Goal: Task Accomplishment & Management: Use online tool/utility

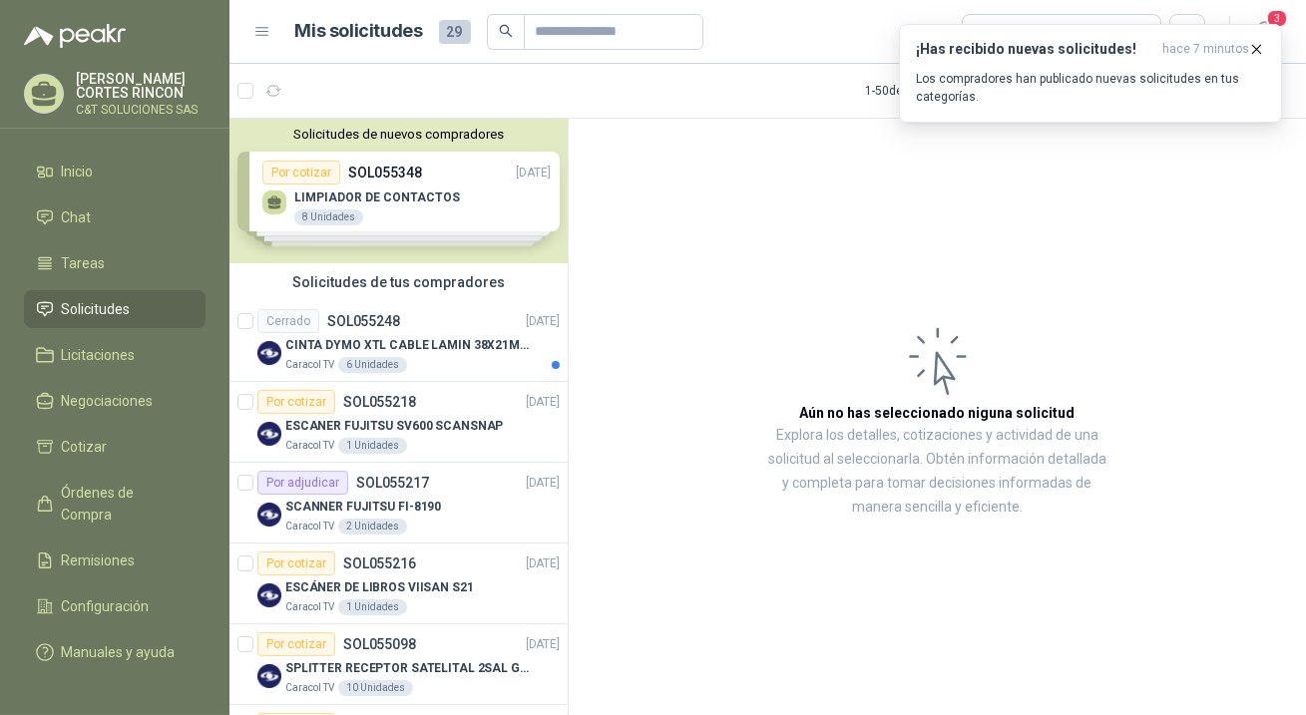
click at [82, 310] on span "Solicitudes" at bounding box center [96, 309] width 69 height 22
click at [997, 75] on p "Los compradores han publicado nuevas solicitudes en tus categorías." at bounding box center [1090, 88] width 349 height 36
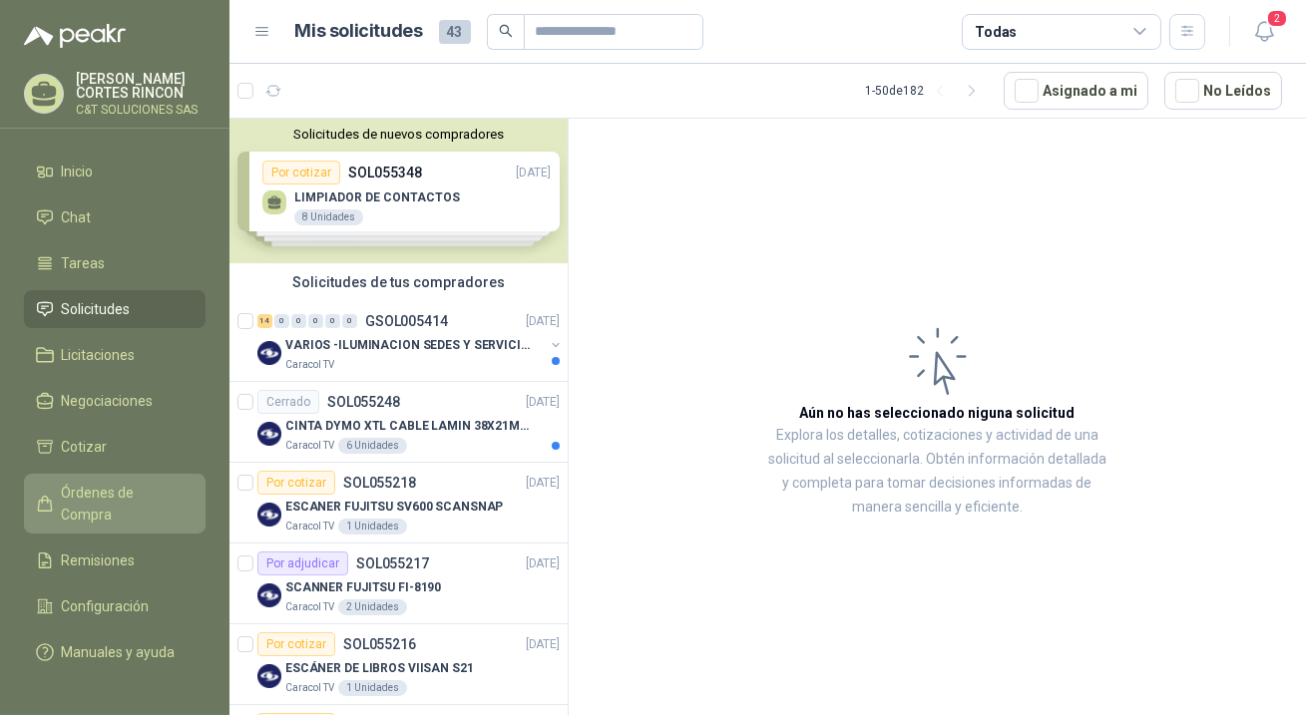
click at [92, 488] on span "Órdenes de Compra" at bounding box center [124, 504] width 125 height 44
click at [100, 484] on span "Órdenes de Compra" at bounding box center [124, 504] width 125 height 44
click at [102, 496] on span "Órdenes de Compra" at bounding box center [124, 504] width 125 height 44
click at [141, 488] on span "Órdenes de Compra" at bounding box center [124, 504] width 125 height 44
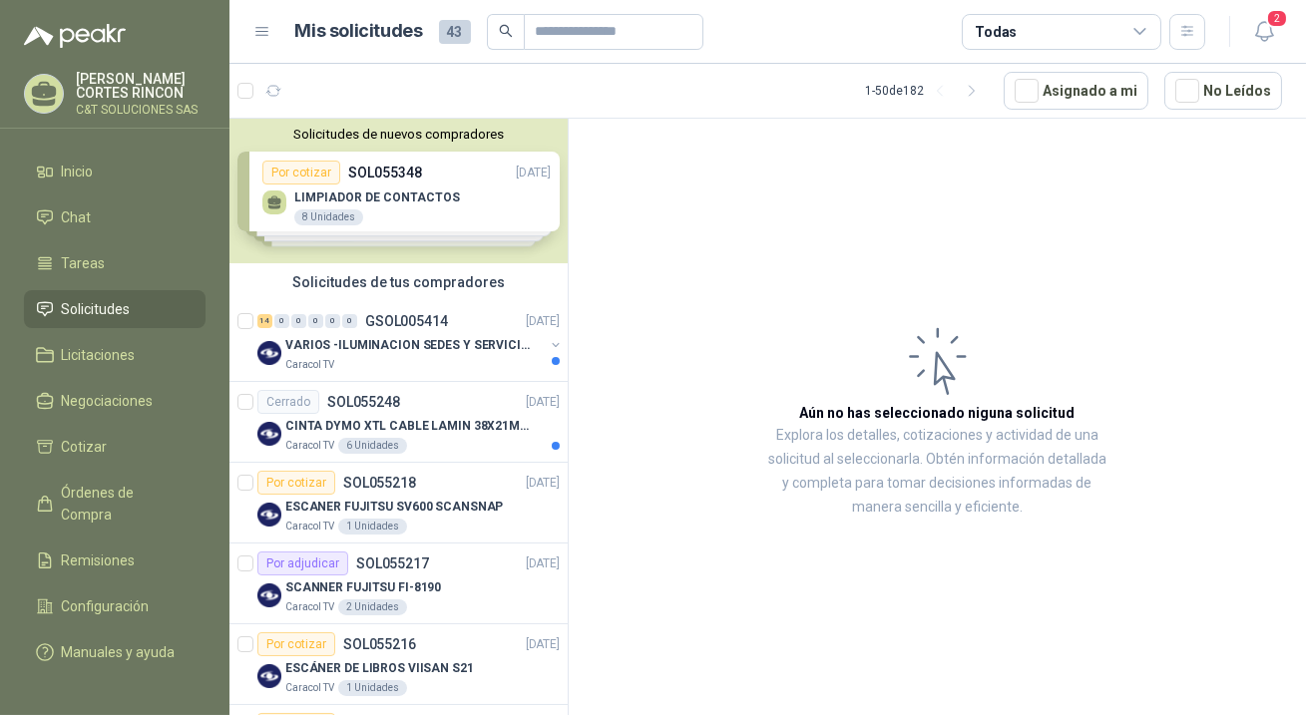
click at [84, 309] on span "Solicitudes" at bounding box center [96, 309] width 69 height 22
click at [818, 595] on article "Aún no has seleccionado niguna solicitud Explora los detalles, cotizaciones y a…" at bounding box center [937, 421] width 737 height 604
click at [108, 309] on span "Solicitudes" at bounding box center [96, 309] width 69 height 22
click at [1189, 35] on icon "button" at bounding box center [1186, 31] width 11 height 10
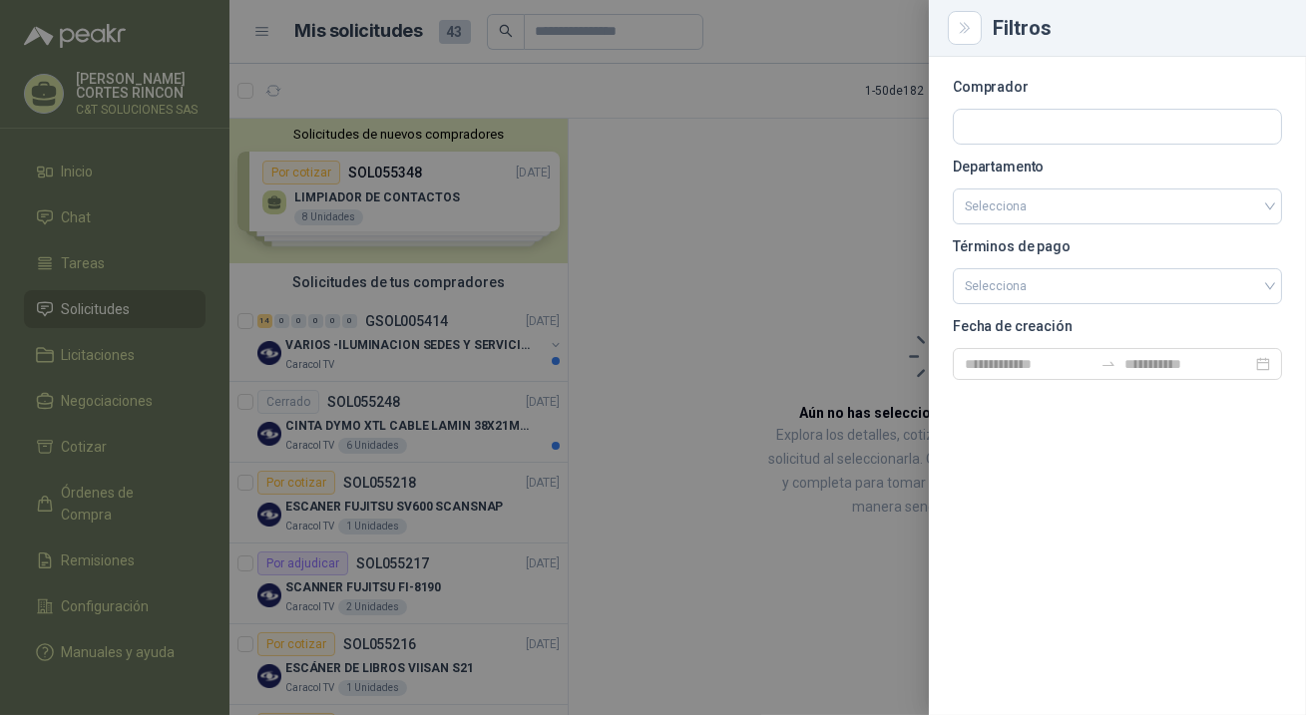
click at [115, 302] on div at bounding box center [653, 357] width 1306 height 715
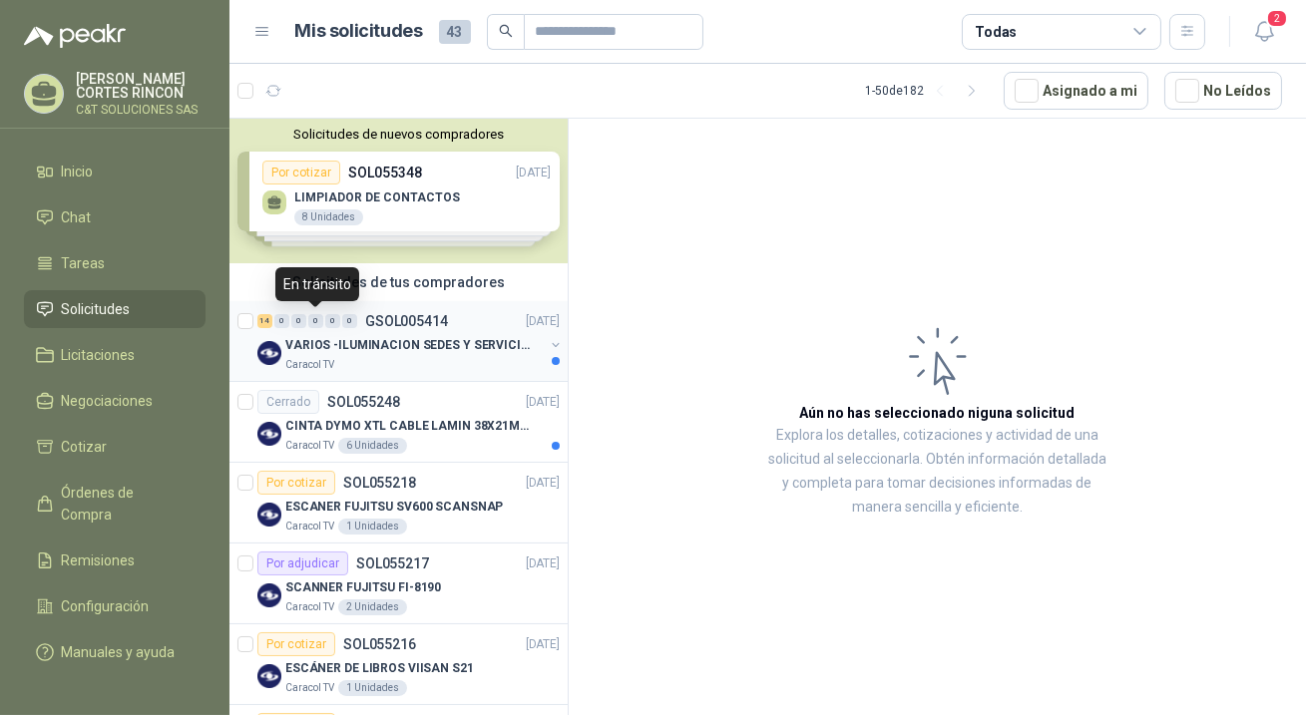
click at [314, 319] on div "0" at bounding box center [315, 321] width 15 height 14
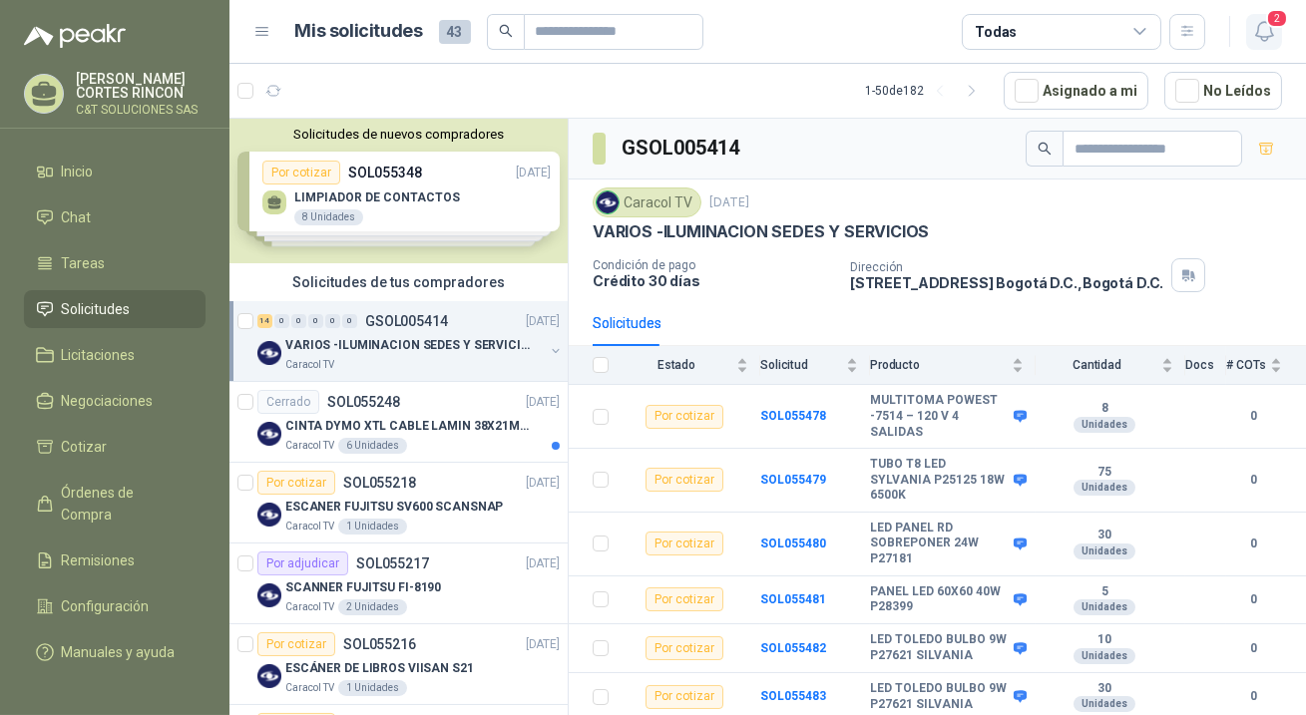
click at [1262, 25] on icon "button" at bounding box center [1264, 31] width 25 height 25
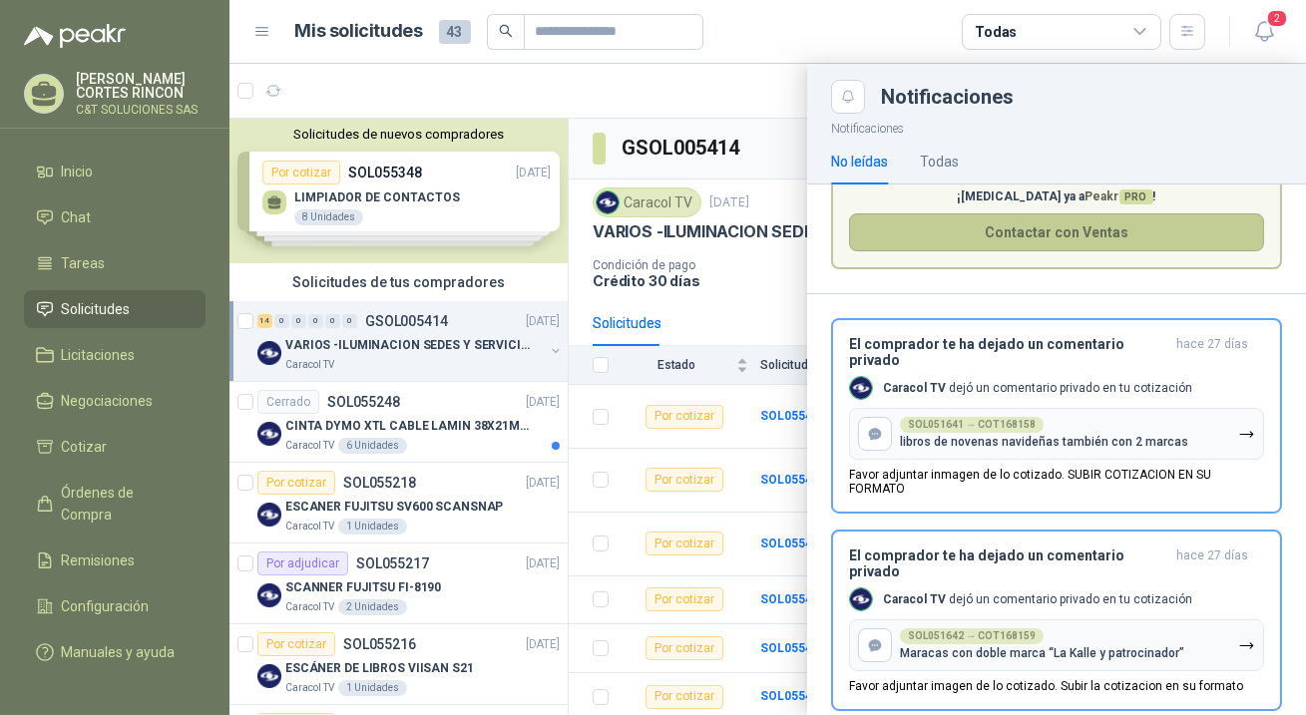
scroll to position [144, 0]
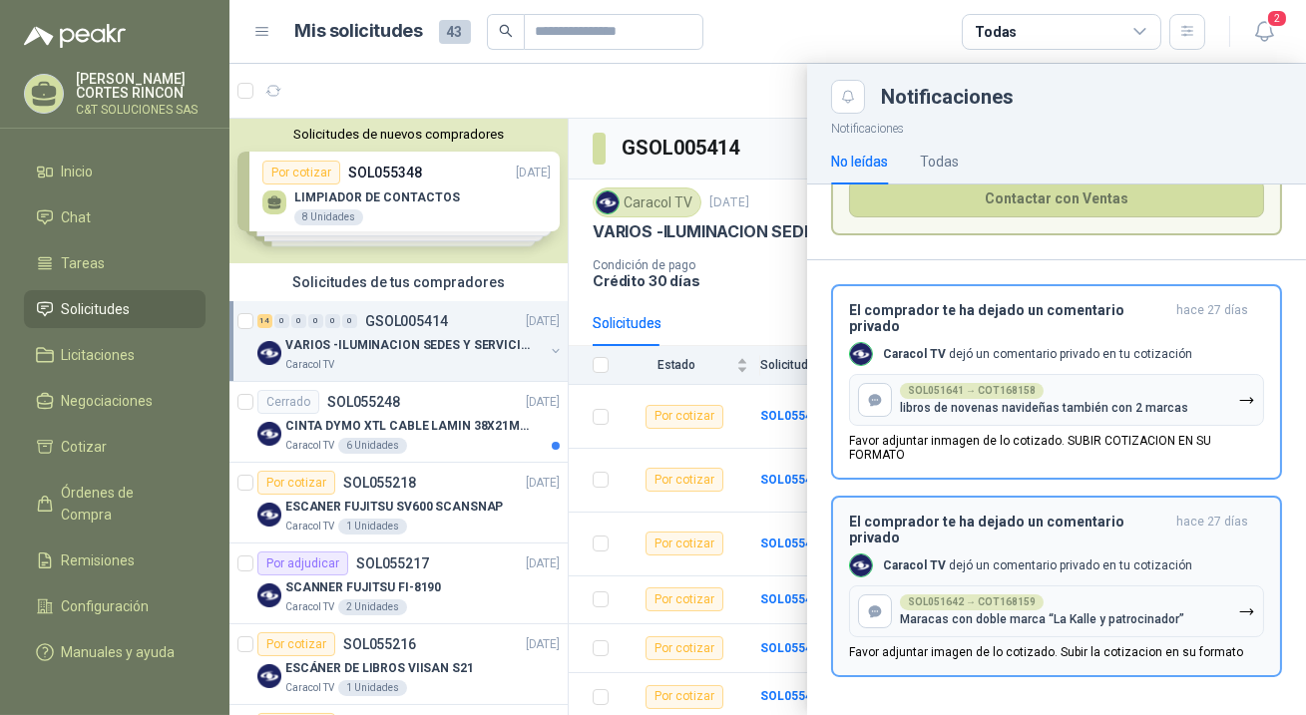
click at [1238, 609] on icon "button" at bounding box center [1246, 612] width 17 height 17
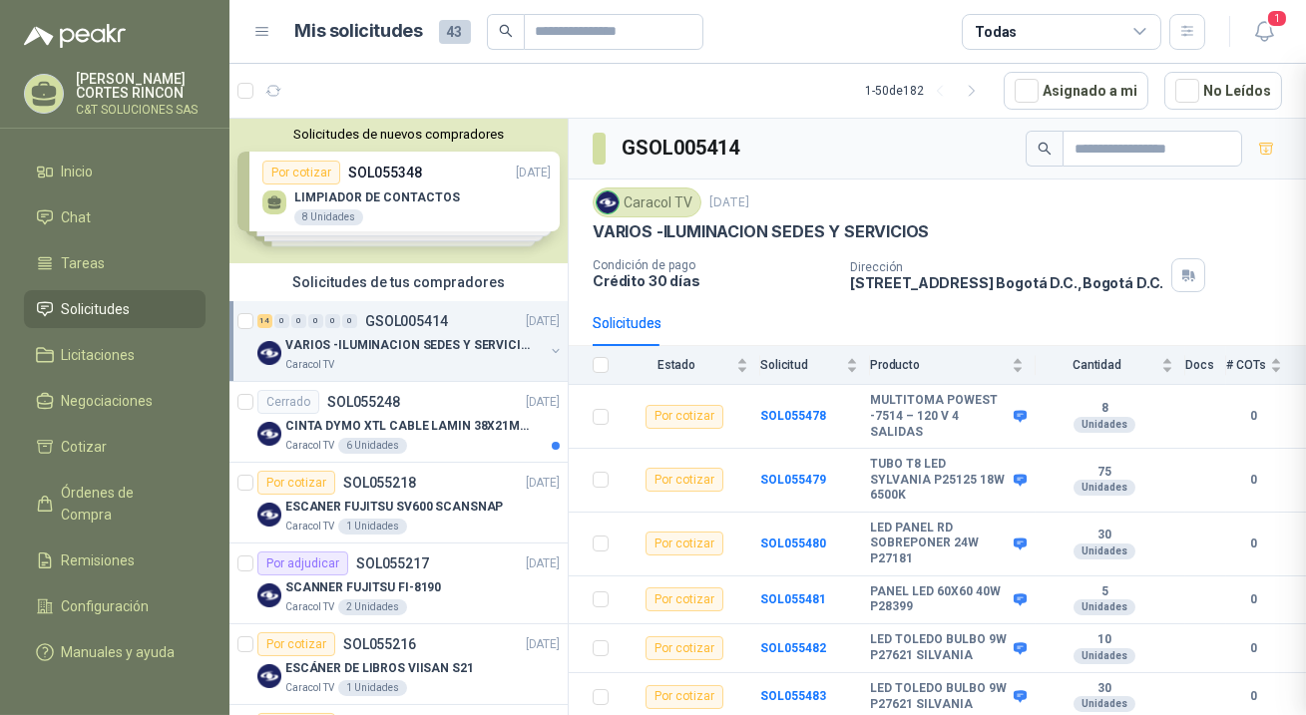
scroll to position [0, 0]
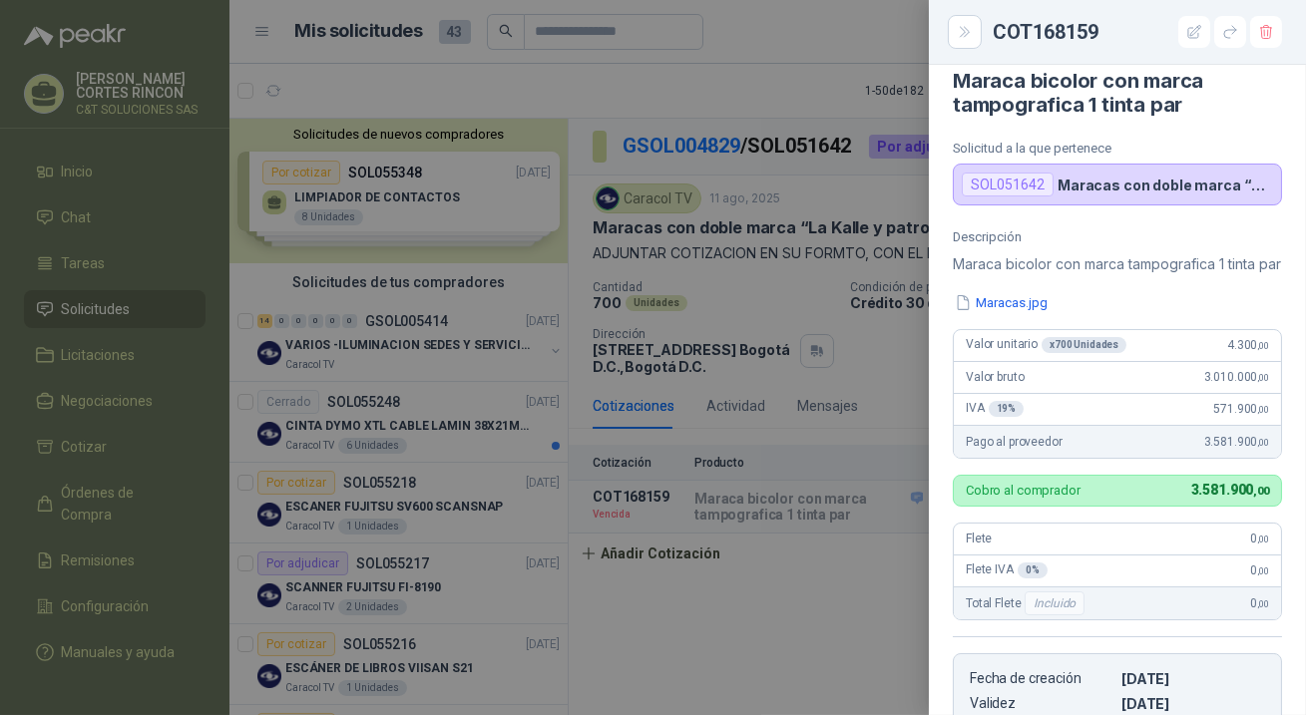
scroll to position [4, 0]
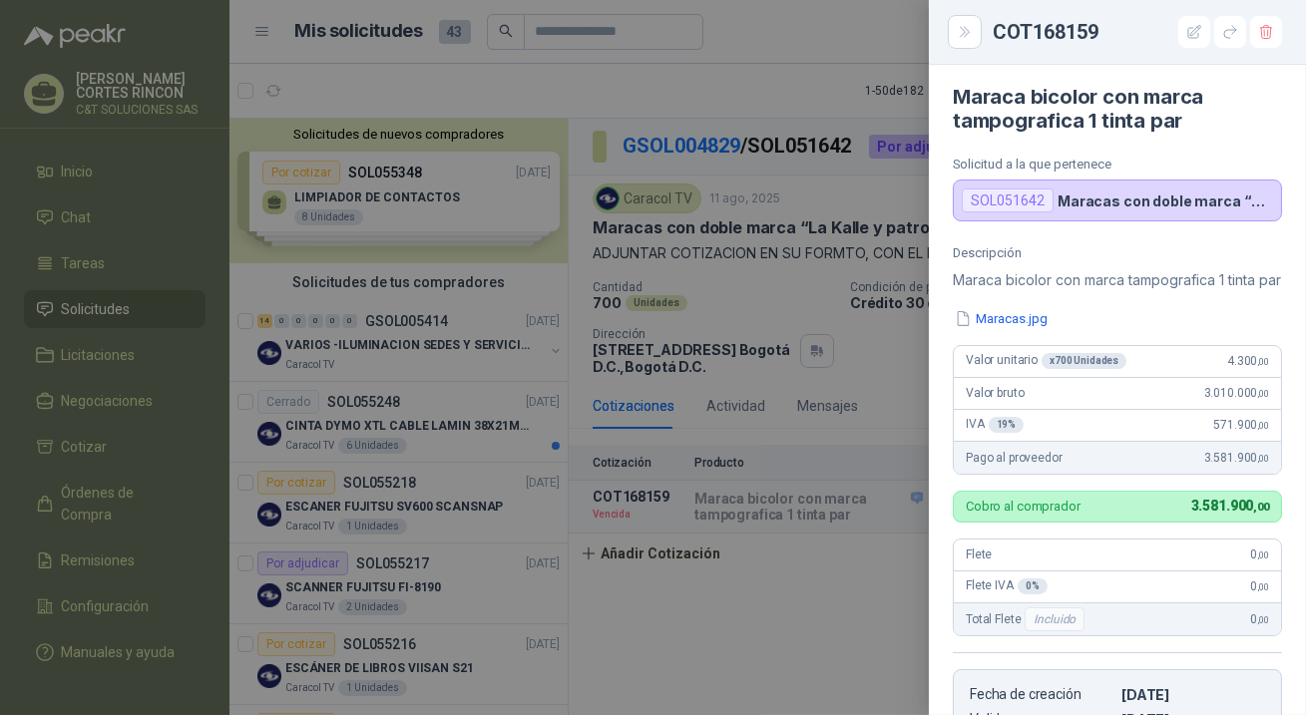
click at [714, 239] on div at bounding box center [653, 357] width 1306 height 715
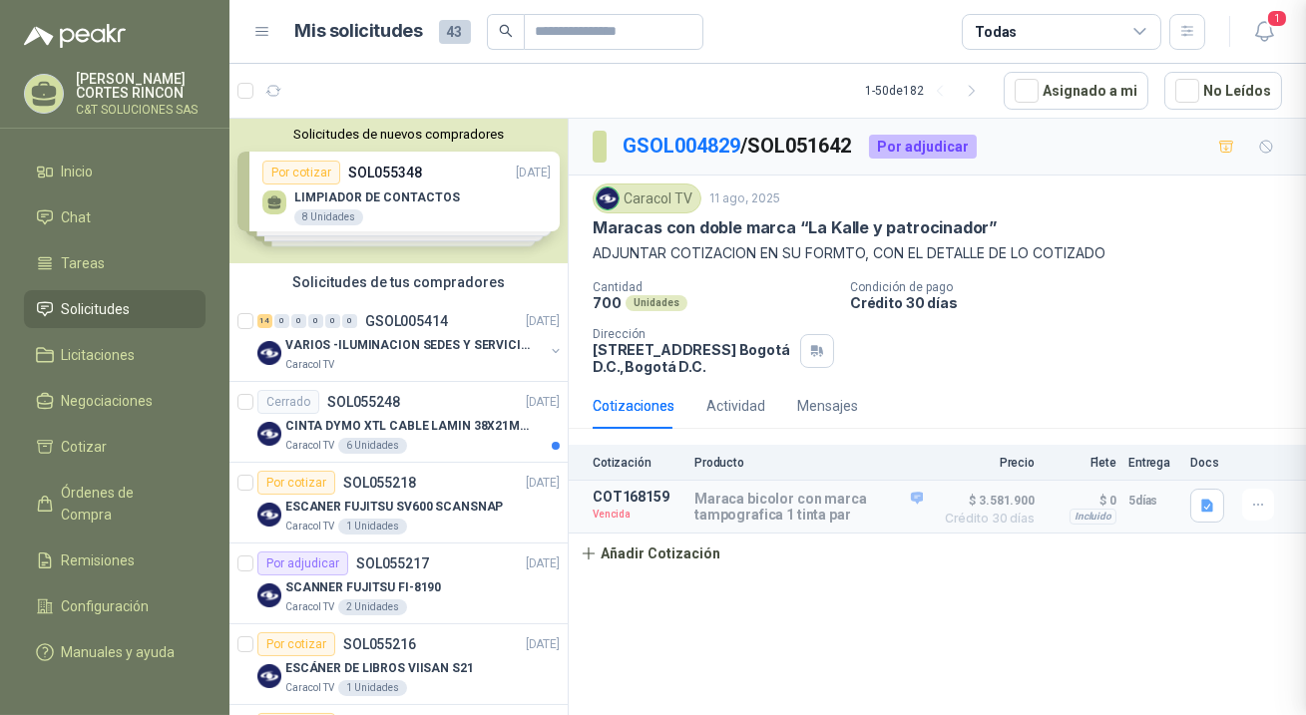
click at [732, 344] on div at bounding box center [653, 357] width 1306 height 715
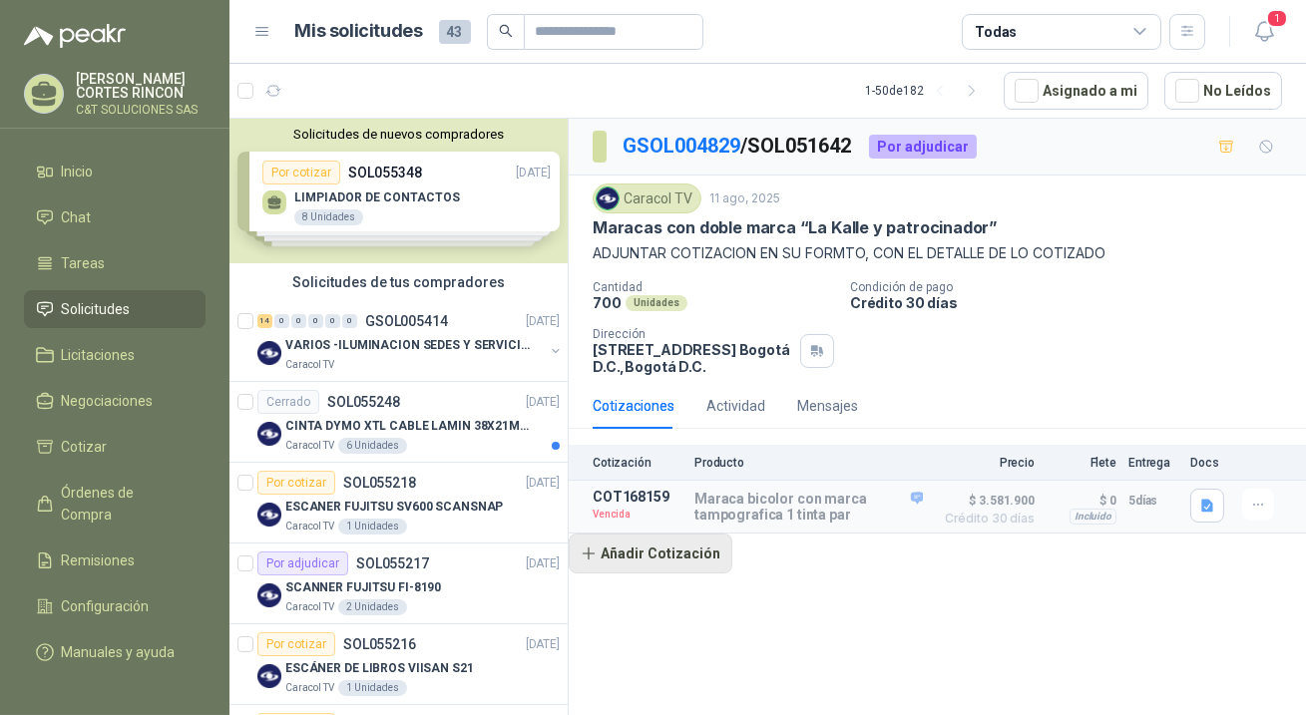
click at [643, 550] on button "Añadir Cotización" at bounding box center [651, 554] width 164 height 40
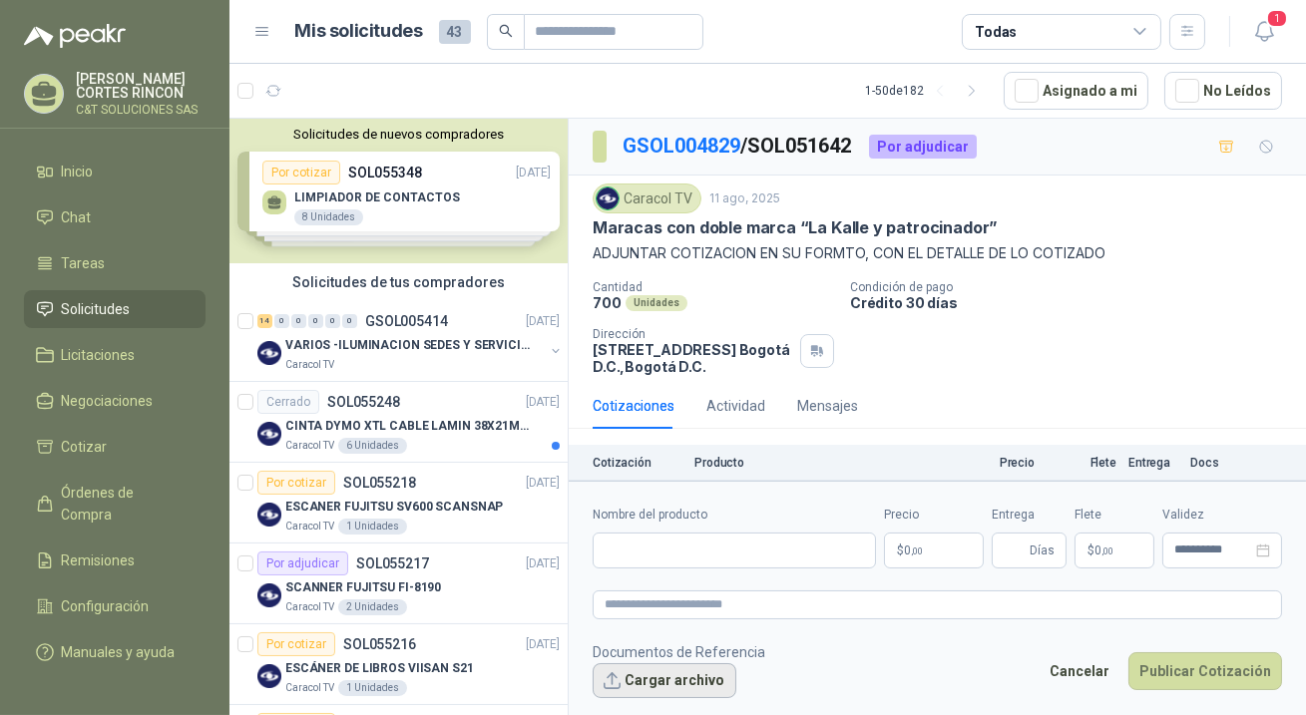
click at [672, 675] on button "Cargar archivo" at bounding box center [665, 682] width 144 height 36
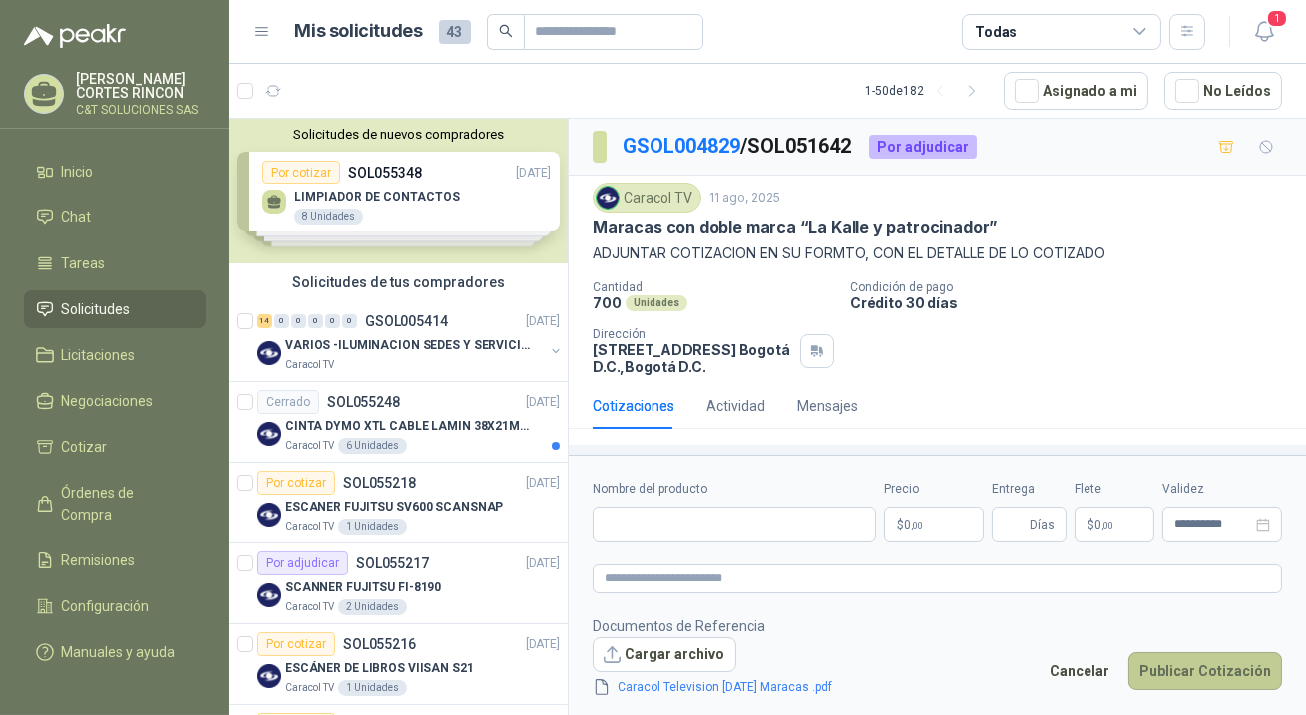
click at [1183, 669] on button "Publicar Cotización" at bounding box center [1206, 672] width 154 height 38
click at [1260, 529] on icon "close-circle" at bounding box center [1263, 525] width 14 height 14
type input "**********"
click at [1260, 521] on icon "close-circle" at bounding box center [1263, 525] width 14 height 14
click at [1257, 519] on div at bounding box center [1223, 525] width 96 height 14
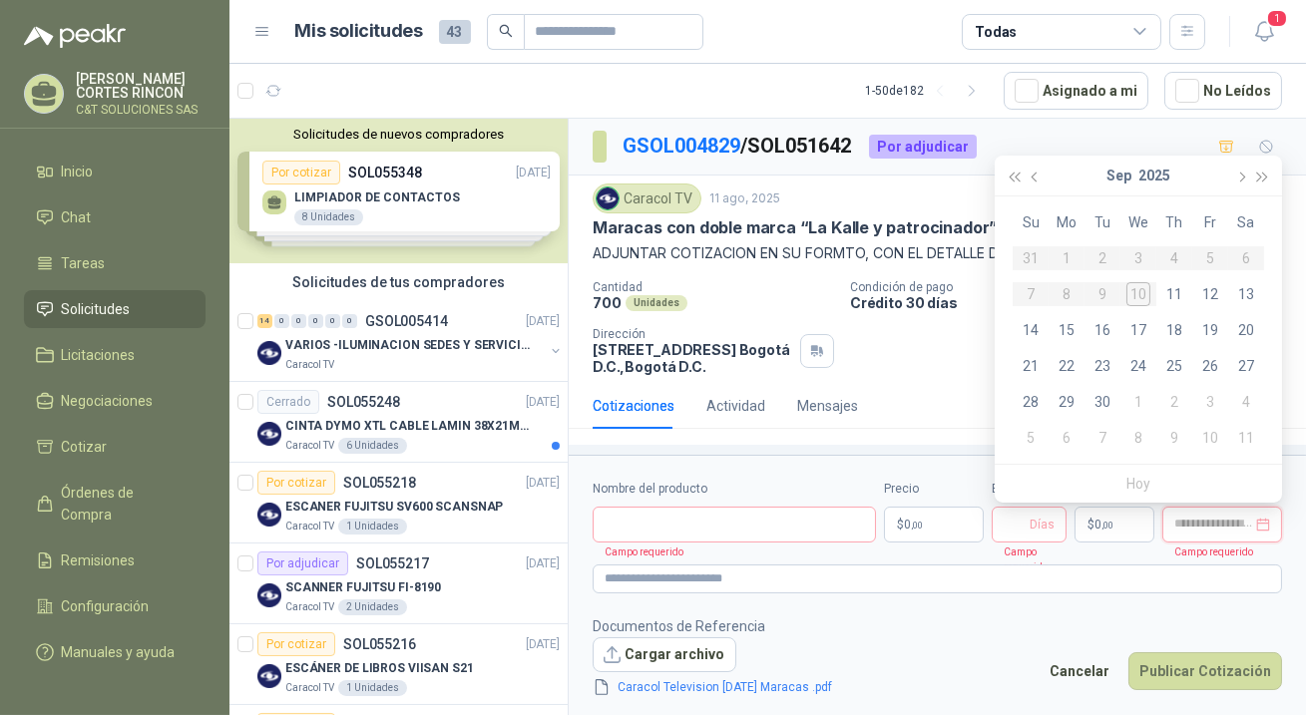
click at [1266, 527] on div at bounding box center [1223, 525] width 96 height 14
type input "**********"
click at [1064, 605] on form "**********" at bounding box center [937, 588] width 737 height 267
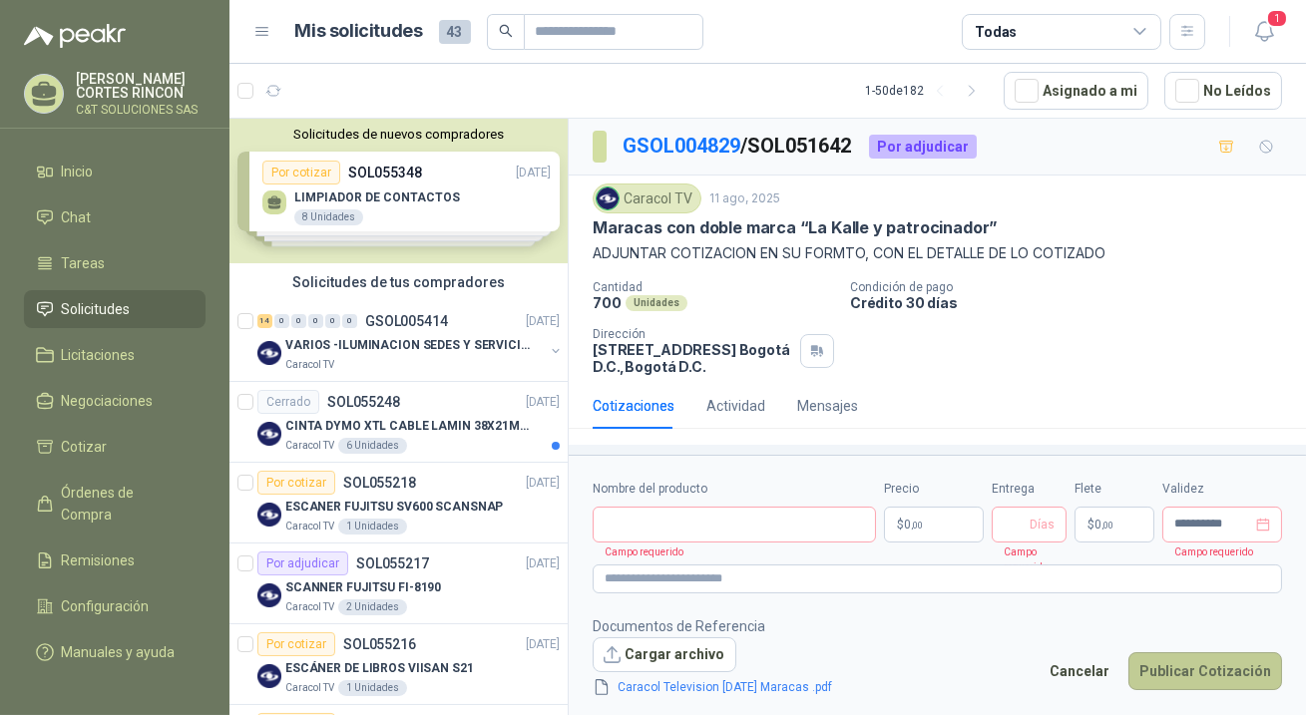
click at [1165, 677] on button "Publicar Cotización" at bounding box center [1206, 672] width 154 height 38
click at [1268, 526] on icon "close-circle" at bounding box center [1263, 525] width 14 height 14
click at [1264, 525] on div at bounding box center [1223, 525] width 96 height 14
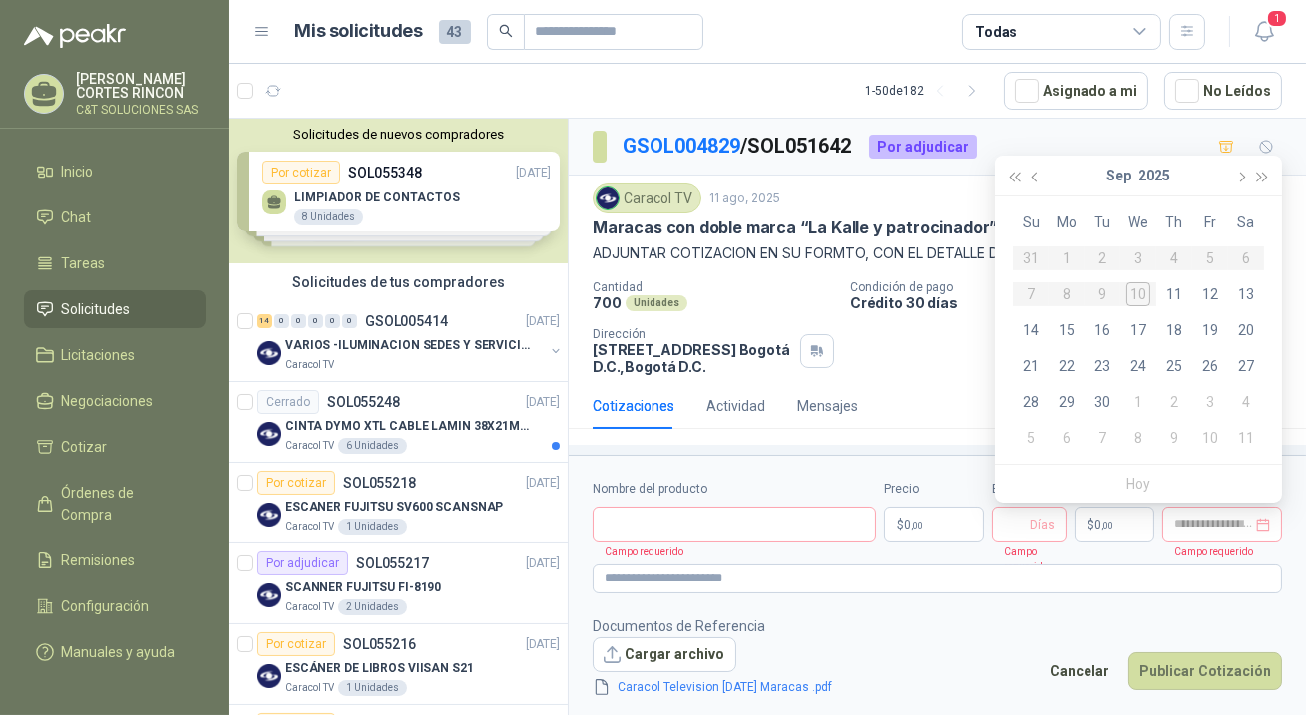
type input "**********"
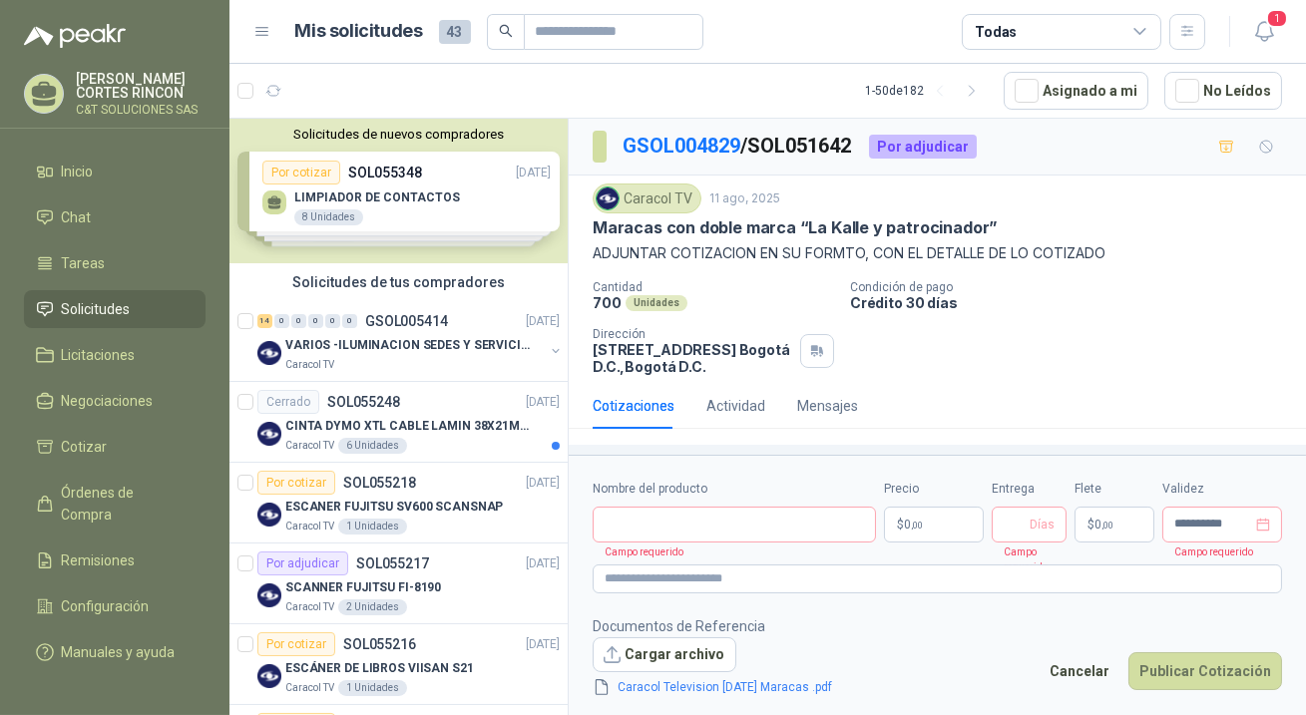
click at [1272, 596] on form "**********" at bounding box center [937, 588] width 737 height 267
click at [629, 583] on textarea at bounding box center [938, 579] width 690 height 29
click at [644, 528] on input "Nombre del producto" at bounding box center [734, 525] width 283 height 36
click at [911, 618] on footer "Documentos de Referencia Cargar archivo Caracol Television [DATE] Maracas .pdf …" at bounding box center [938, 658] width 690 height 84
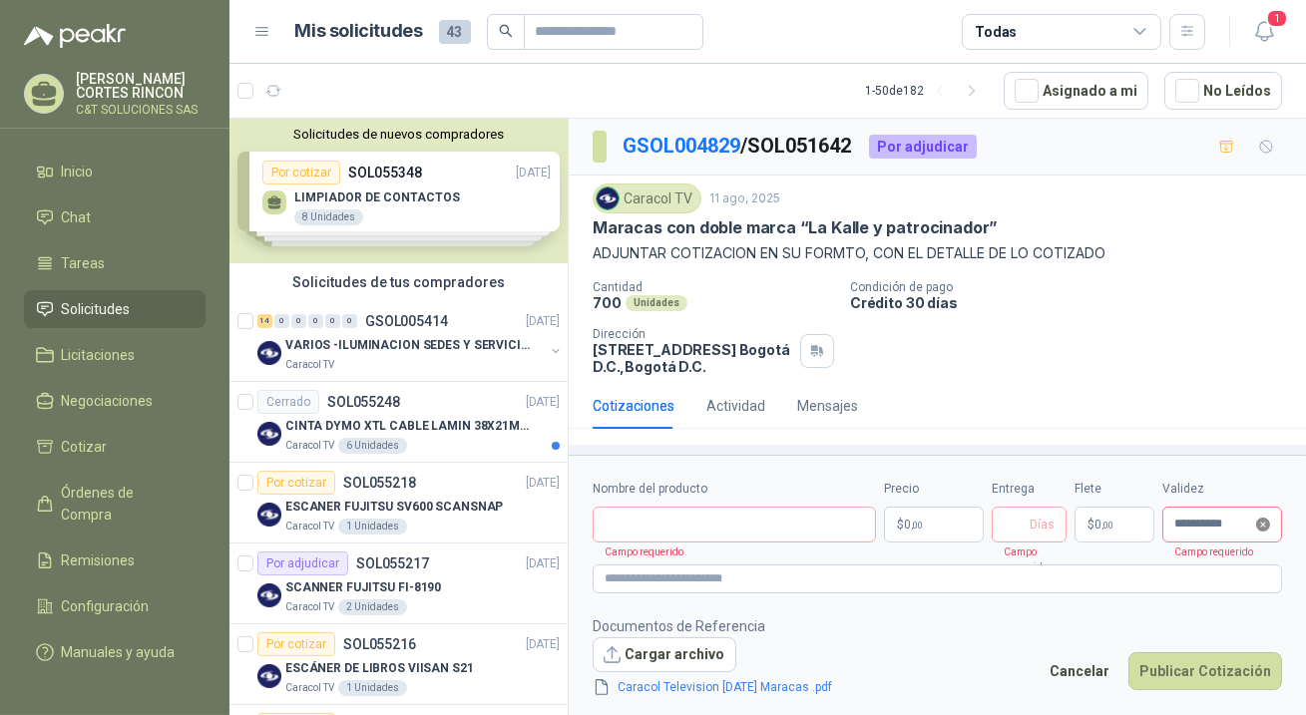
click at [1267, 521] on icon "close-circle" at bounding box center [1263, 525] width 14 height 14
click at [1133, 524] on p "$ 0 ,00" at bounding box center [1115, 525] width 80 height 36
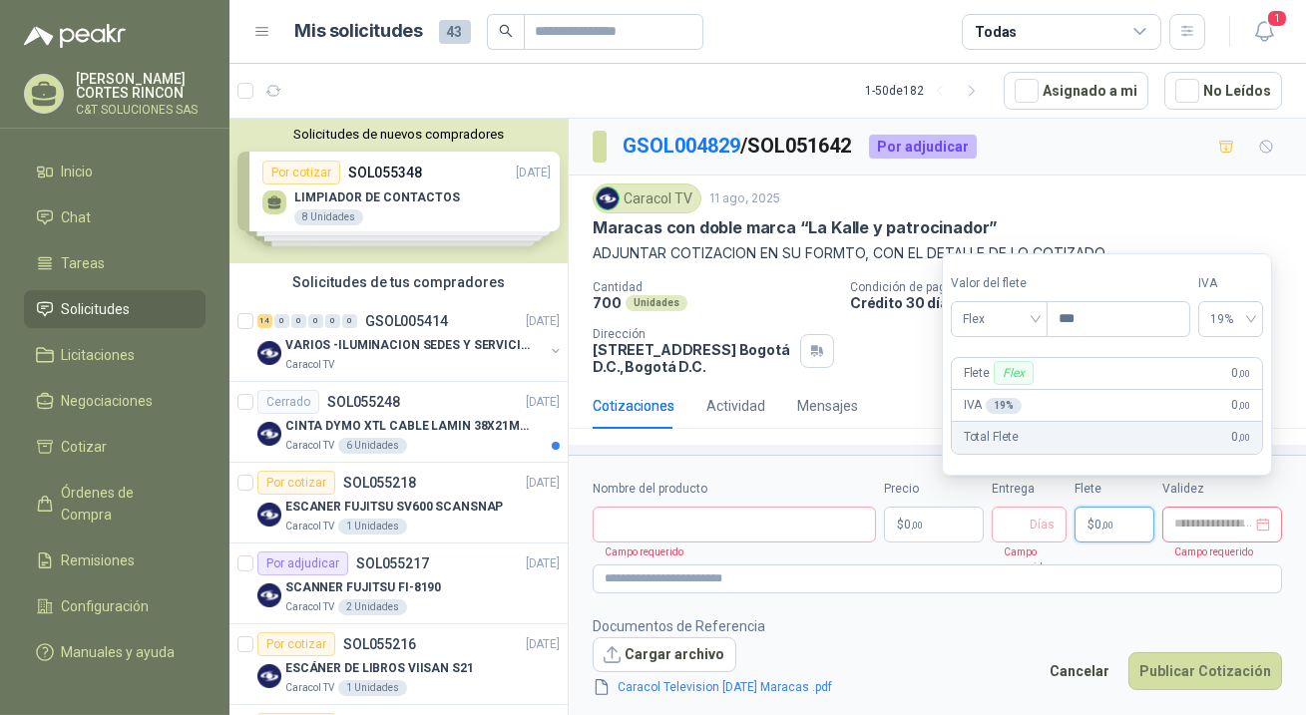
click at [1133, 524] on p "$ 0 ,00" at bounding box center [1115, 525] width 80 height 36
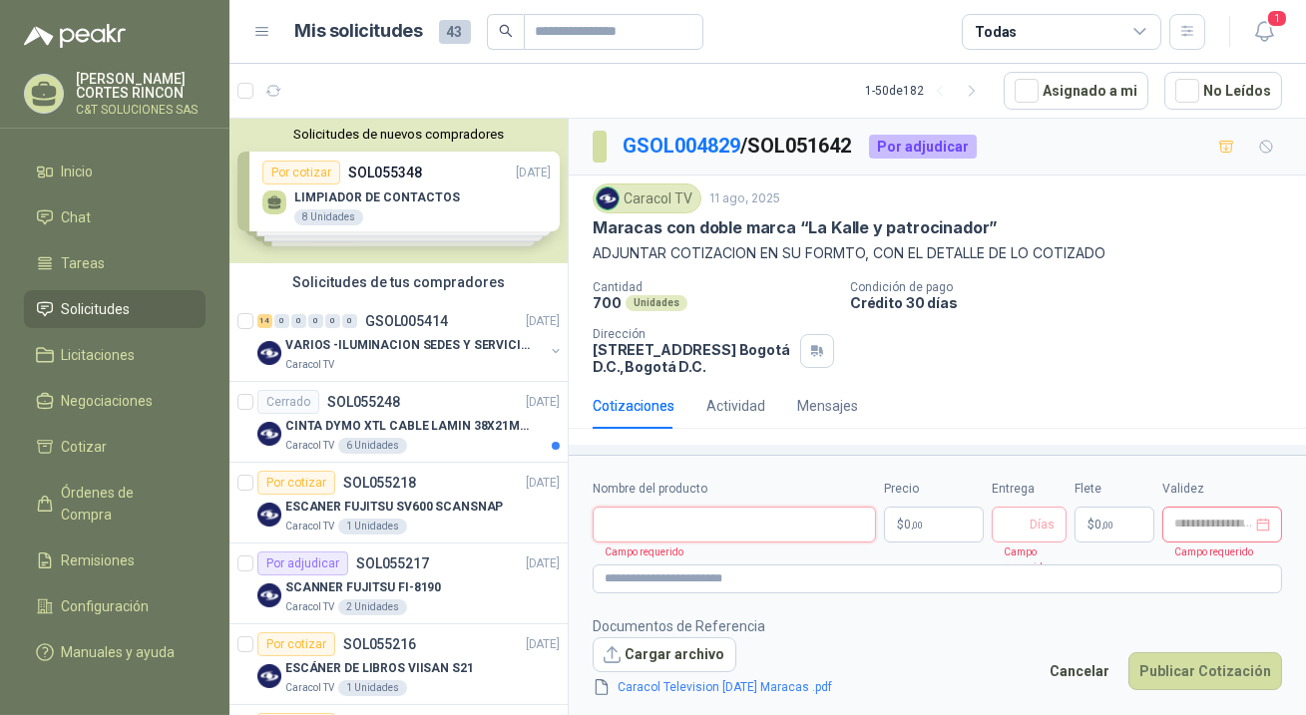
click at [648, 533] on input "Nombre del producto" at bounding box center [734, 525] width 283 height 36
click at [1089, 670] on button "Cancelar" at bounding box center [1080, 672] width 82 height 38
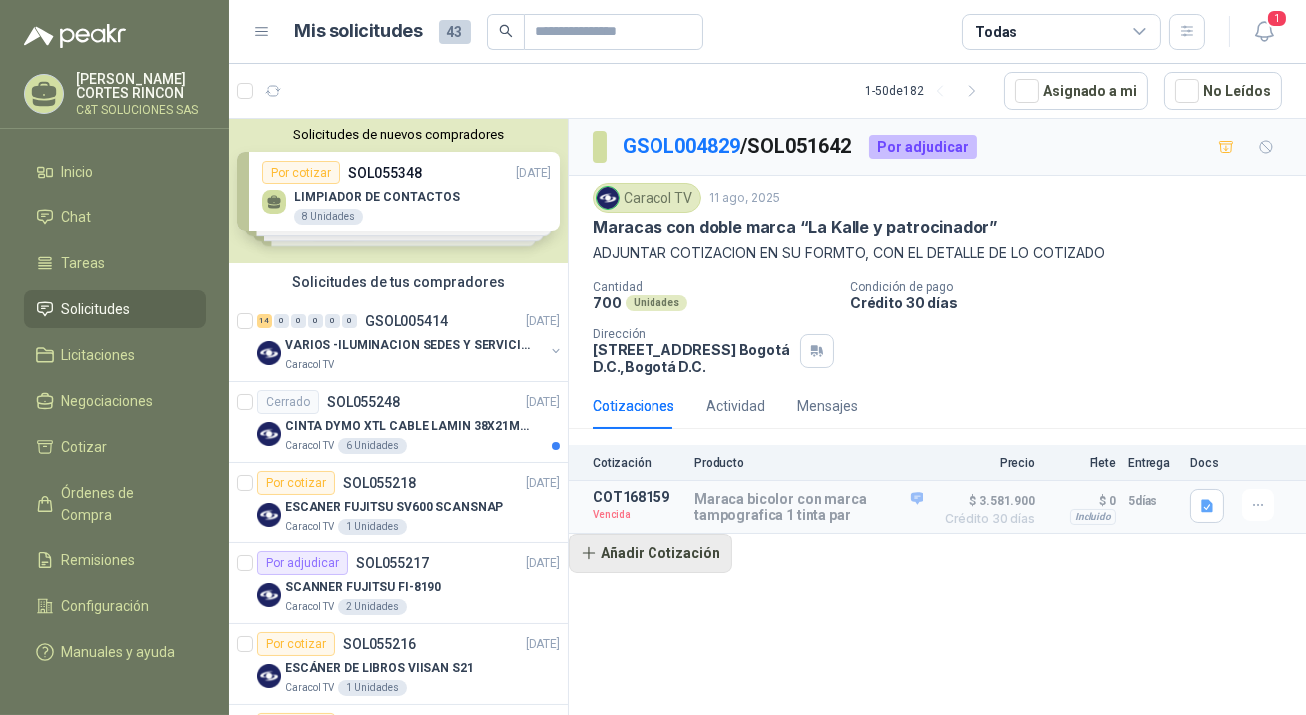
click at [653, 545] on button "Añadir Cotización" at bounding box center [651, 554] width 164 height 40
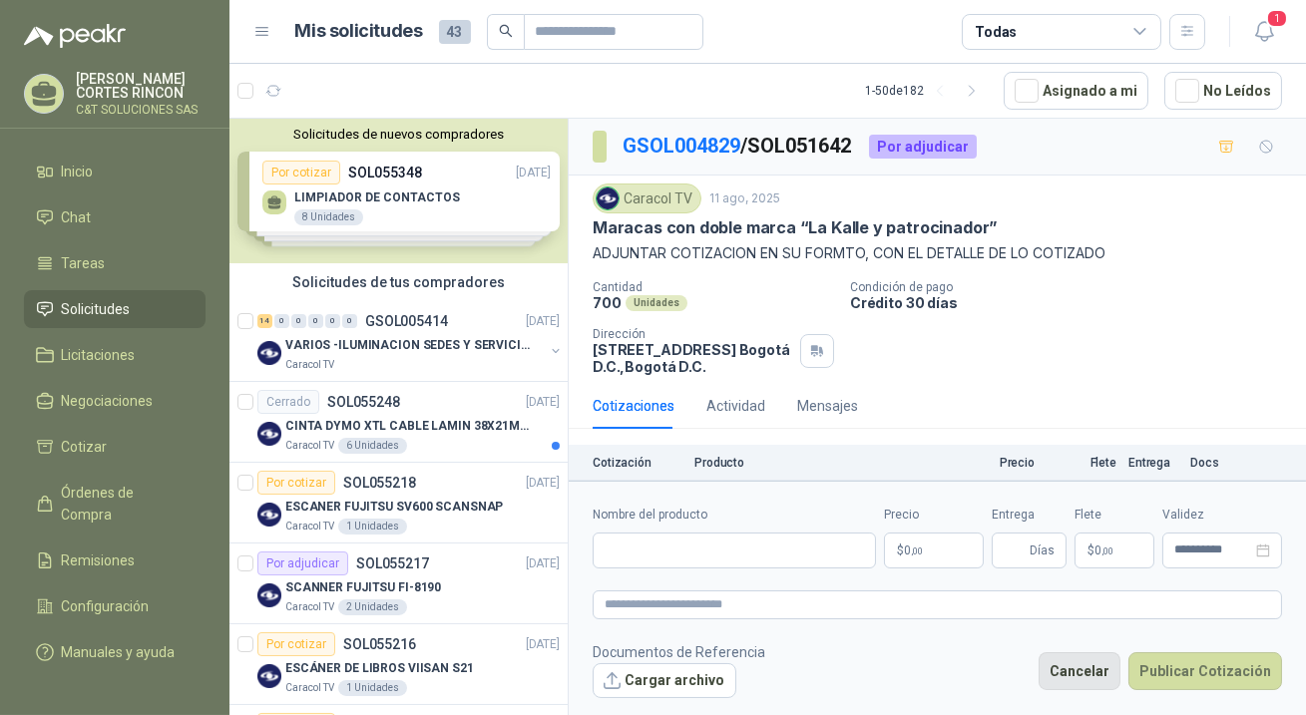
click at [1074, 669] on button "Cancelar" at bounding box center [1080, 672] width 82 height 38
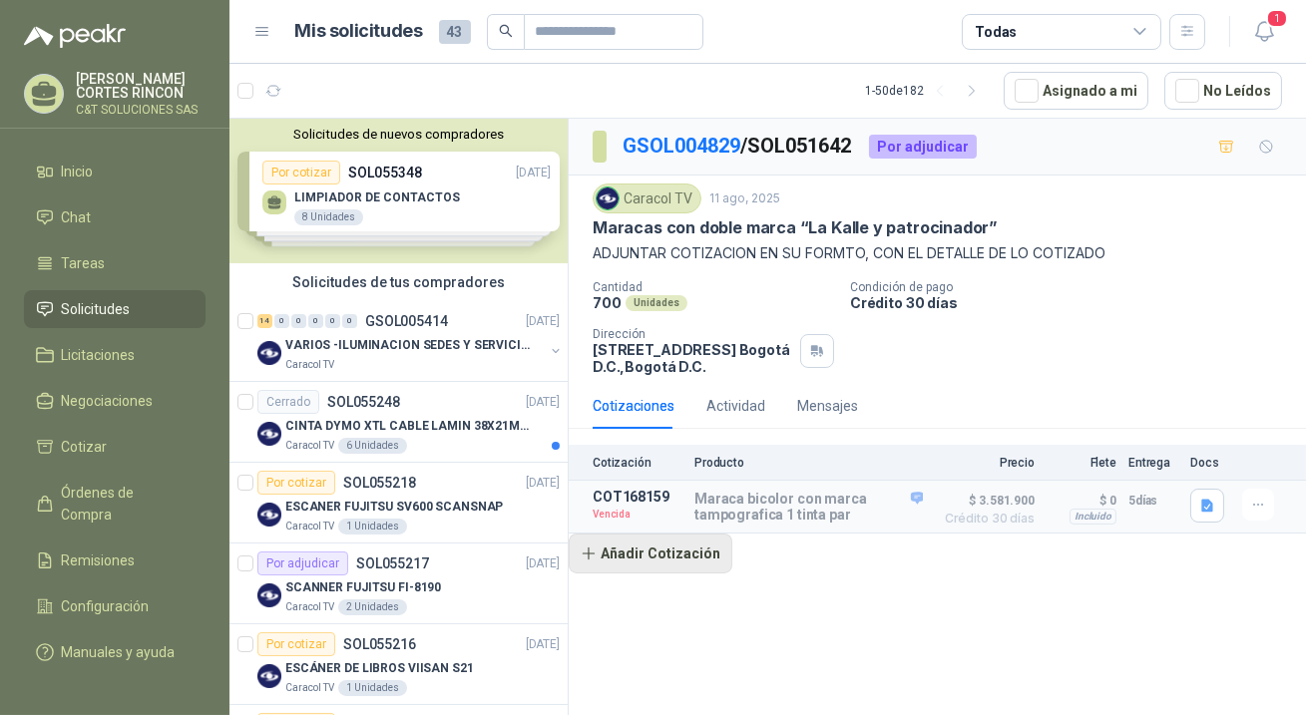
click at [664, 555] on button "Añadir Cotización" at bounding box center [651, 554] width 164 height 40
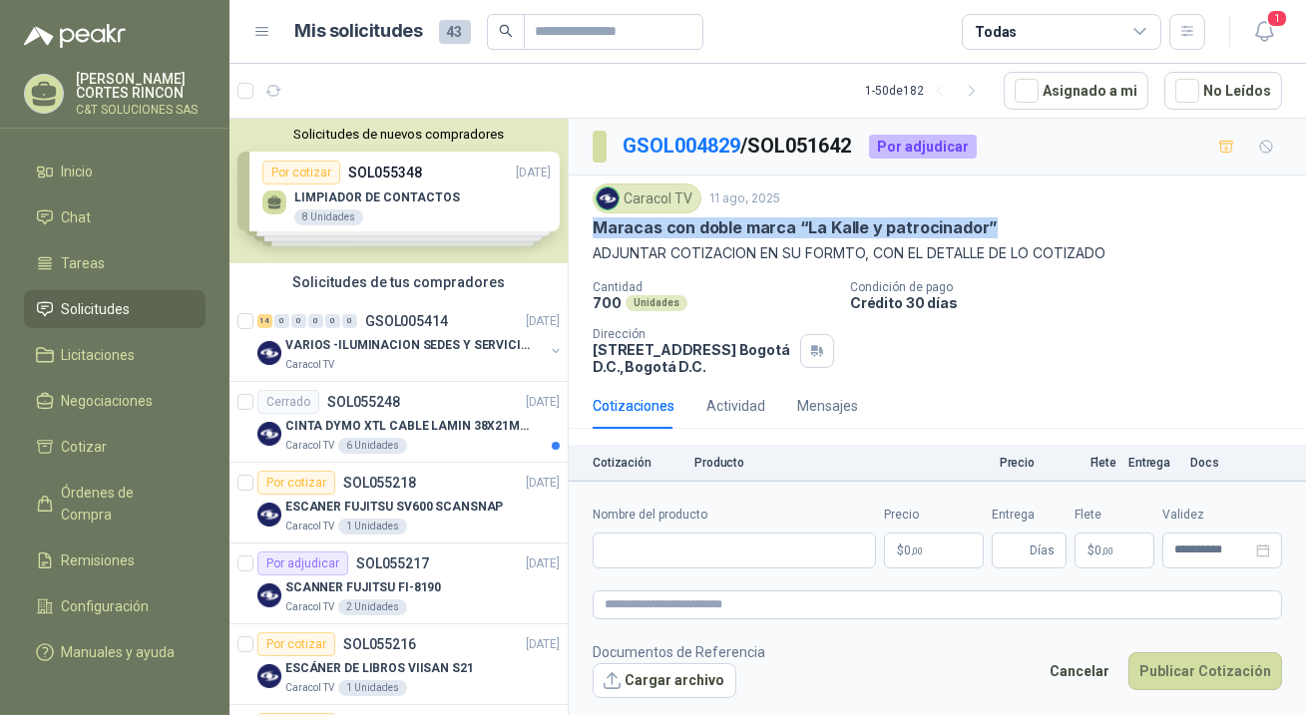
drag, startPoint x: 596, startPoint y: 229, endPoint x: 993, endPoint y: 231, distance: 397.2
click at [993, 231] on p "Maracas con doble marca “La Kalle y patrocinador”" at bounding box center [795, 228] width 405 height 21
copy p "Maracas con doble marca “La Kalle y patrocinador”"
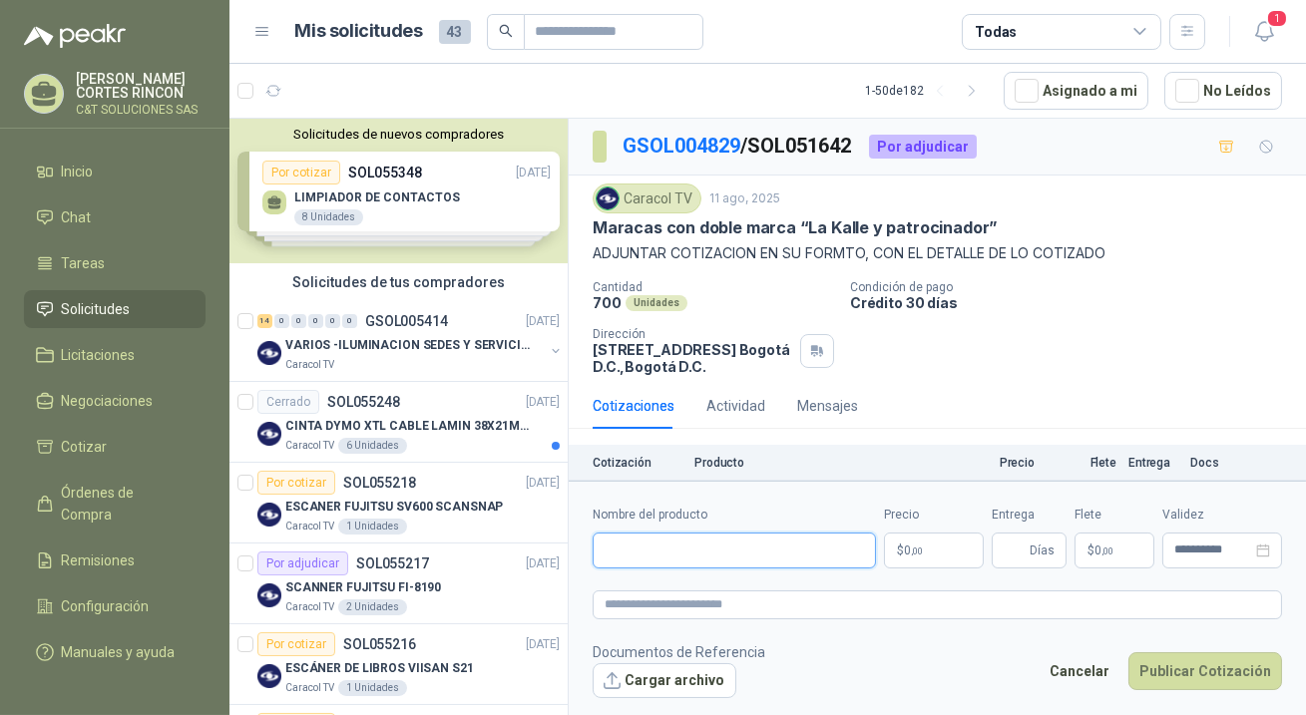
click at [629, 555] on input "Nombre del producto" at bounding box center [734, 551] width 283 height 36
paste input "**********"
type input "**********"
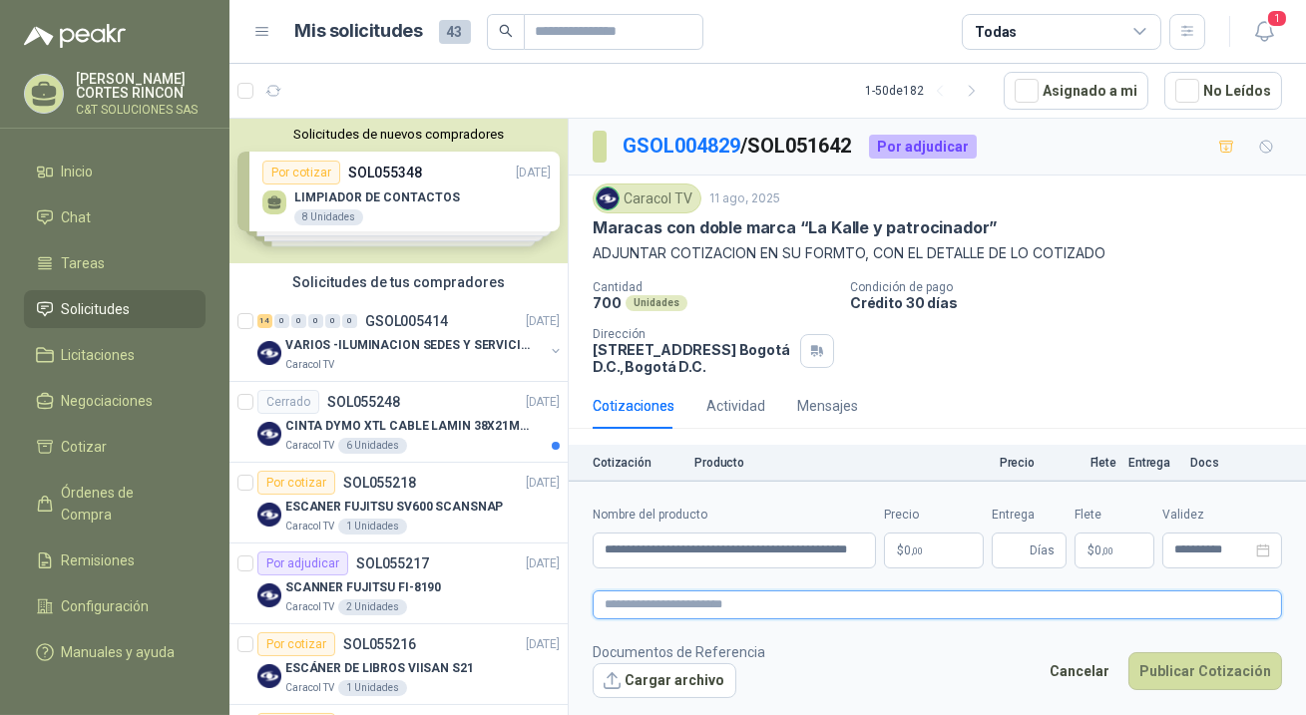
scroll to position [0, 0]
click at [642, 608] on textarea at bounding box center [938, 605] width 690 height 29
paste textarea "**********"
type textarea "**********"
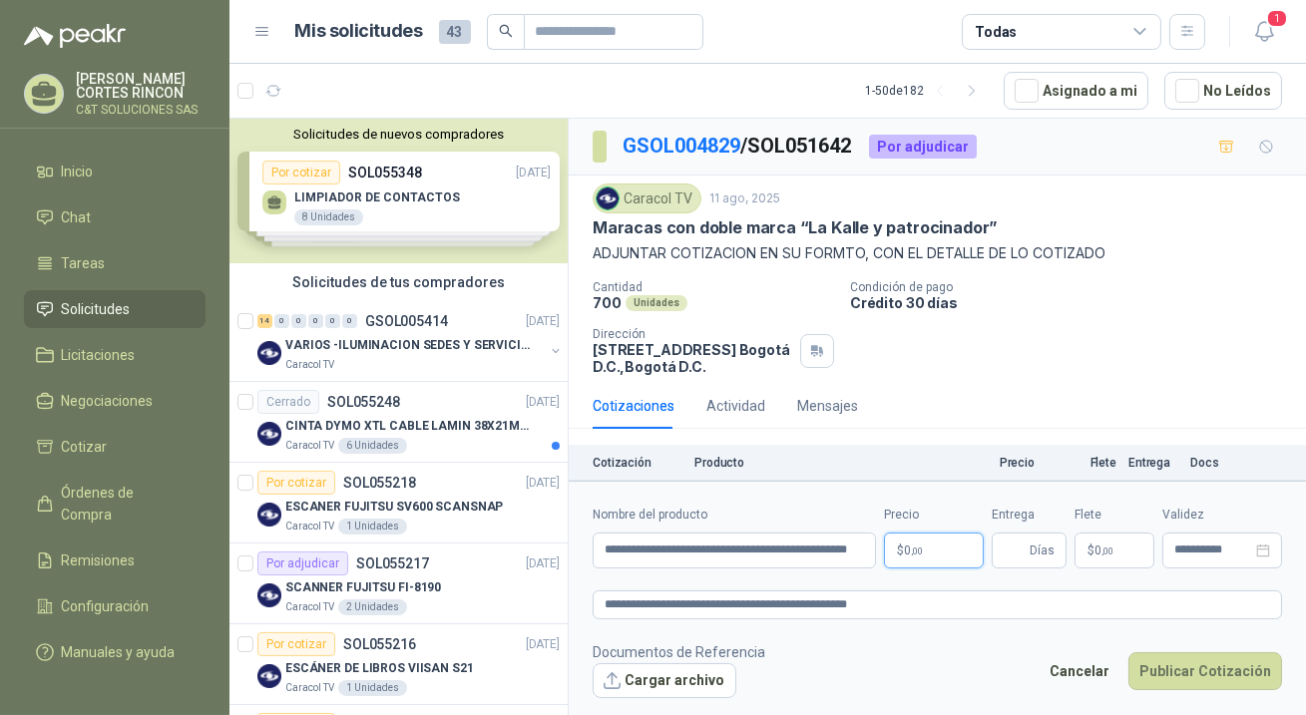
click at [912, 555] on span ",00" at bounding box center [917, 551] width 12 height 11
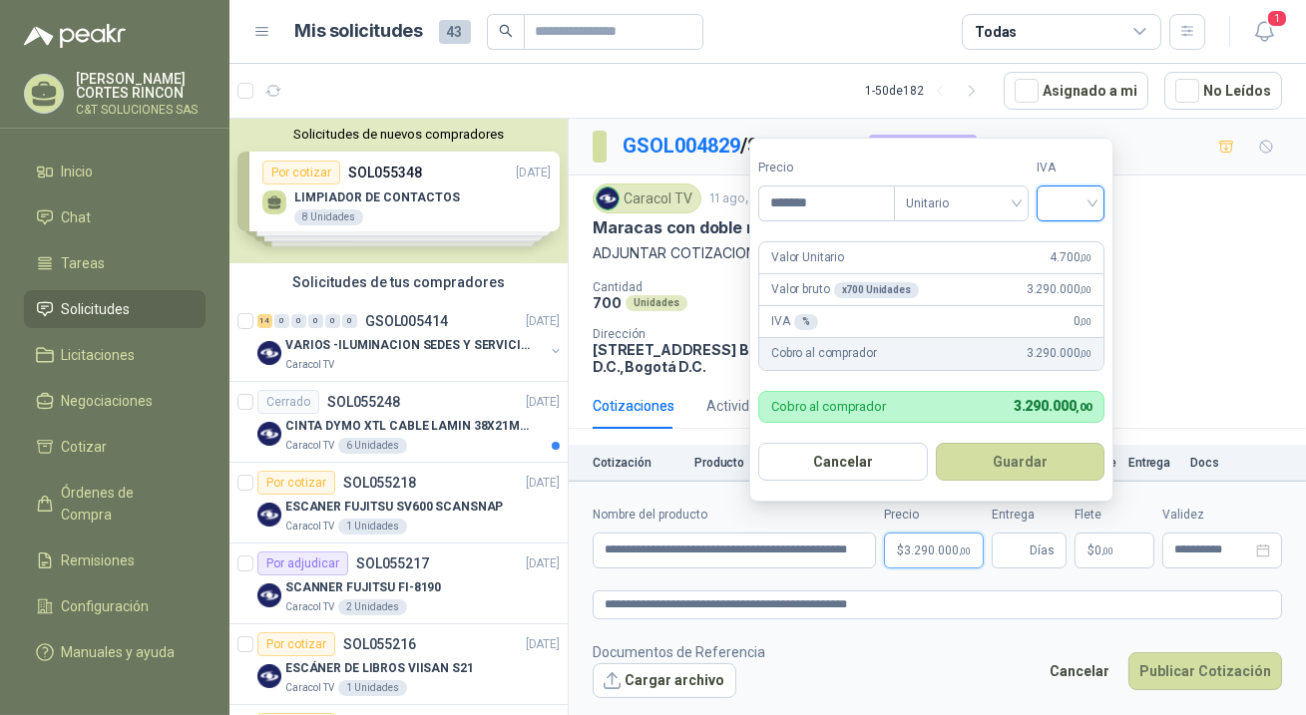
click at [1054, 197] on input "search" at bounding box center [1071, 202] width 44 height 30
click at [1045, 449] on button "Guardar" at bounding box center [1021, 462] width 170 height 38
click at [1051, 194] on div at bounding box center [1071, 204] width 68 height 36
click at [1069, 245] on div "19%" at bounding box center [1075, 246] width 37 height 22
click at [843, 202] on input "*******" at bounding box center [828, 204] width 139 height 34
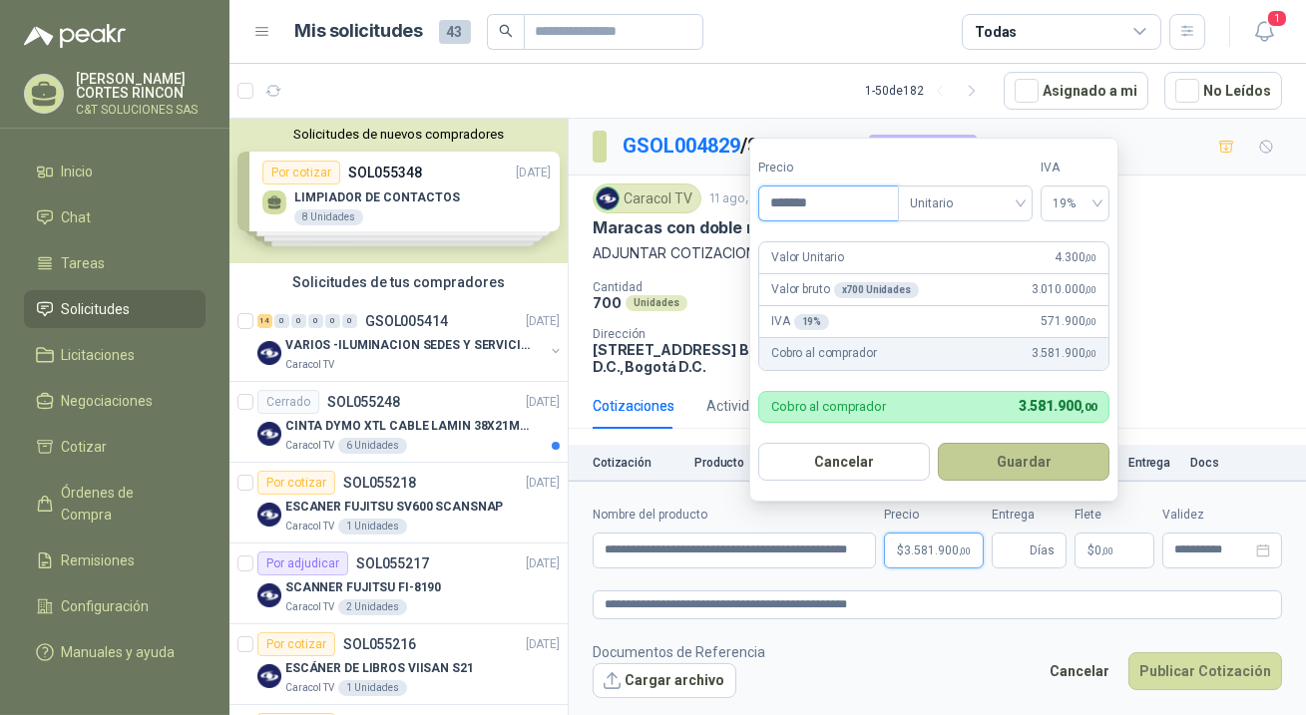
type input "*******"
click at [1009, 452] on button "Guardar" at bounding box center [1024, 462] width 172 height 38
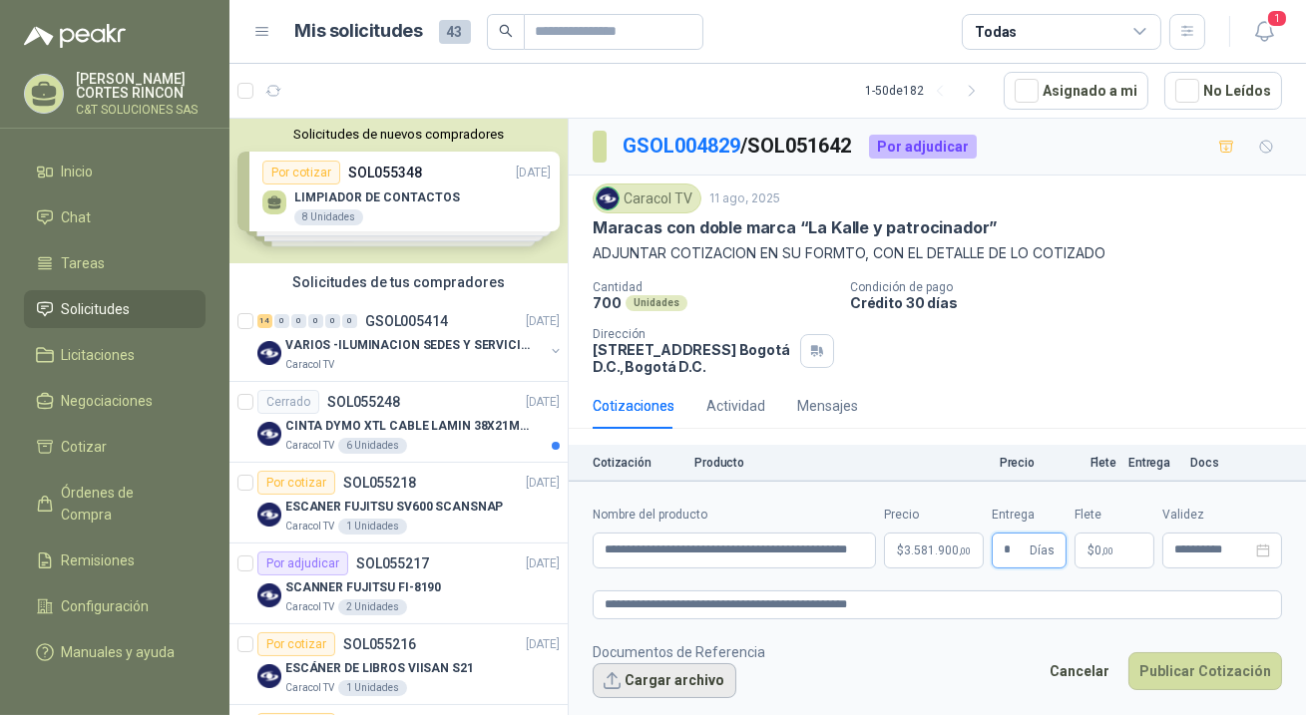
type input "*"
click at [667, 680] on button "Cargar archivo" at bounding box center [665, 682] width 144 height 36
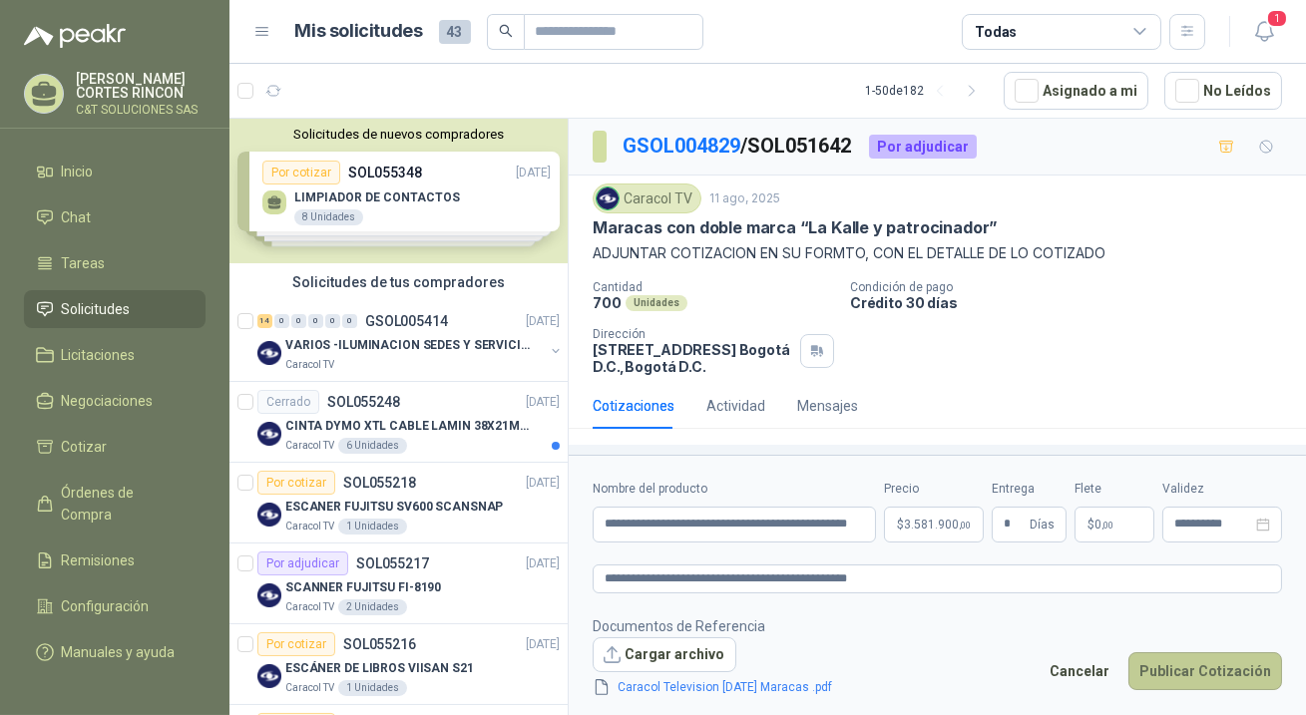
click at [1172, 669] on button "Publicar Cotización" at bounding box center [1206, 672] width 154 height 38
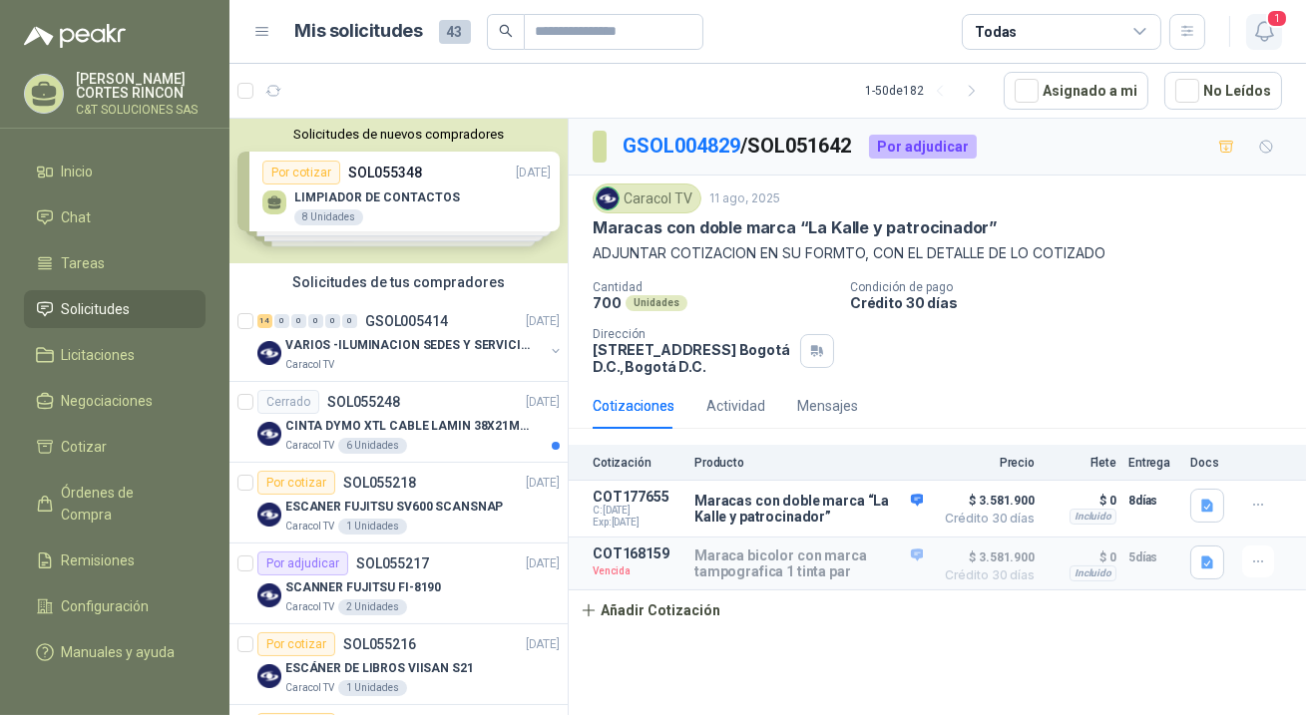
click at [1262, 25] on icon "button" at bounding box center [1264, 31] width 25 height 25
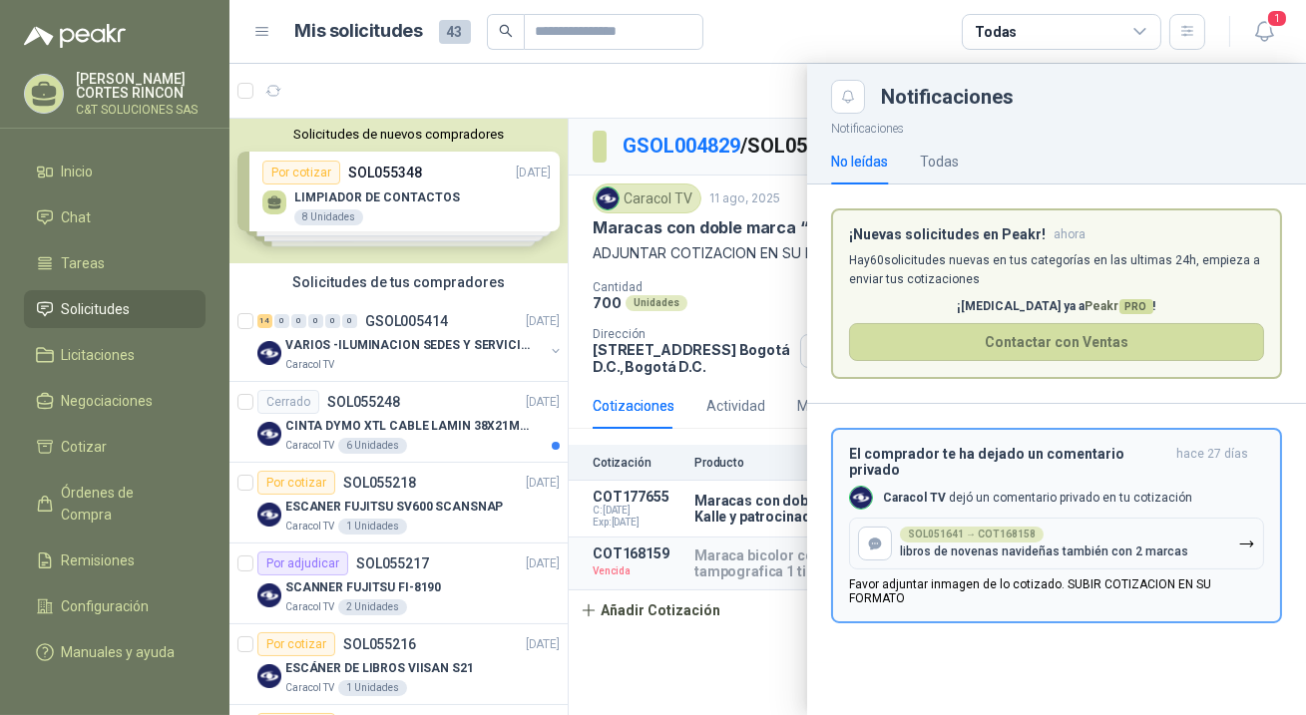
click at [1001, 527] on div "SOL051641 → COT168158" at bounding box center [972, 535] width 144 height 16
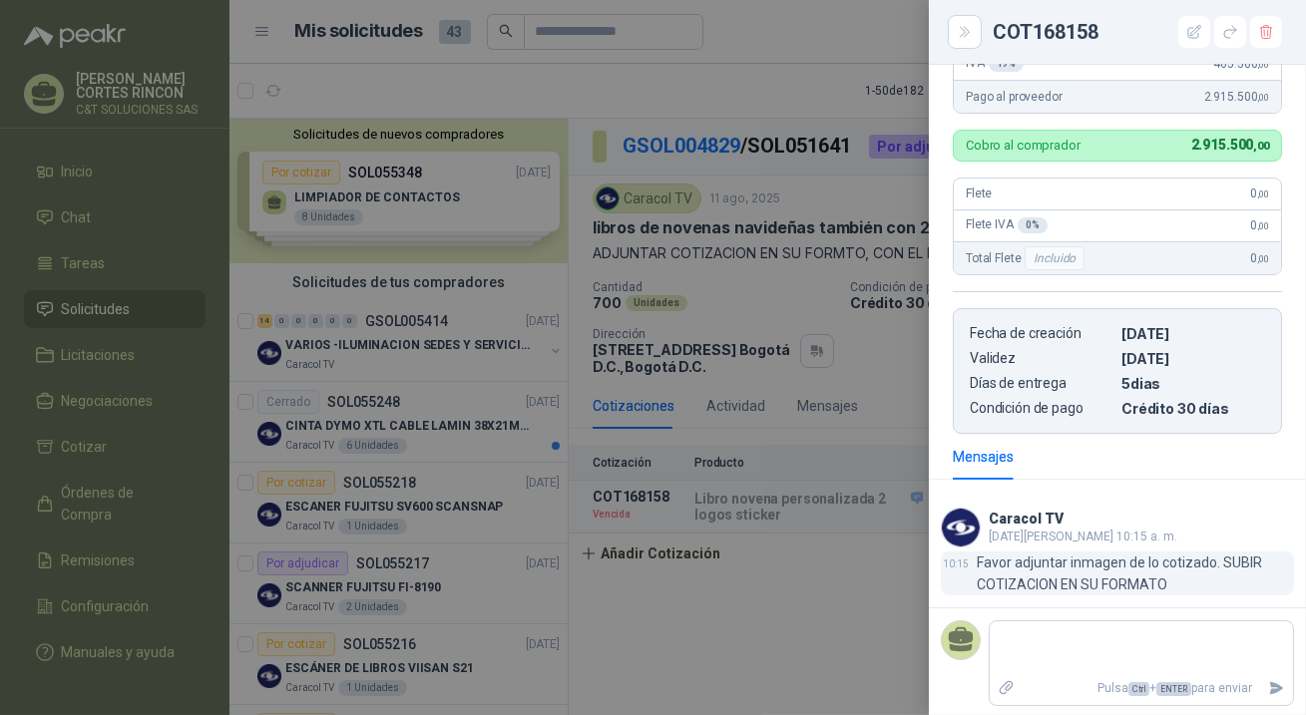
scroll to position [367, 0]
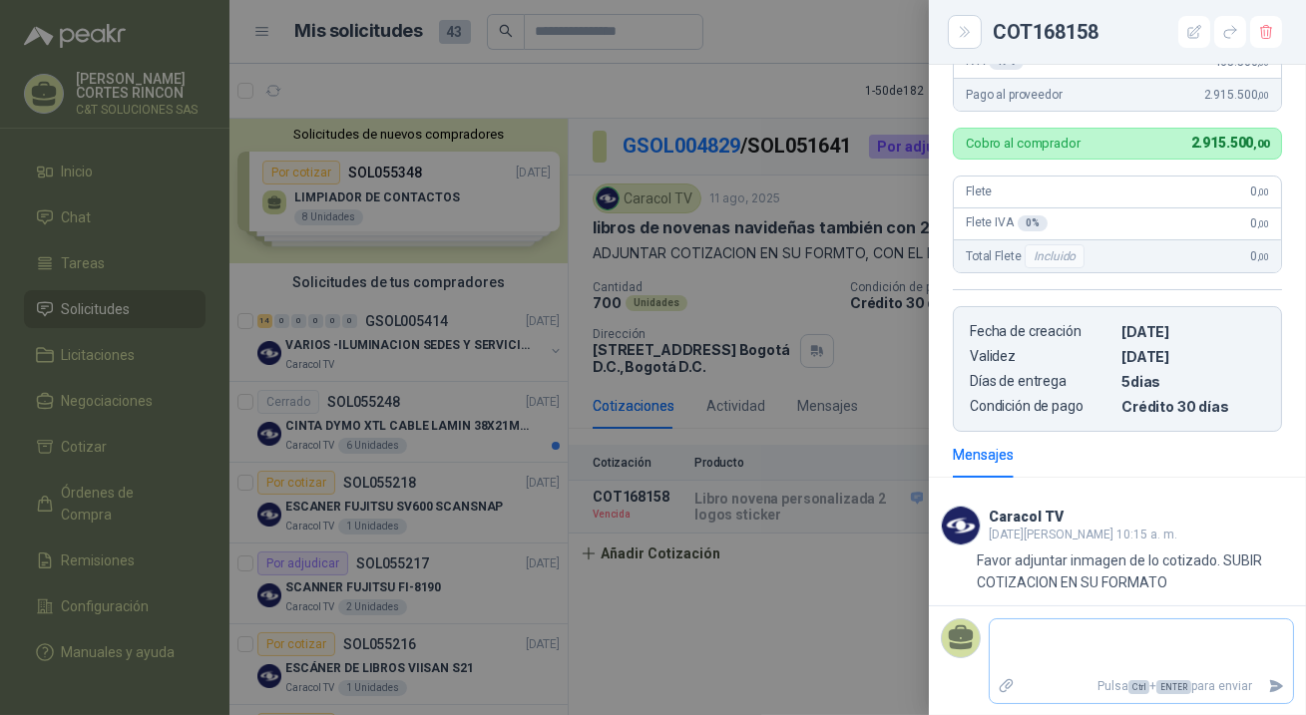
click at [1031, 628] on textarea at bounding box center [1141, 647] width 303 height 46
click at [961, 34] on icon "Close" at bounding box center [965, 32] width 17 height 17
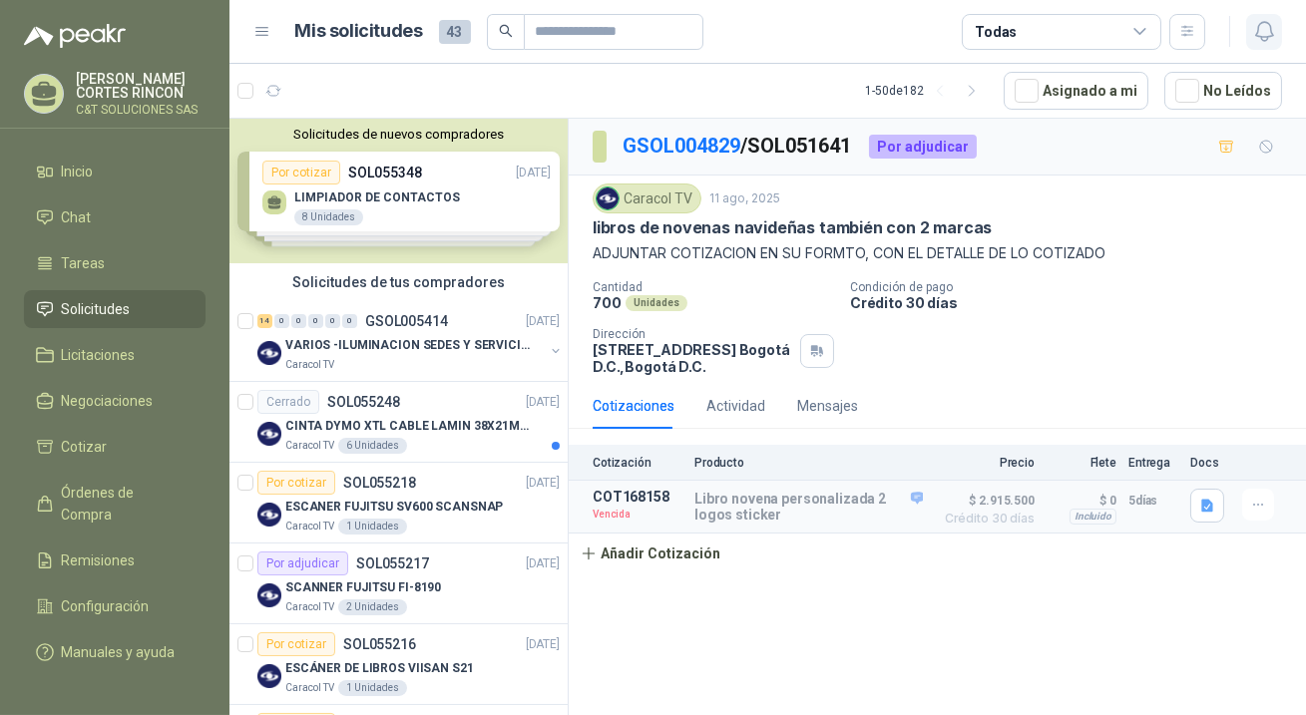
click at [1259, 35] on icon "button" at bounding box center [1264, 31] width 25 height 25
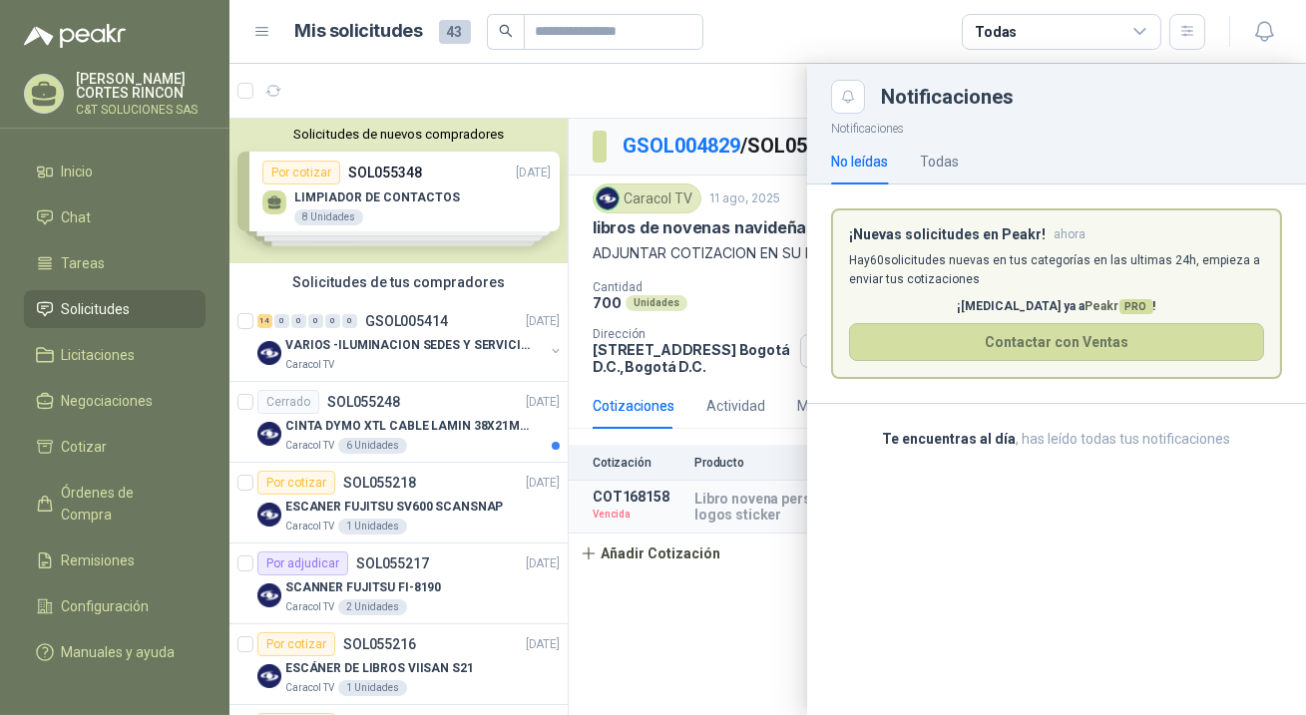
click at [955, 519] on div "Notificaciones No leídas Todas ¡Nuevas solicitudes en Peakr! ahora [PERSON_NAME…" at bounding box center [1056, 415] width 499 height 602
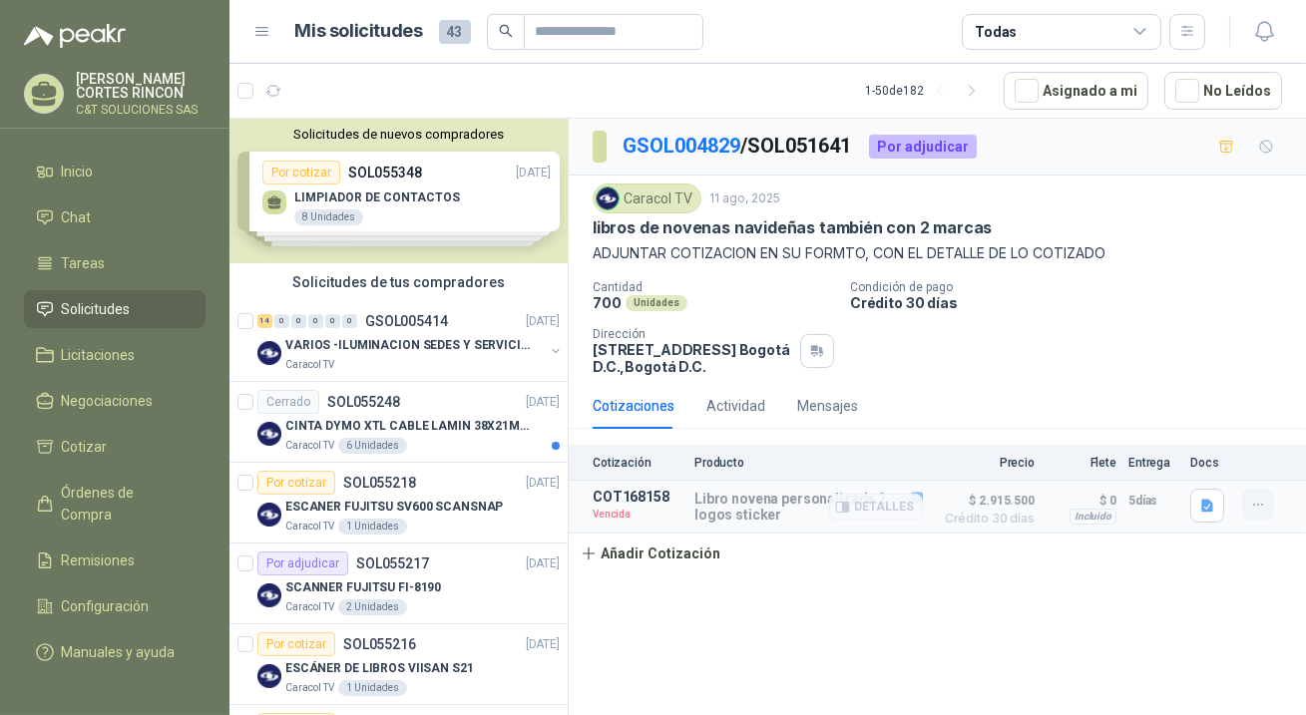
click at [1257, 504] on icon "button" at bounding box center [1258, 505] width 17 height 17
click at [1176, 383] on button "Editar" at bounding box center [1219, 388] width 160 height 32
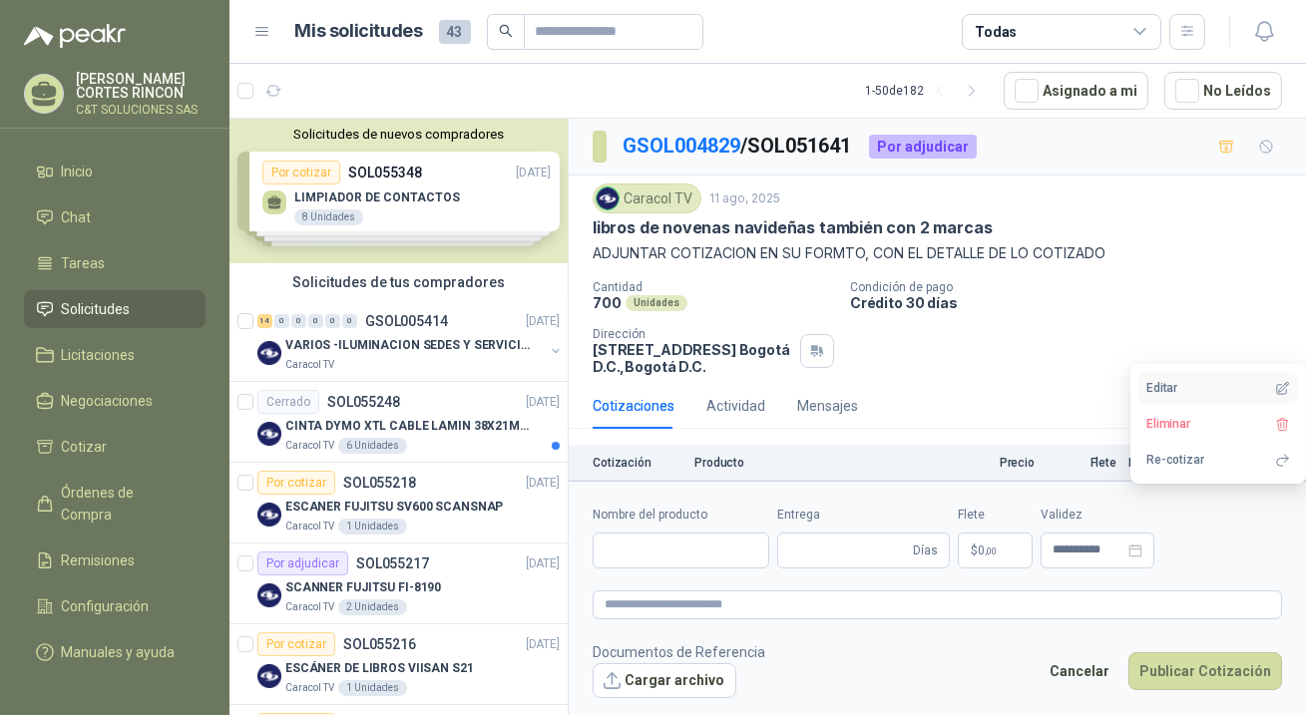
type input "**********"
type input "*"
type input "**********"
type textarea "**********"
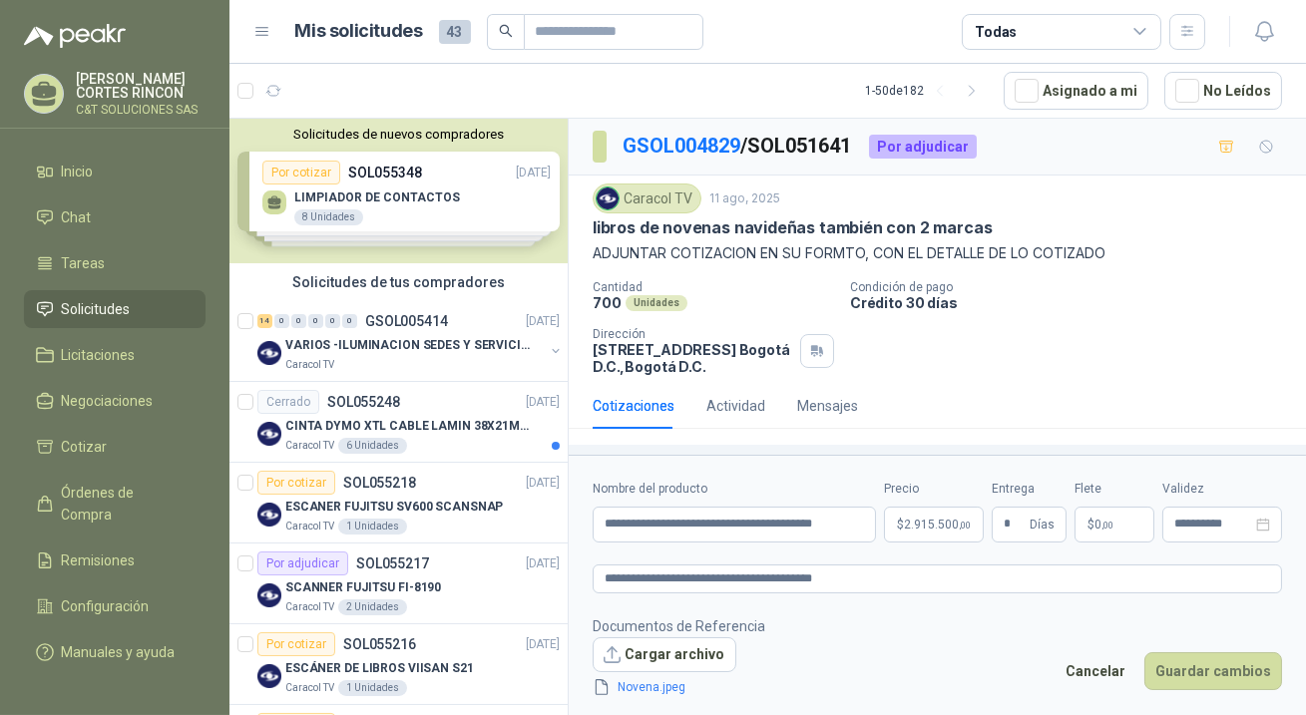
click at [922, 428] on div "Cotizaciones Actividad Mensajes" at bounding box center [938, 406] width 690 height 46
click at [948, 533] on p "$ 2.915.500 ,00" at bounding box center [934, 525] width 100 height 36
click at [672, 655] on button "Cargar archivo" at bounding box center [665, 656] width 144 height 36
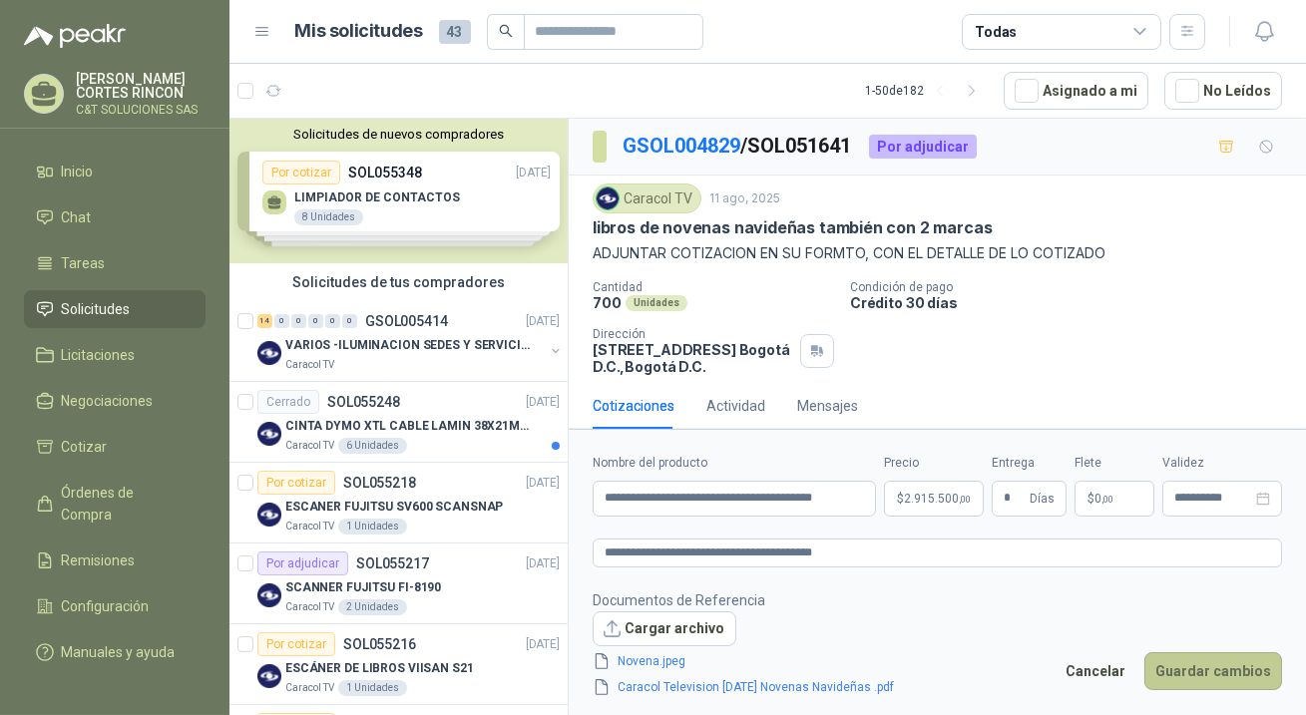
click at [1230, 678] on button "Guardar cambios" at bounding box center [1214, 672] width 138 height 38
click at [1016, 496] on input "*" at bounding box center [1015, 499] width 22 height 34
click at [1183, 501] on input "**********" at bounding box center [1214, 498] width 78 height 13
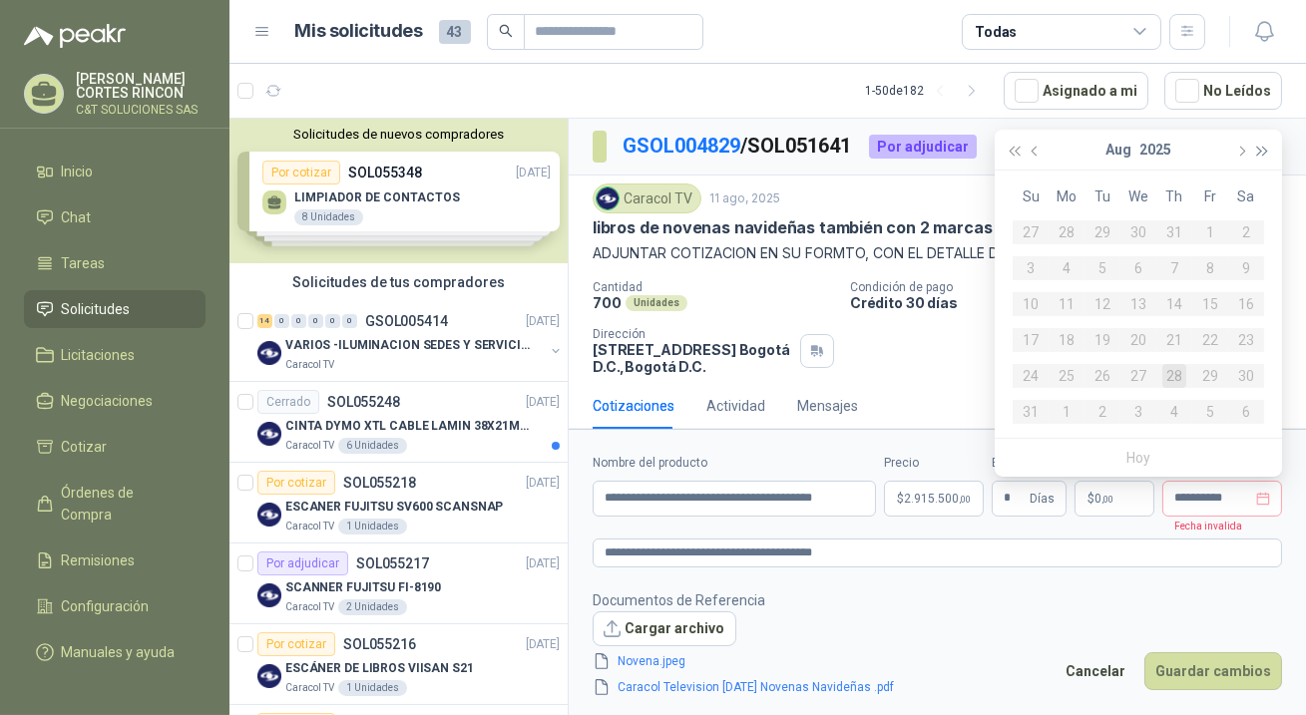
click at [1266, 144] on button "button" at bounding box center [1263, 150] width 22 height 40
click at [1069, 335] on div "17" at bounding box center [1067, 340] width 24 height 24
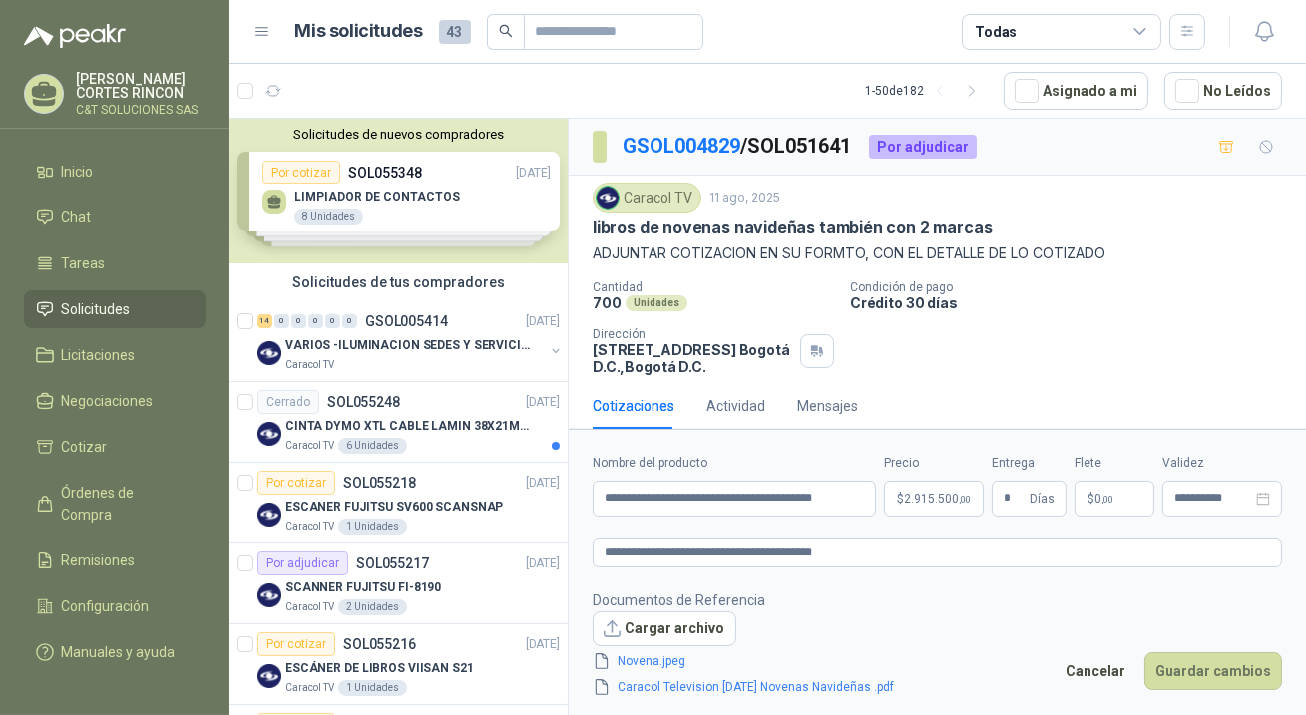
type input "**********"
click at [1195, 671] on button "Guardar cambios" at bounding box center [1214, 672] width 138 height 38
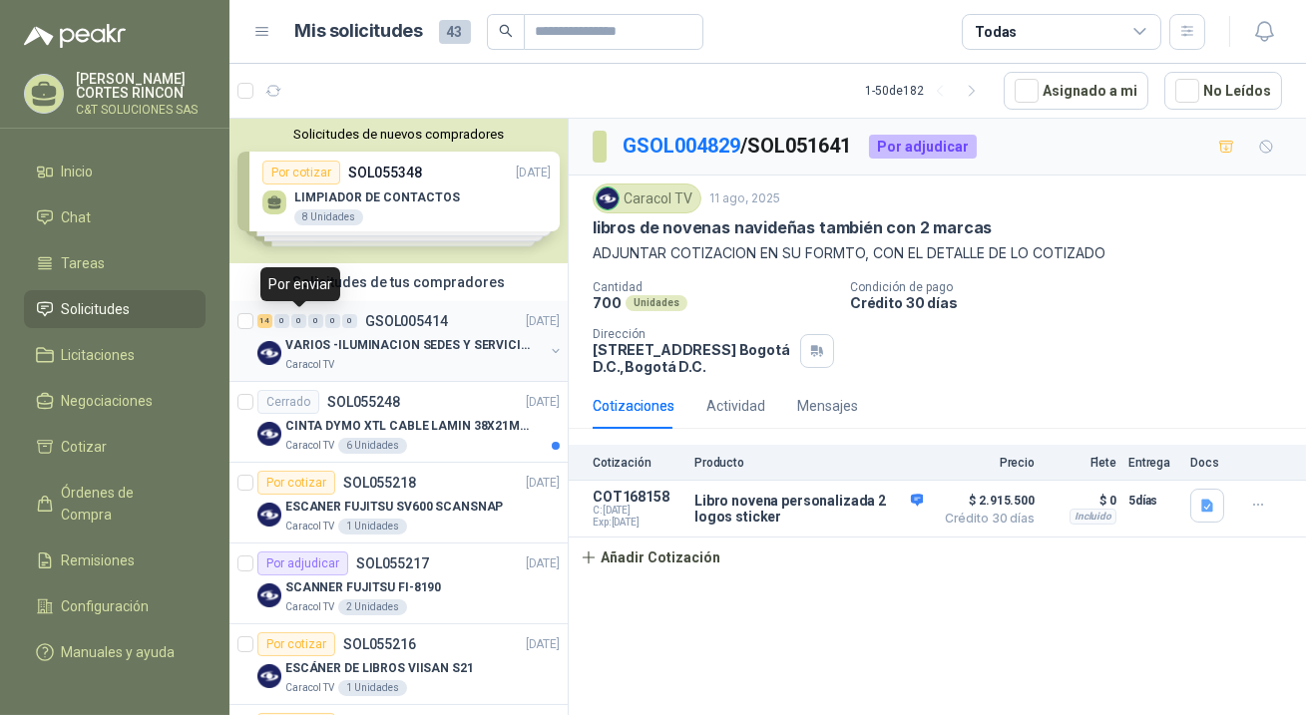
click at [304, 321] on div "0" at bounding box center [298, 321] width 15 height 14
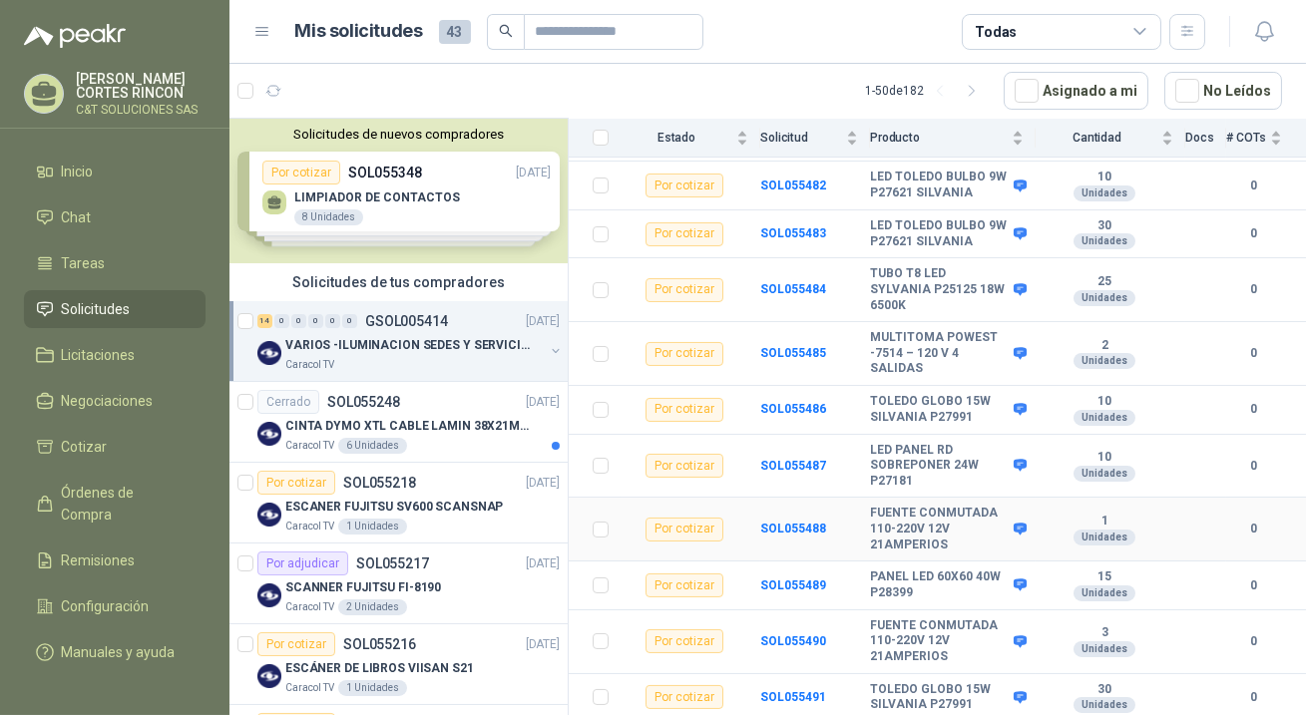
scroll to position [495, 0]
drag, startPoint x: 870, startPoint y: 696, endPoint x: 970, endPoint y: 709, distance: 100.8
click at [970, 709] on b "TOLEDO GLOBO 15W SILVANIA P27991" at bounding box center [939, 698] width 139 height 31
copy b "TOLEDO GLOBO 15W SILVANIA P27991"
click at [802, 697] on b "SOL055491" at bounding box center [793, 698] width 66 height 14
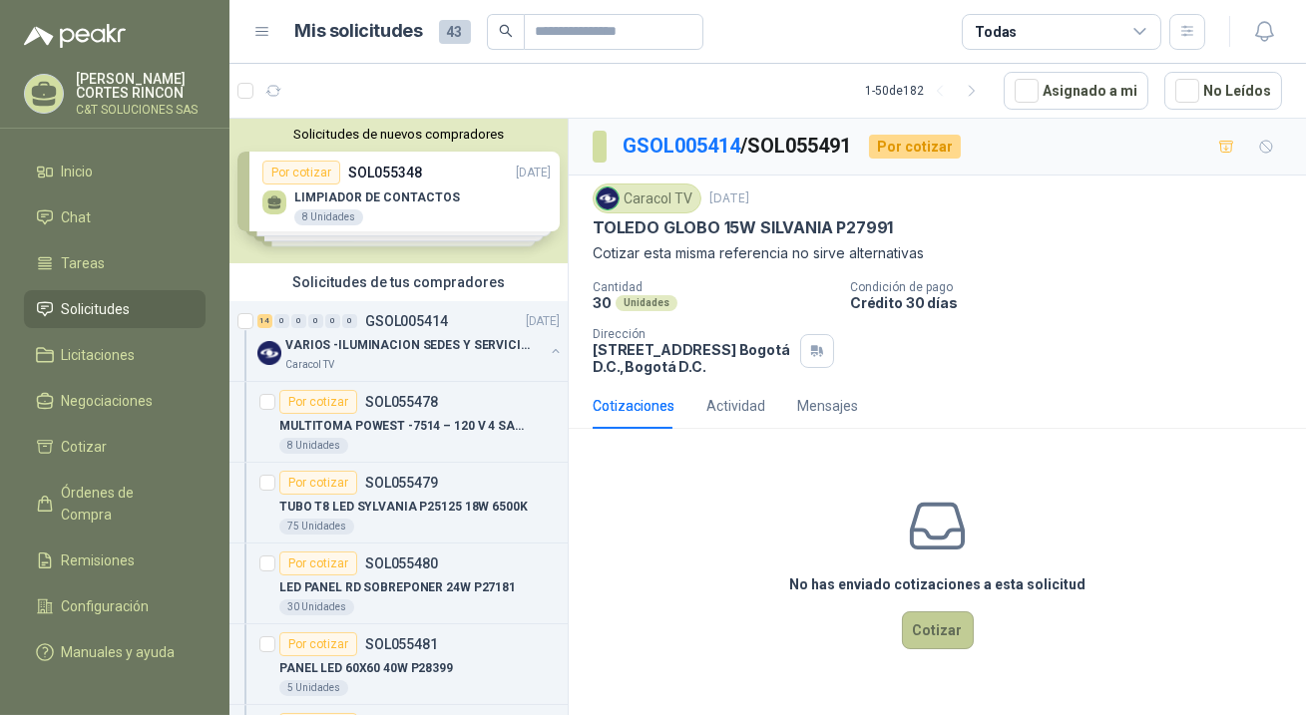
click at [958, 631] on button "Cotizar" at bounding box center [938, 631] width 72 height 38
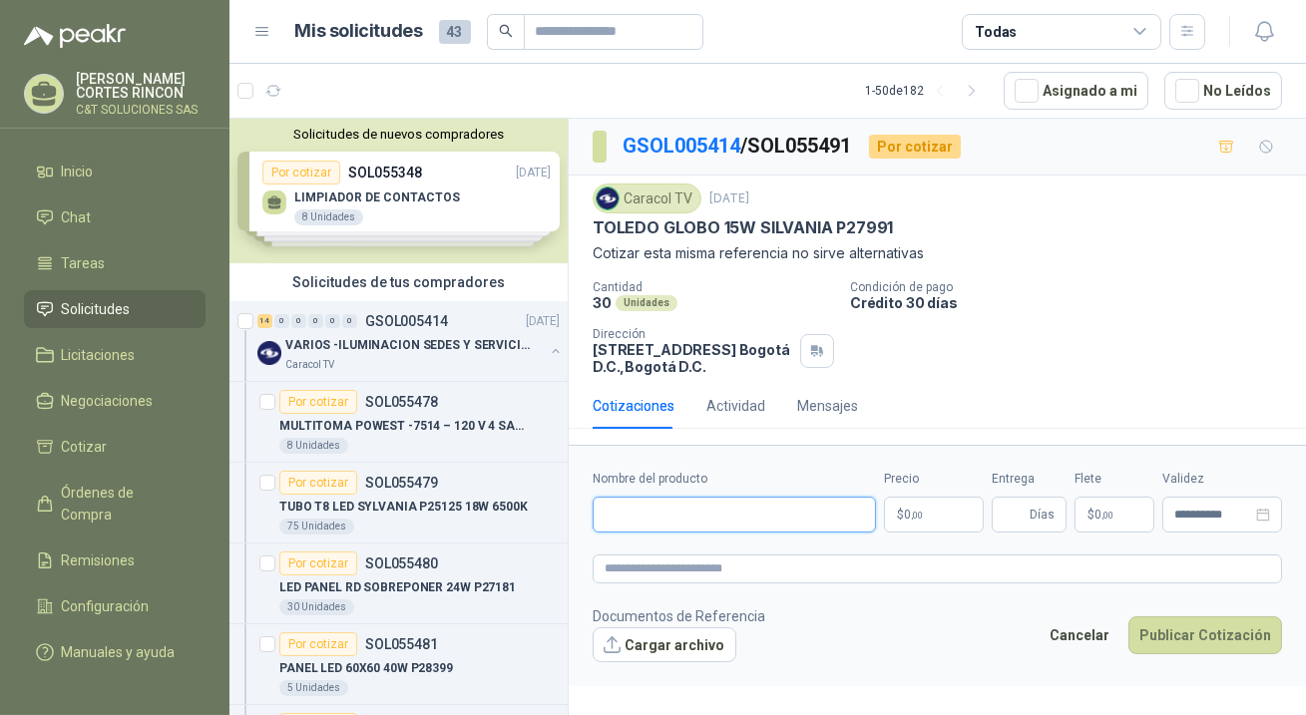
click at [670, 527] on input "Nombre del producto" at bounding box center [734, 515] width 283 height 36
paste input "**********"
type input "**********"
click at [919, 519] on span ",00" at bounding box center [917, 515] width 12 height 11
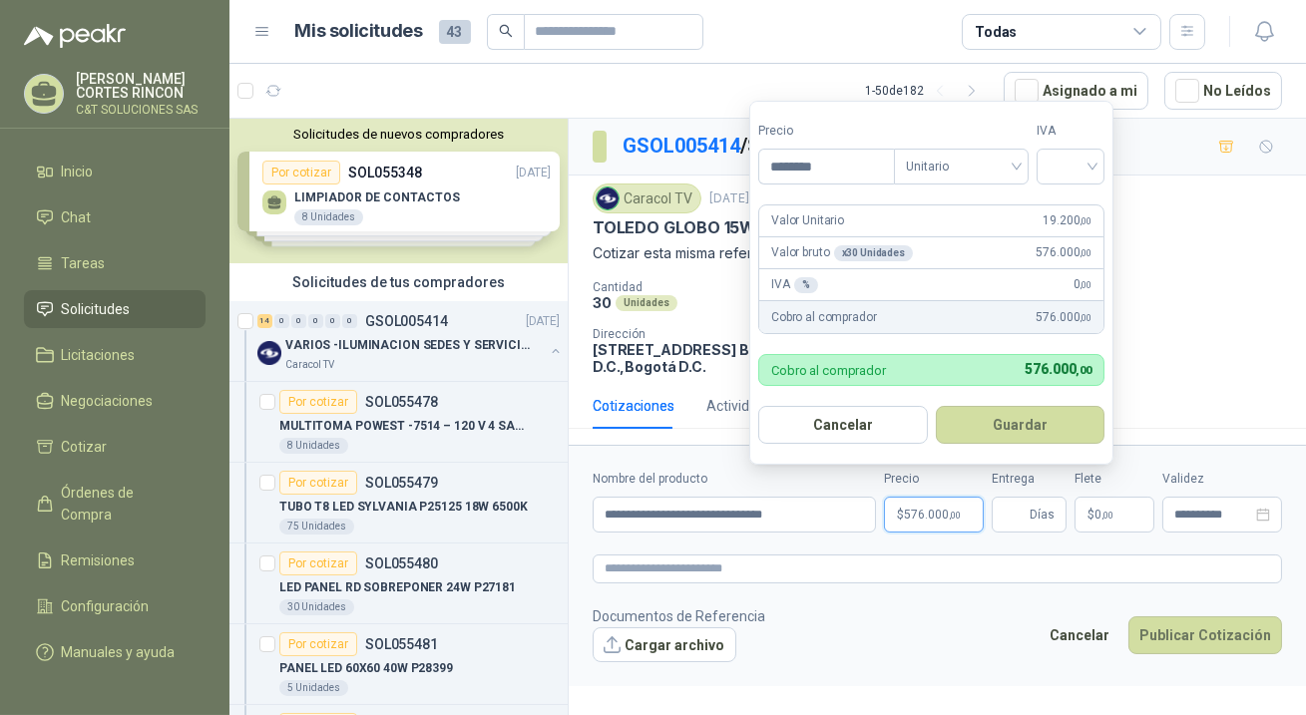
type input "********"
click at [936, 406] on button "Guardar" at bounding box center [1021, 425] width 170 height 38
click at [1079, 151] on input "search" at bounding box center [1071, 165] width 44 height 30
click at [1065, 207] on div "19%" at bounding box center [1075, 210] width 37 height 22
click at [1016, 426] on button "Guardar" at bounding box center [1024, 425] width 172 height 38
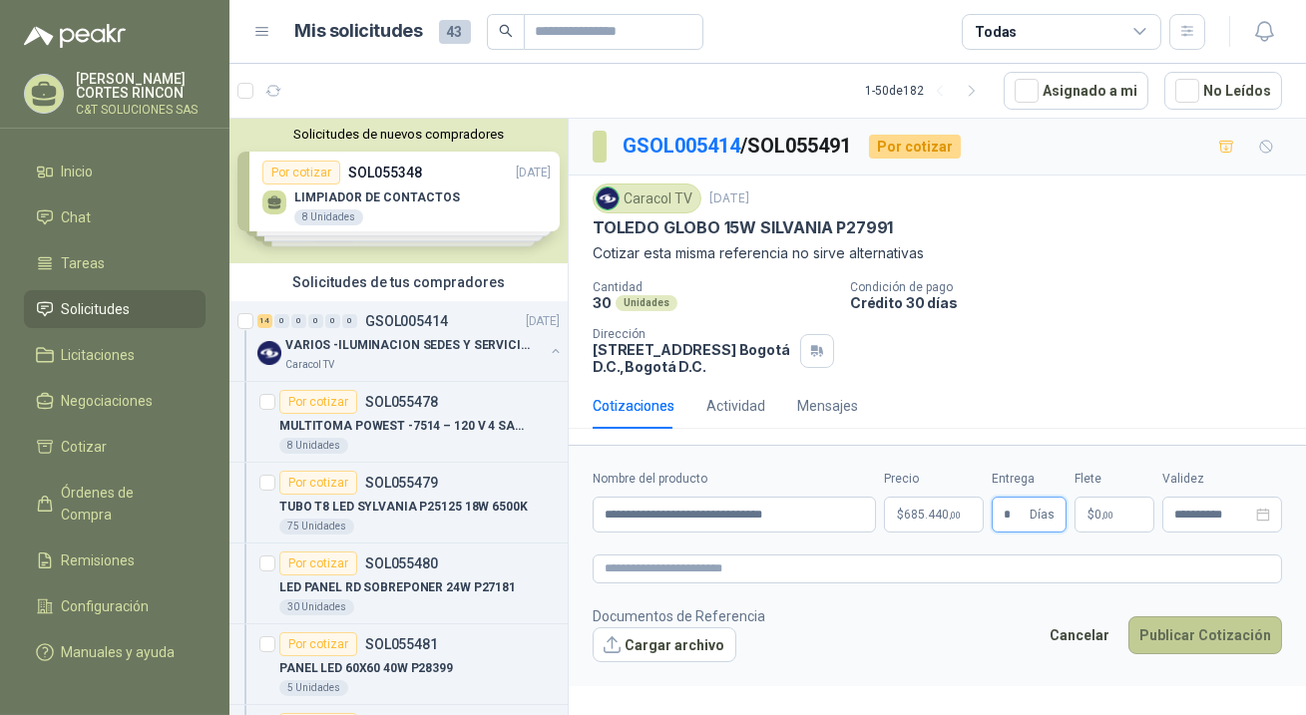
type input "*"
click at [1169, 633] on button "Publicar Cotización" at bounding box center [1206, 636] width 154 height 38
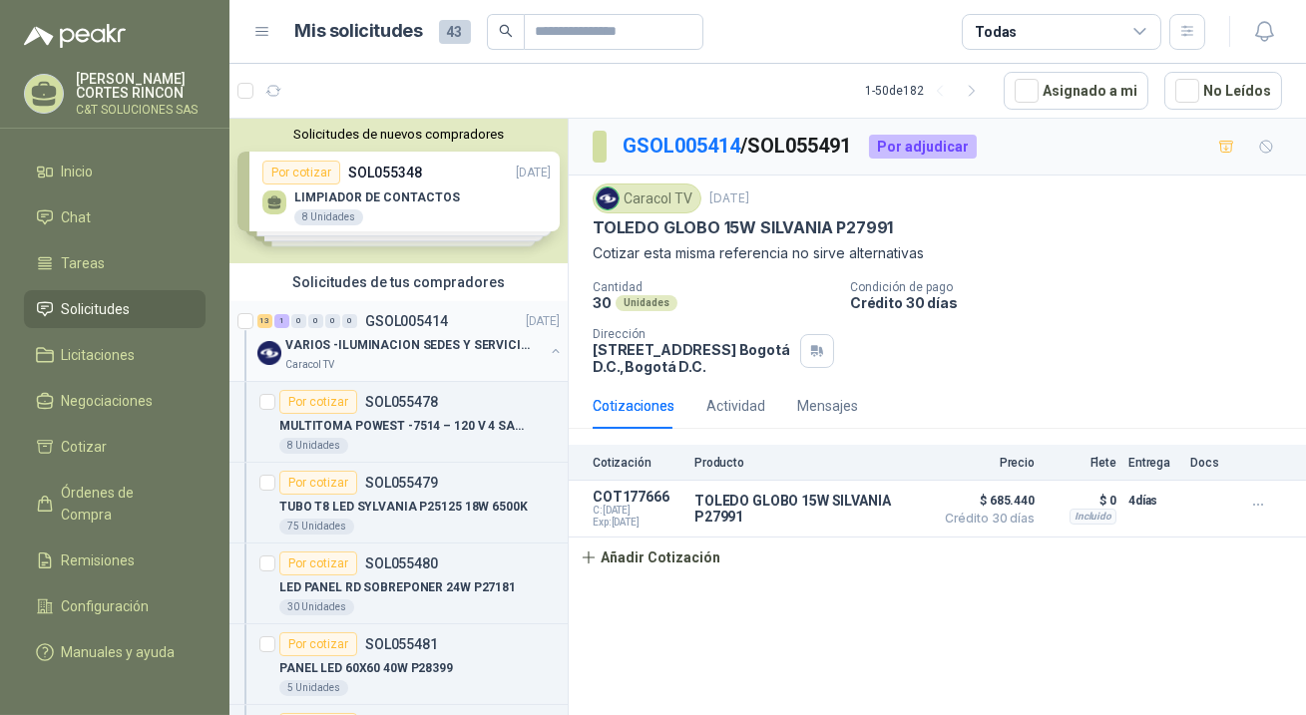
click at [313, 320] on div "0" at bounding box center [315, 321] width 15 height 14
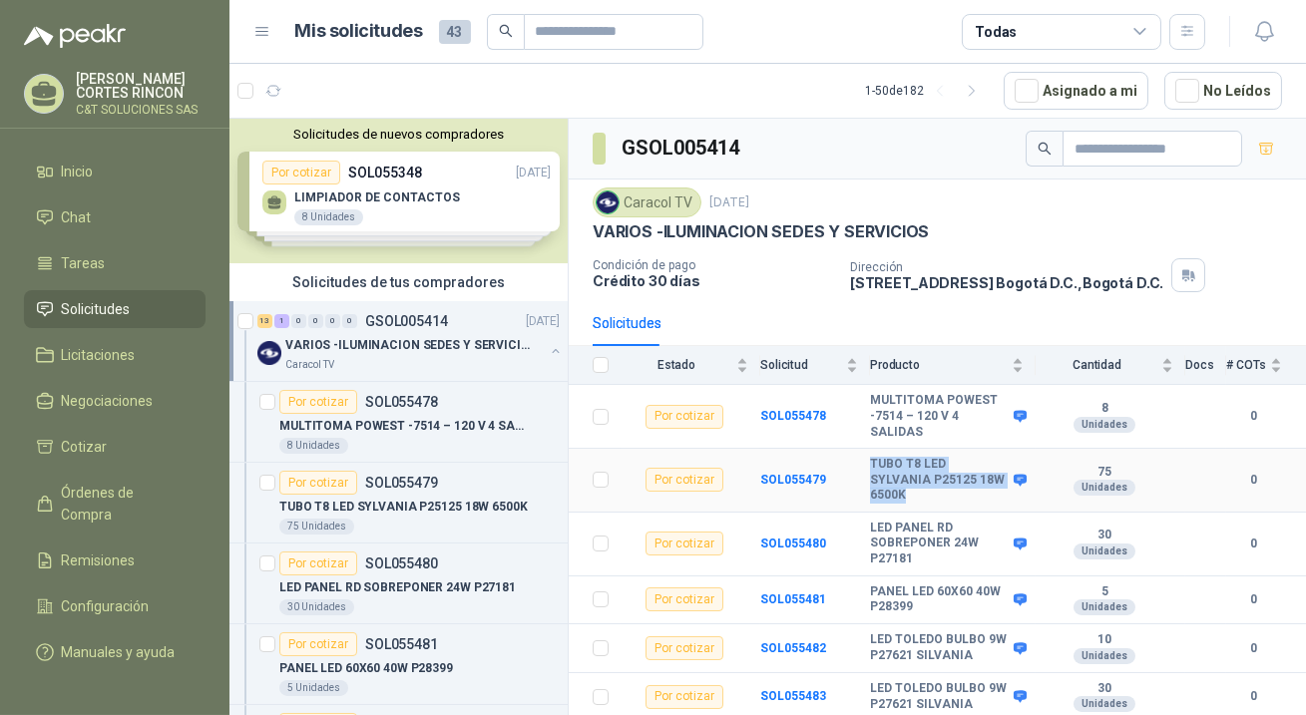
drag, startPoint x: 870, startPoint y: 462, endPoint x: 935, endPoint y: 500, distance: 75.1
click at [935, 500] on b "TUBO T8 LED SYLVANIA P25125 18W 6500K" at bounding box center [939, 480] width 139 height 47
copy b "TUBO T8 LED SYLVANIA P25125 18W 6500K"
click at [775, 475] on b "SOL055479" at bounding box center [793, 480] width 66 height 14
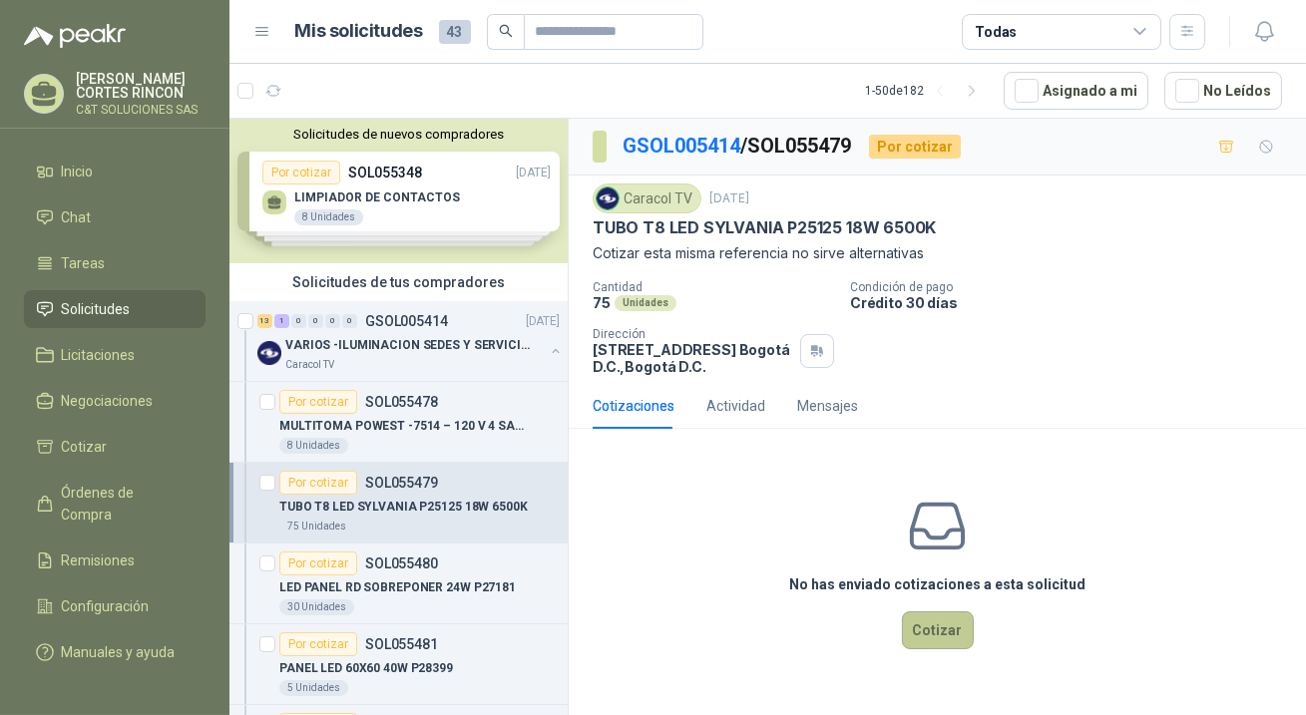
click at [958, 626] on button "Cotizar" at bounding box center [938, 631] width 72 height 38
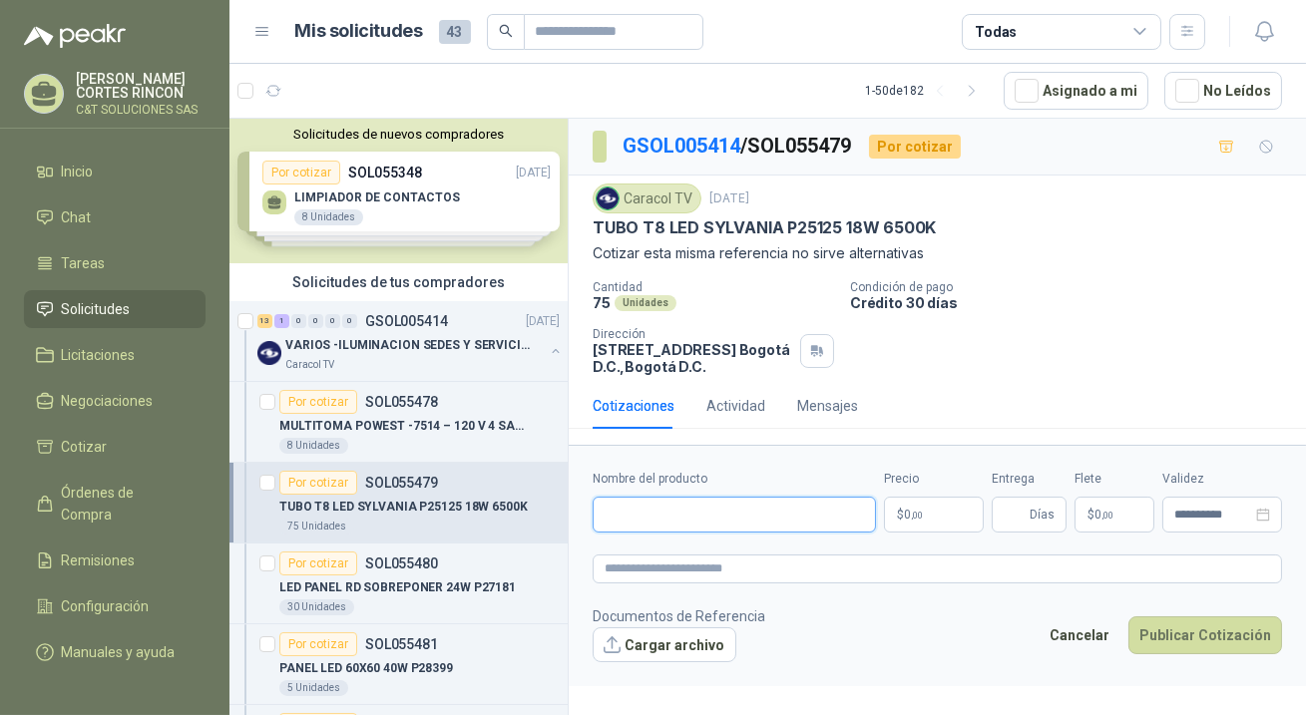
click at [733, 519] on input "Nombre del producto" at bounding box center [734, 515] width 283 height 36
paste input "**********"
type input "**********"
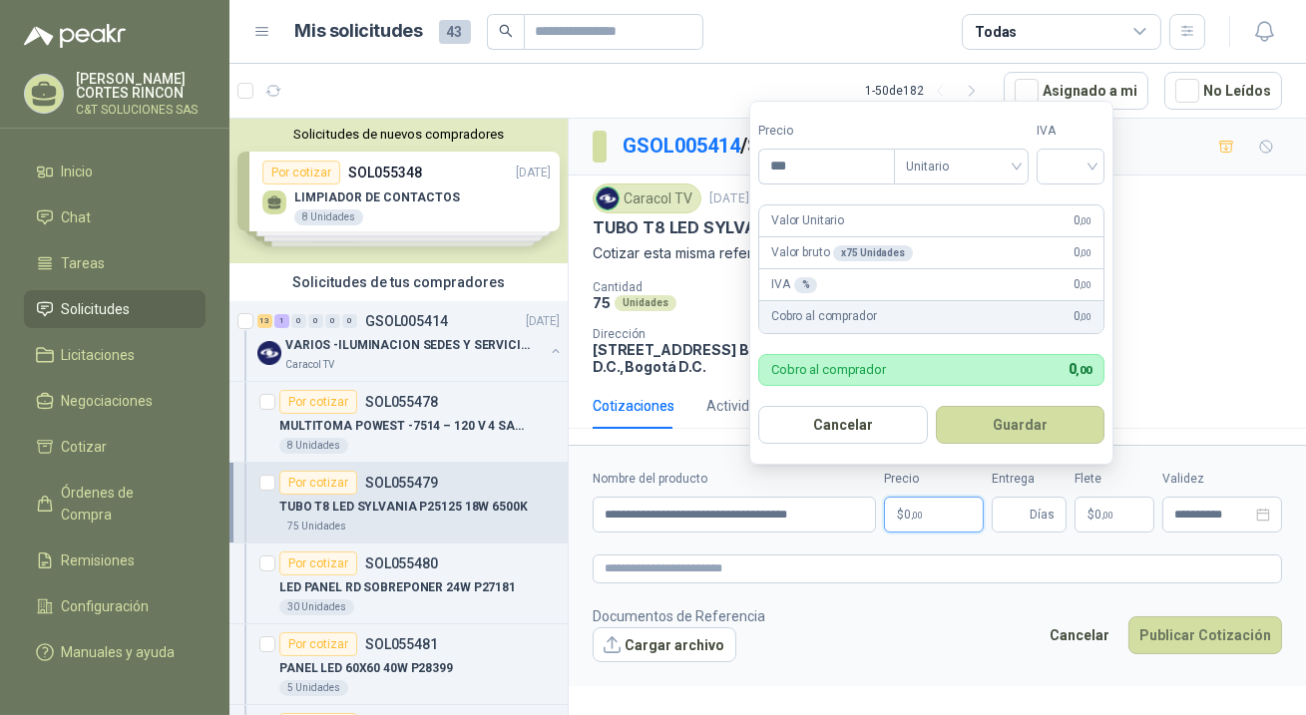
click at [932, 514] on p "$ 0 ,00" at bounding box center [934, 515] width 100 height 36
type input "********"
click at [936, 406] on button "Guardar" at bounding box center [1021, 425] width 170 height 38
click at [1089, 208] on div "19%" at bounding box center [1075, 210] width 37 height 22
click at [1026, 521] on input "Entrega" at bounding box center [1015, 515] width 22 height 34
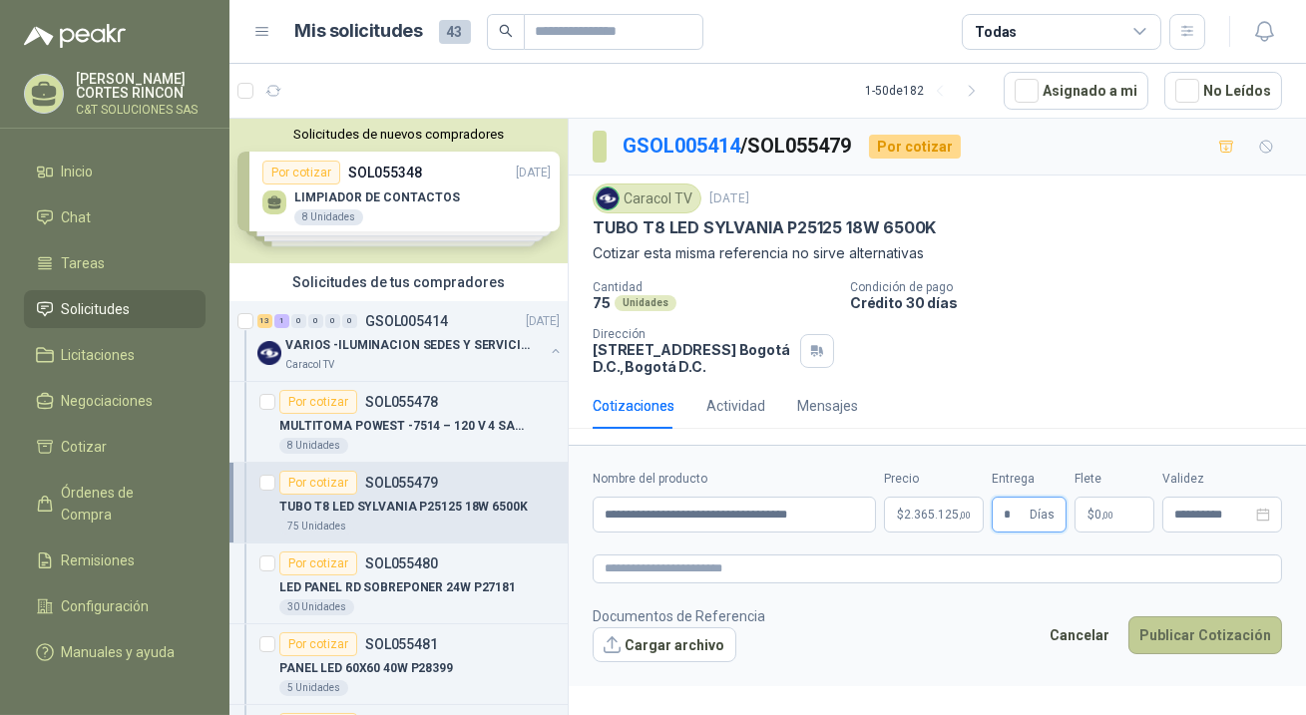
type input "*"
click at [1204, 630] on button "Publicar Cotización" at bounding box center [1206, 636] width 154 height 38
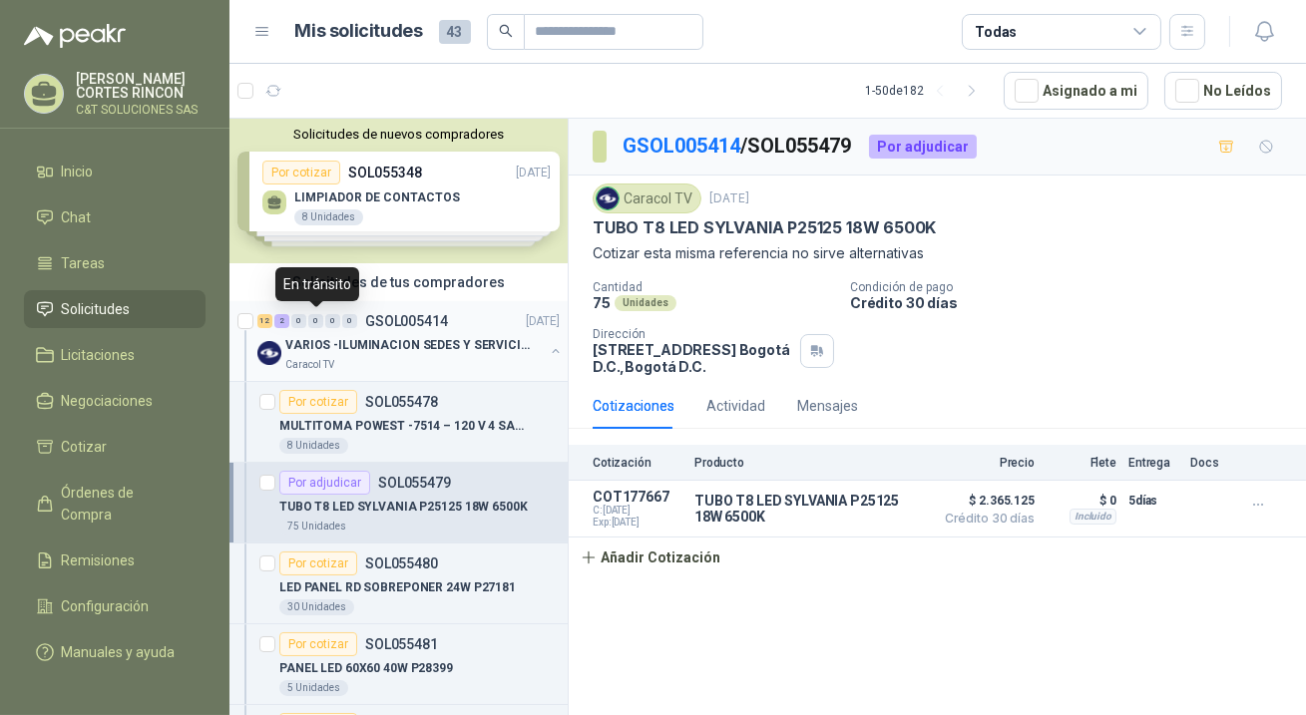
click at [311, 323] on div "0" at bounding box center [315, 321] width 15 height 14
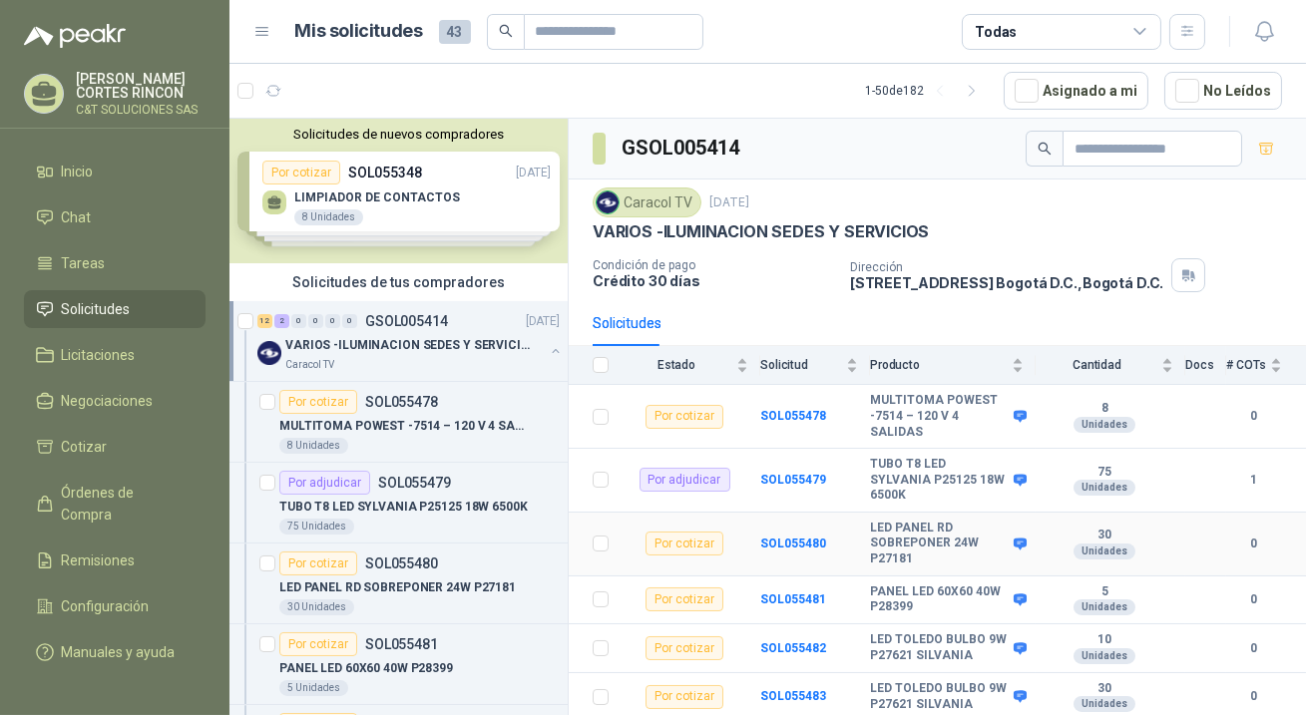
scroll to position [90, 0]
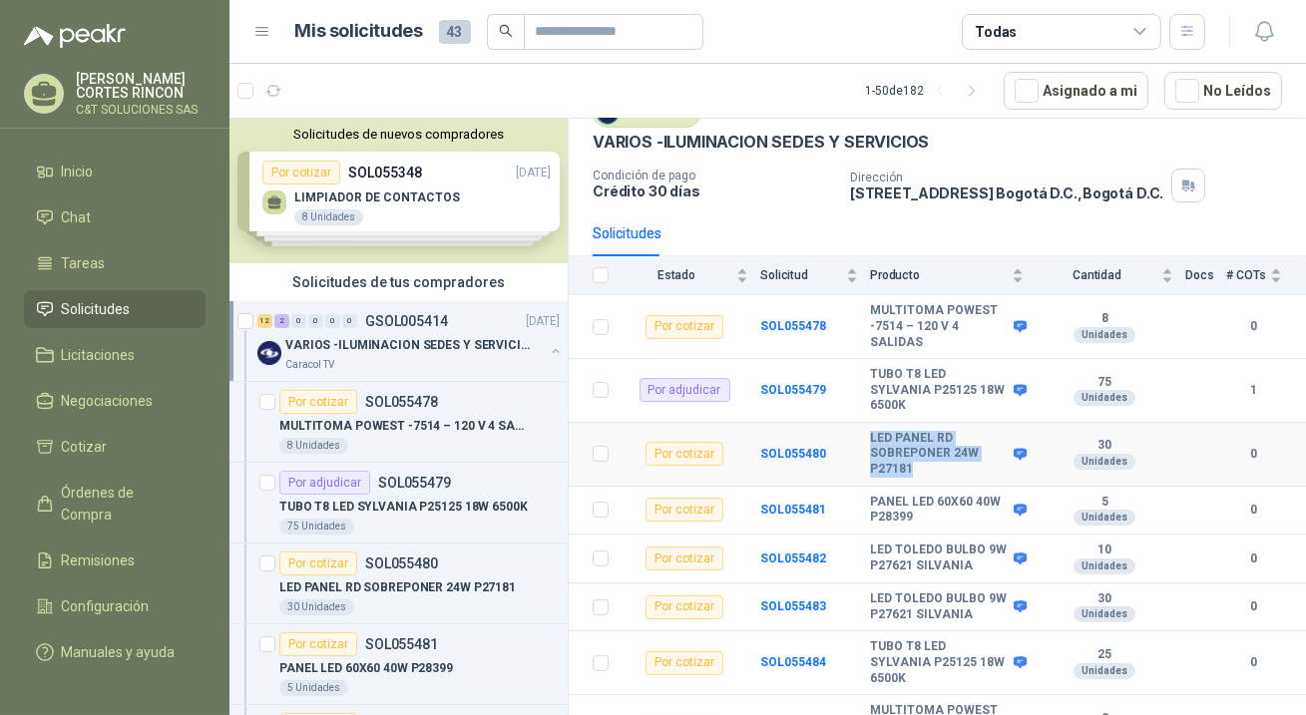
drag, startPoint x: 872, startPoint y: 440, endPoint x: 944, endPoint y: 468, distance: 77.1
click at [945, 468] on b "LED PANEL RD SOBREPONER 24W P27181" at bounding box center [939, 454] width 139 height 47
copy b "LED PANEL RD SOBREPONER 24W P27181"
click at [774, 449] on b "SOL055480" at bounding box center [793, 454] width 66 height 14
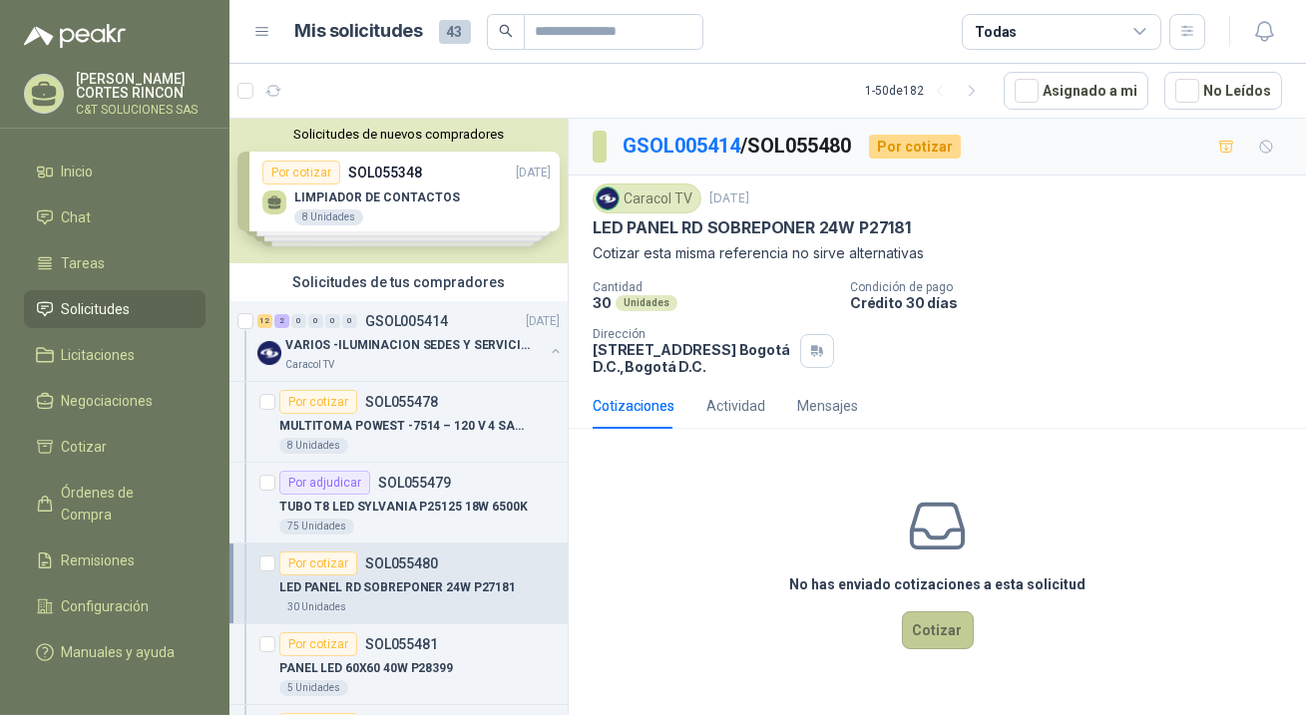
click at [930, 624] on button "Cotizar" at bounding box center [938, 631] width 72 height 38
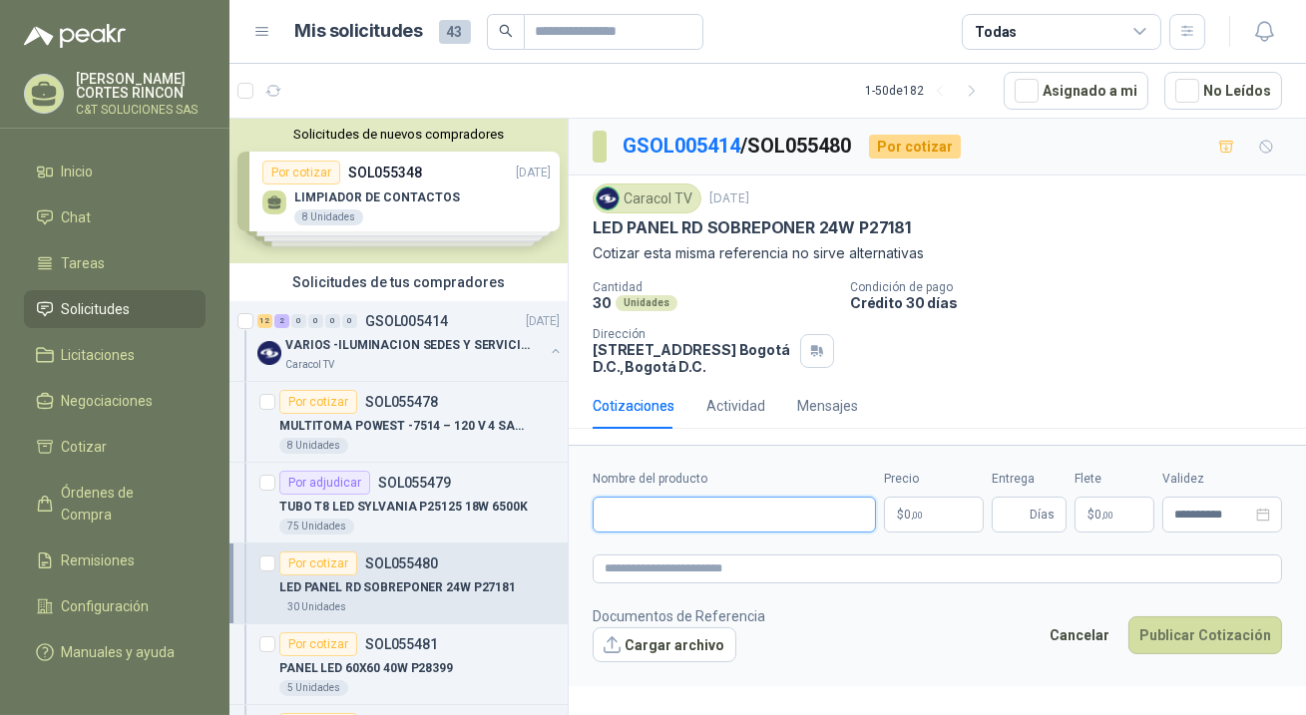
click at [696, 498] on input "Nombre del producto" at bounding box center [734, 515] width 283 height 36
paste input "**********"
type input "**********"
click at [917, 519] on span ",00" at bounding box center [917, 515] width 12 height 11
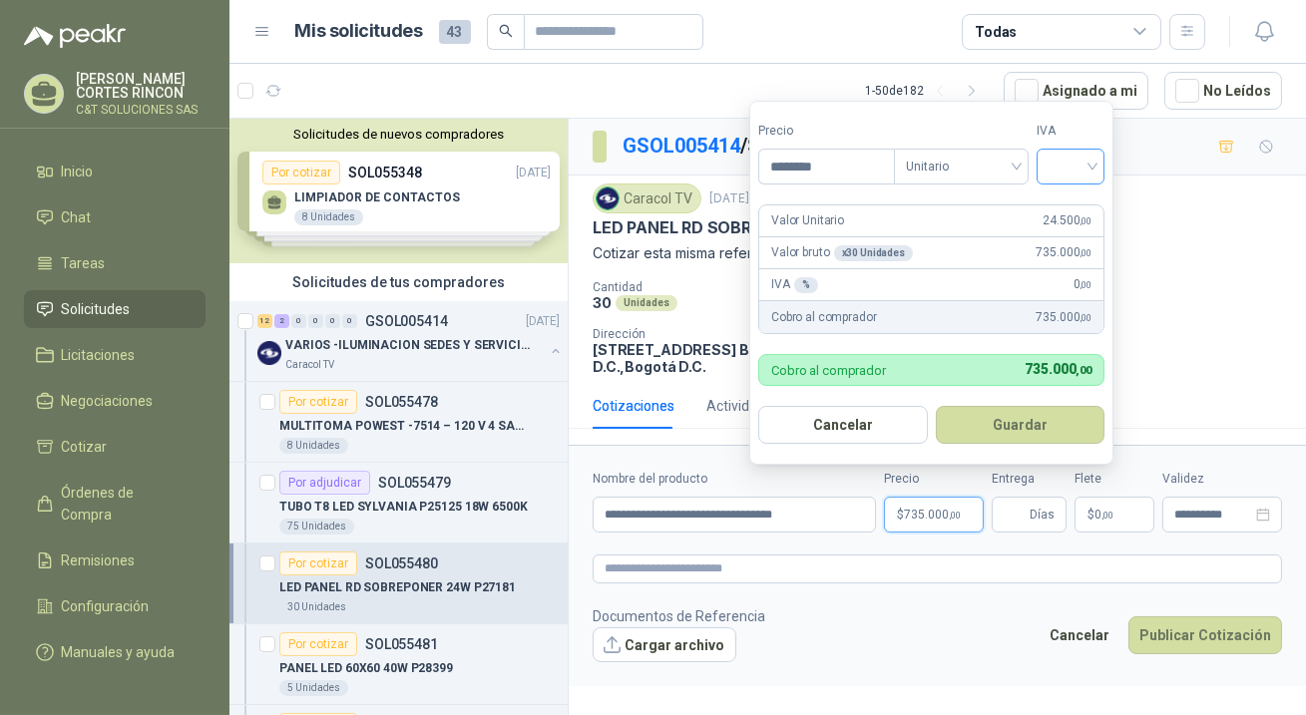
type input "********"
click at [1078, 170] on input "search" at bounding box center [1071, 165] width 44 height 30
click at [1066, 209] on div "19%" at bounding box center [1075, 210] width 37 height 22
click at [1019, 432] on button "Guardar" at bounding box center [1024, 425] width 172 height 38
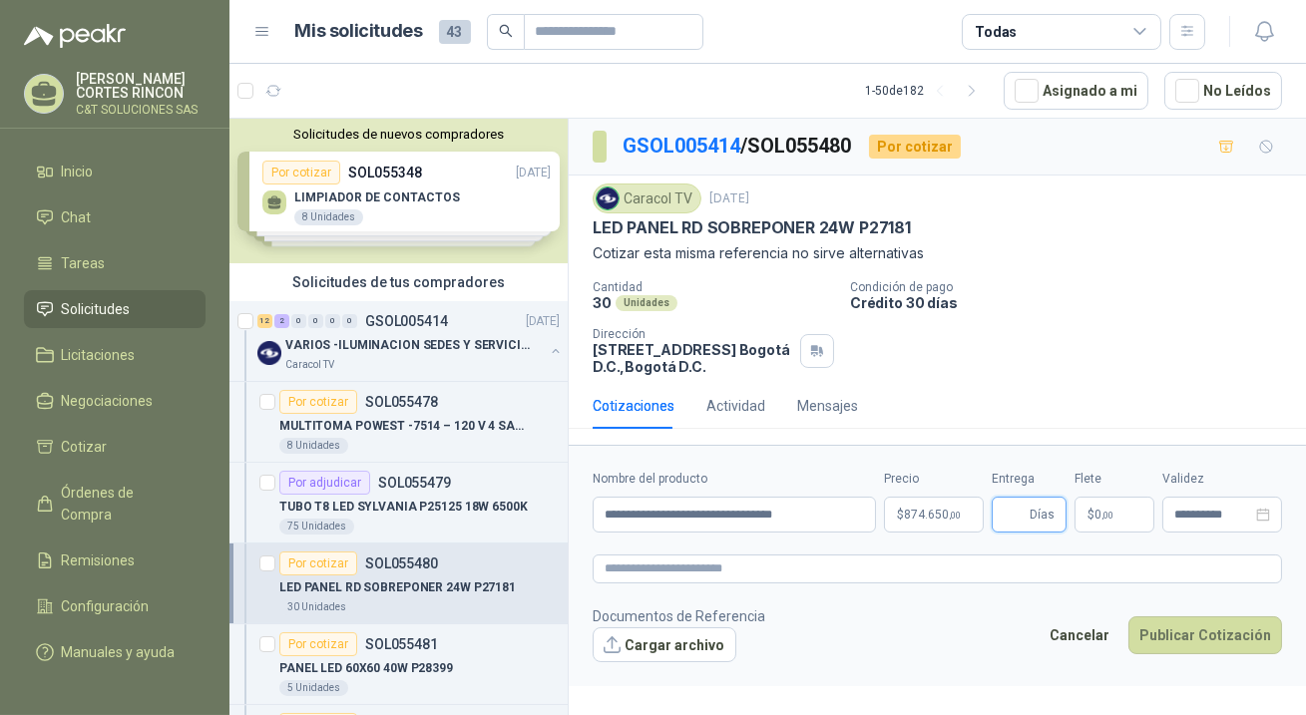
click at [1019, 509] on input "Entrega" at bounding box center [1015, 515] width 22 height 34
type input "*"
click at [1154, 639] on button "Publicar Cotización" at bounding box center [1206, 636] width 154 height 38
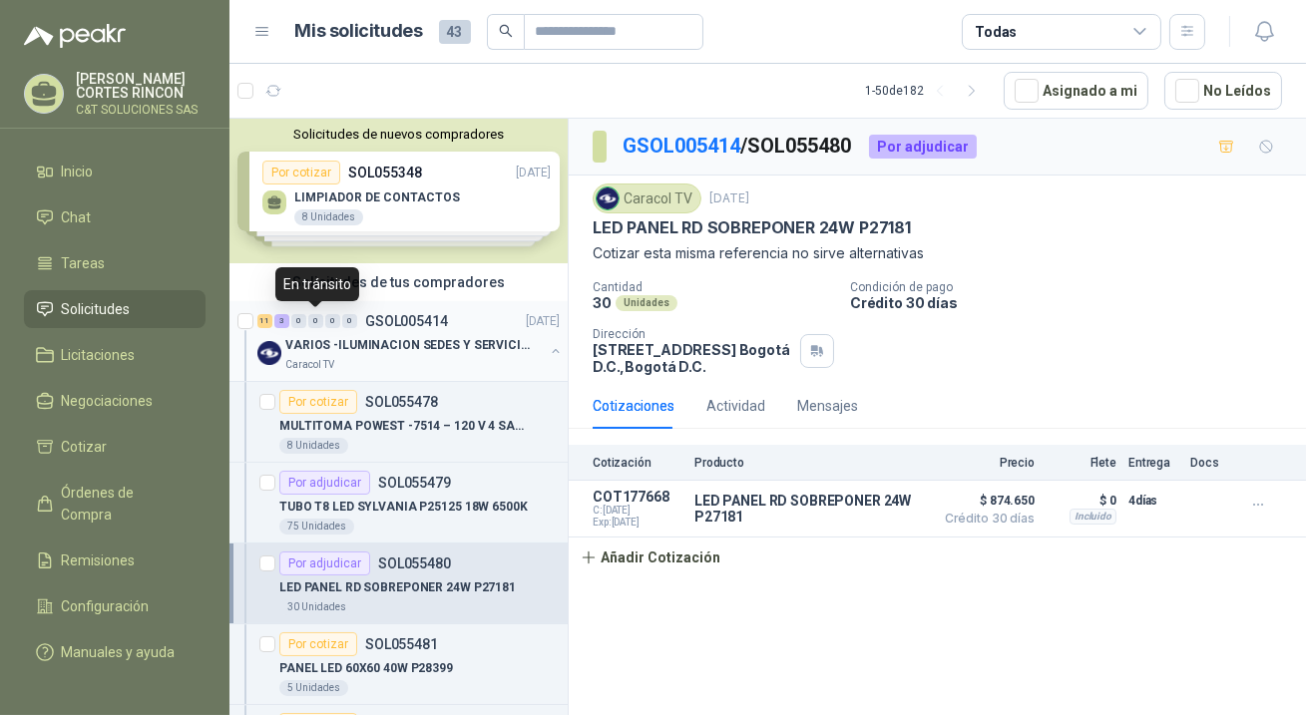
click at [312, 316] on div "0" at bounding box center [315, 321] width 15 height 14
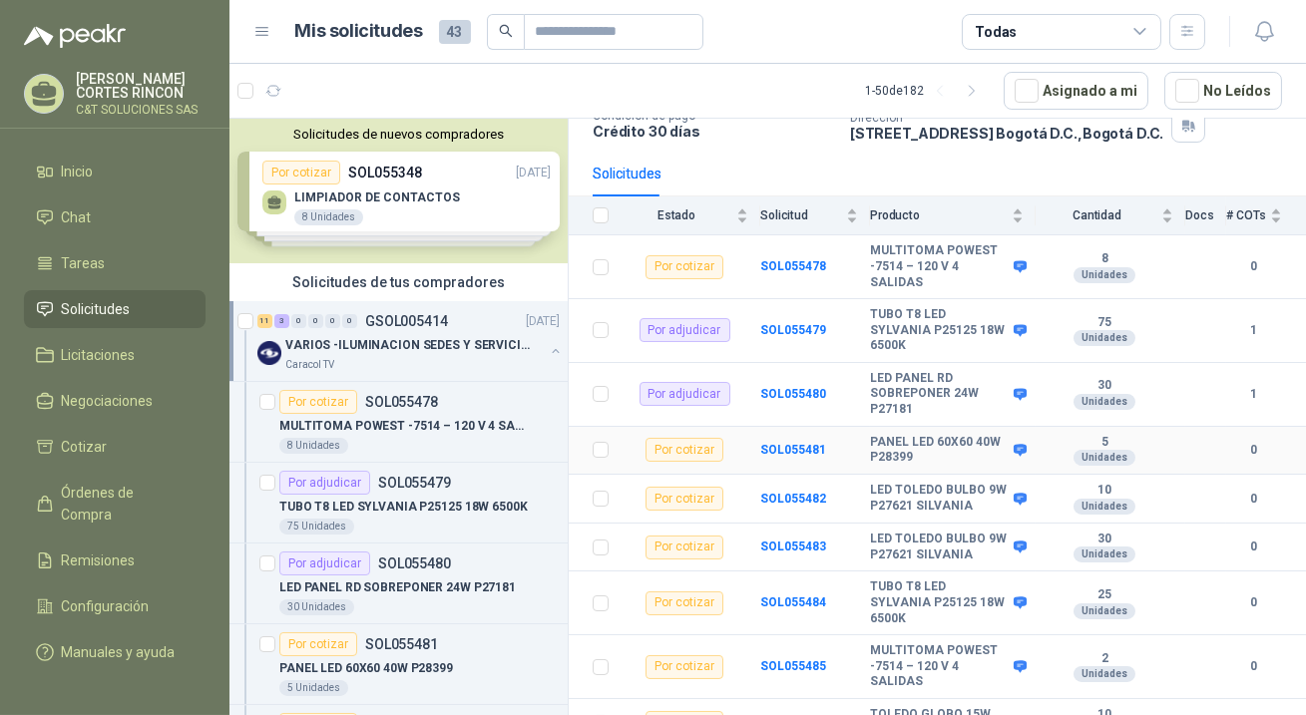
scroll to position [181, 0]
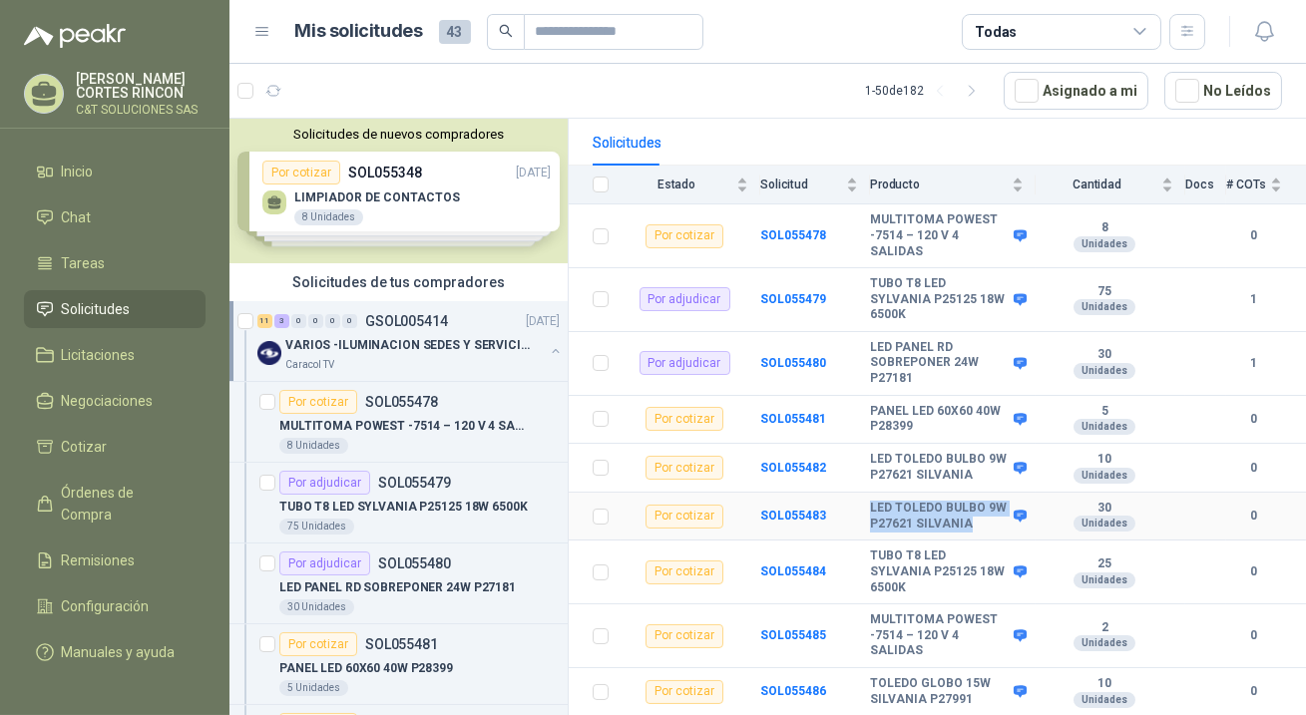
drag, startPoint x: 870, startPoint y: 506, endPoint x: 989, endPoint y: 521, distance: 119.7
click at [989, 521] on b "LED TOLEDO BULBO 9W P27621 SILVANIA" at bounding box center [939, 516] width 139 height 31
copy b "LED TOLEDO BULBO 9W P27621 SILVANIA"
click at [778, 465] on b "SOL055482" at bounding box center [793, 468] width 66 height 14
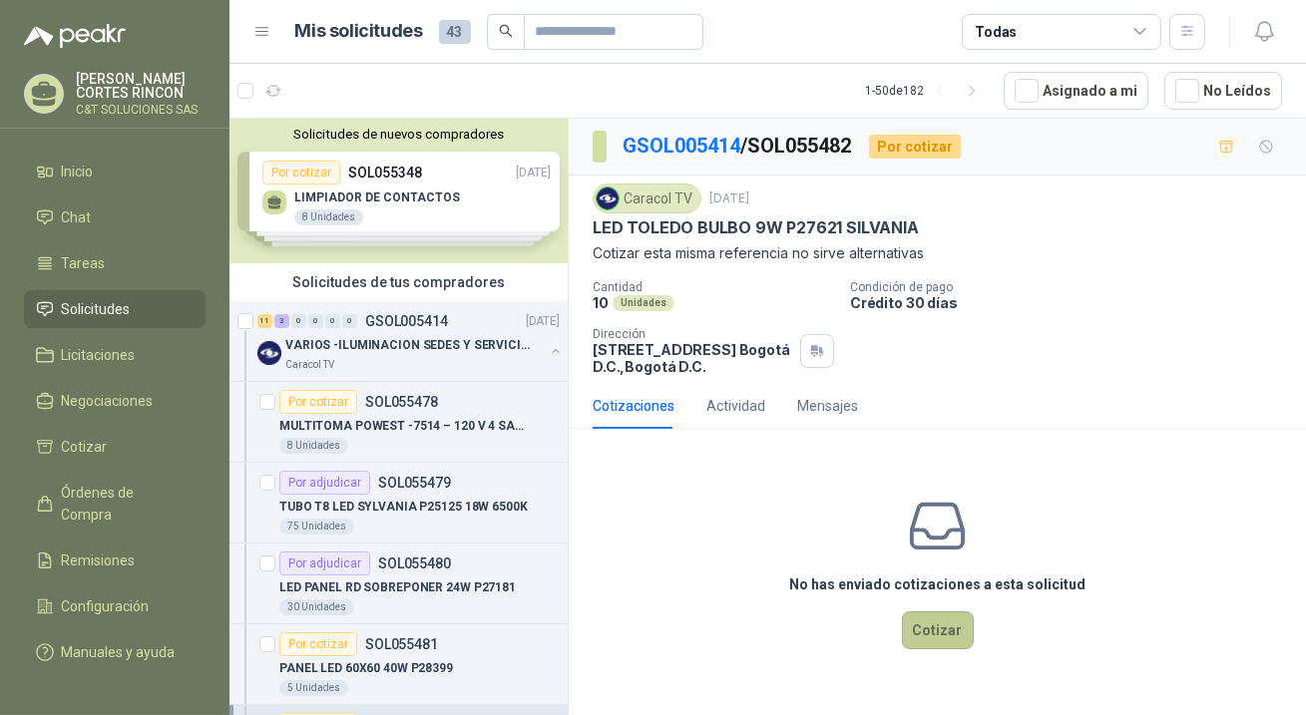
click at [957, 635] on button "Cotizar" at bounding box center [938, 631] width 72 height 38
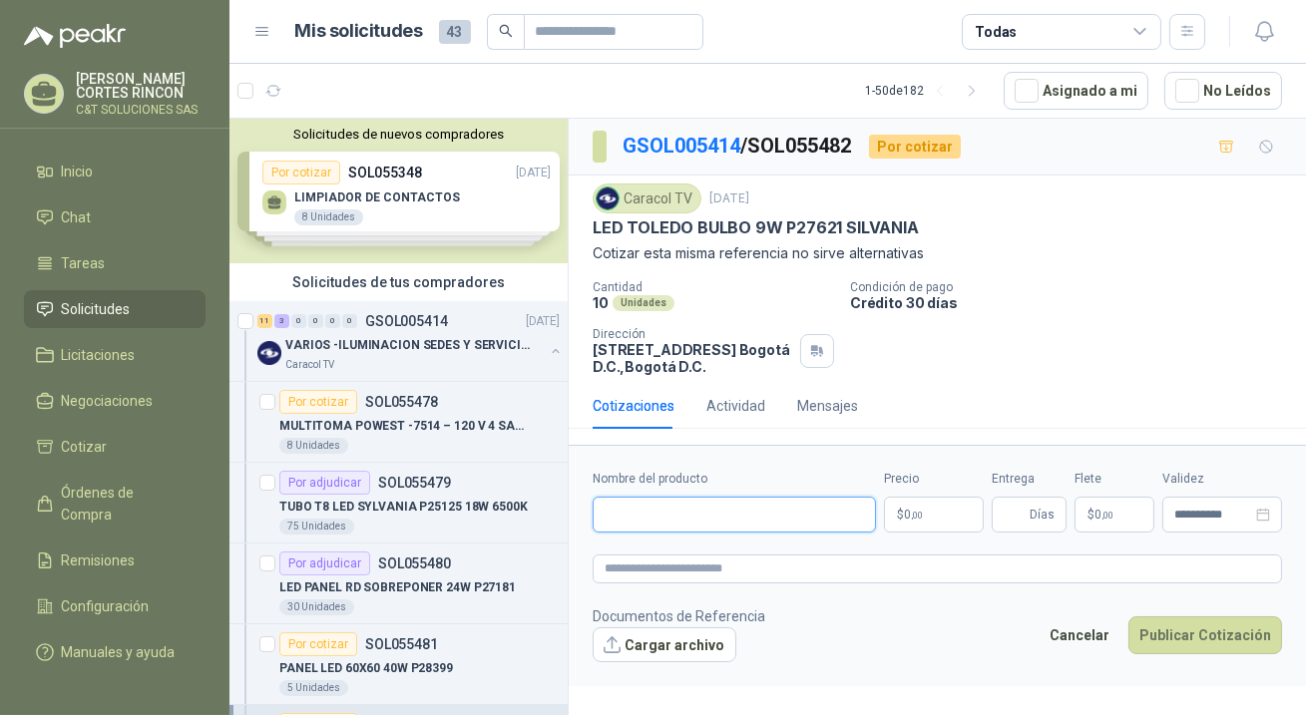
click at [692, 519] on input "Nombre del producto" at bounding box center [734, 515] width 283 height 36
paste input "**********"
type input "**********"
click at [900, 511] on p "$ 0 ,00" at bounding box center [934, 515] width 100 height 36
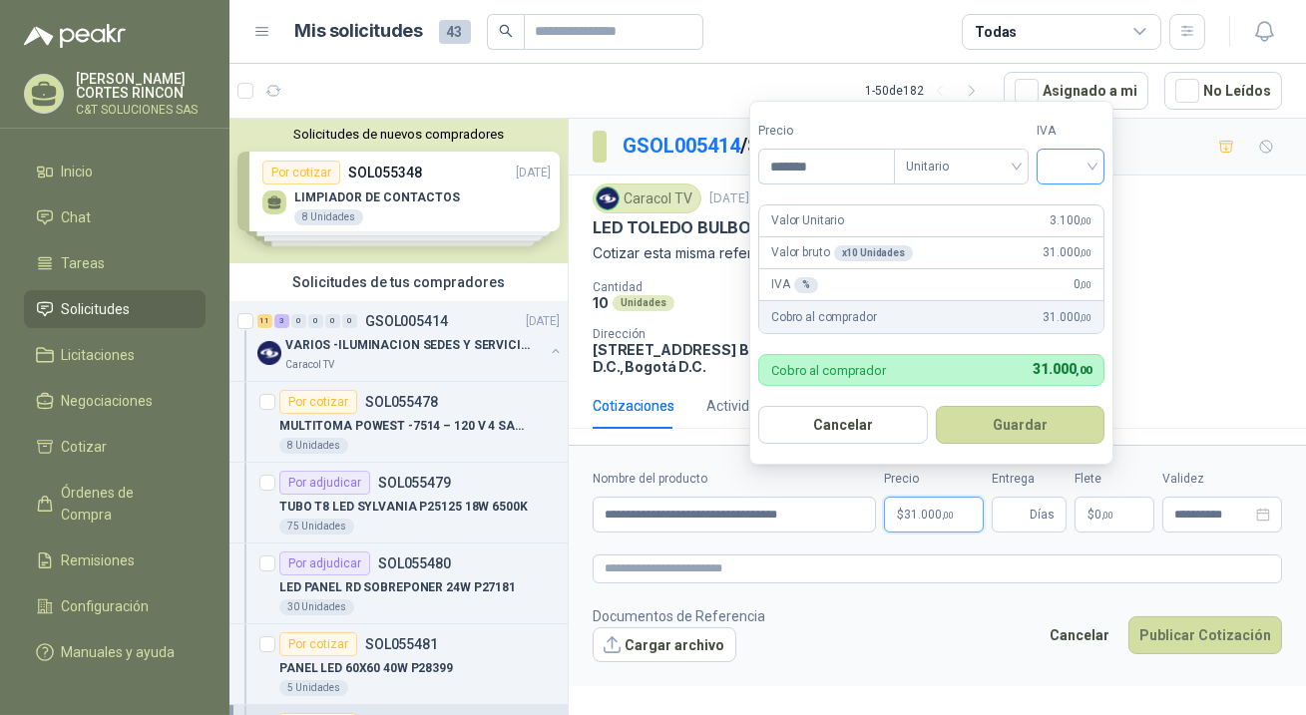
type input "*******"
click at [1078, 174] on input "search" at bounding box center [1071, 165] width 44 height 30
click at [1072, 202] on div "19%" at bounding box center [1075, 210] width 37 height 22
click at [1001, 428] on button "Guardar" at bounding box center [1024, 425] width 172 height 38
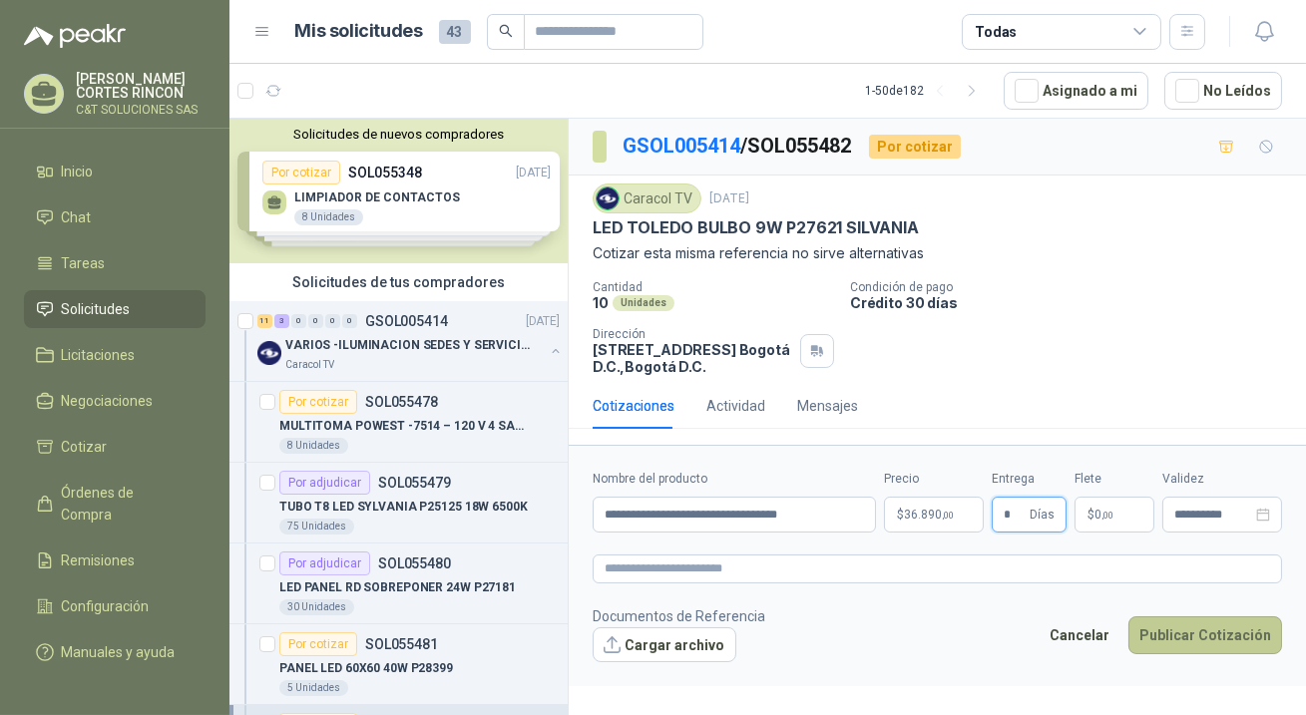
type input "*"
click at [1179, 639] on button "Publicar Cotización" at bounding box center [1206, 636] width 154 height 38
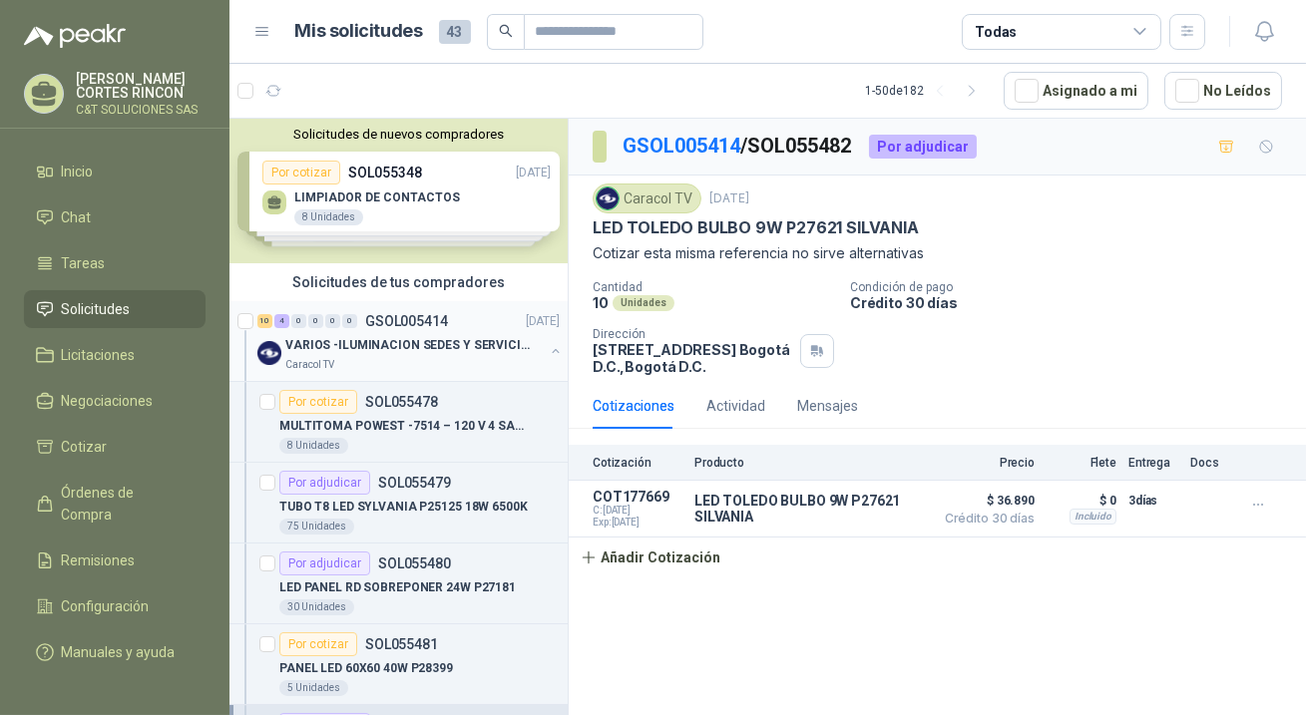
click at [304, 318] on div "0" at bounding box center [298, 321] width 15 height 14
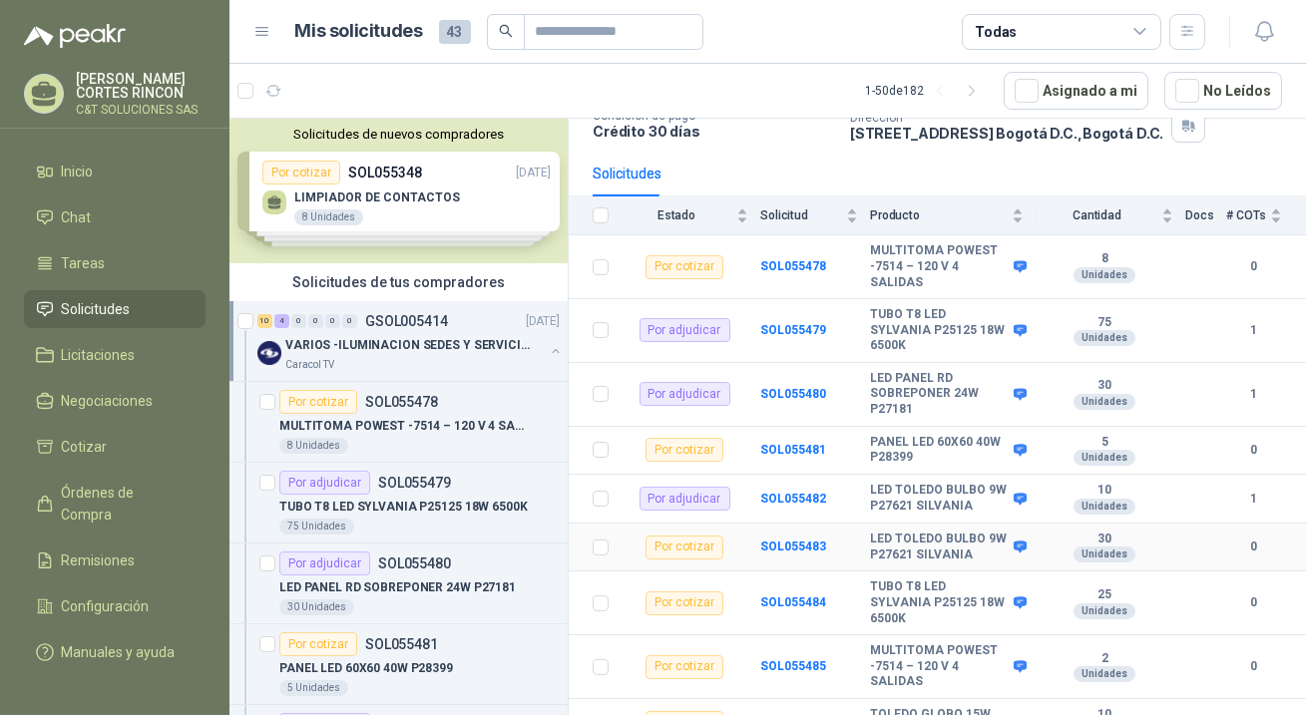
scroll to position [181, 0]
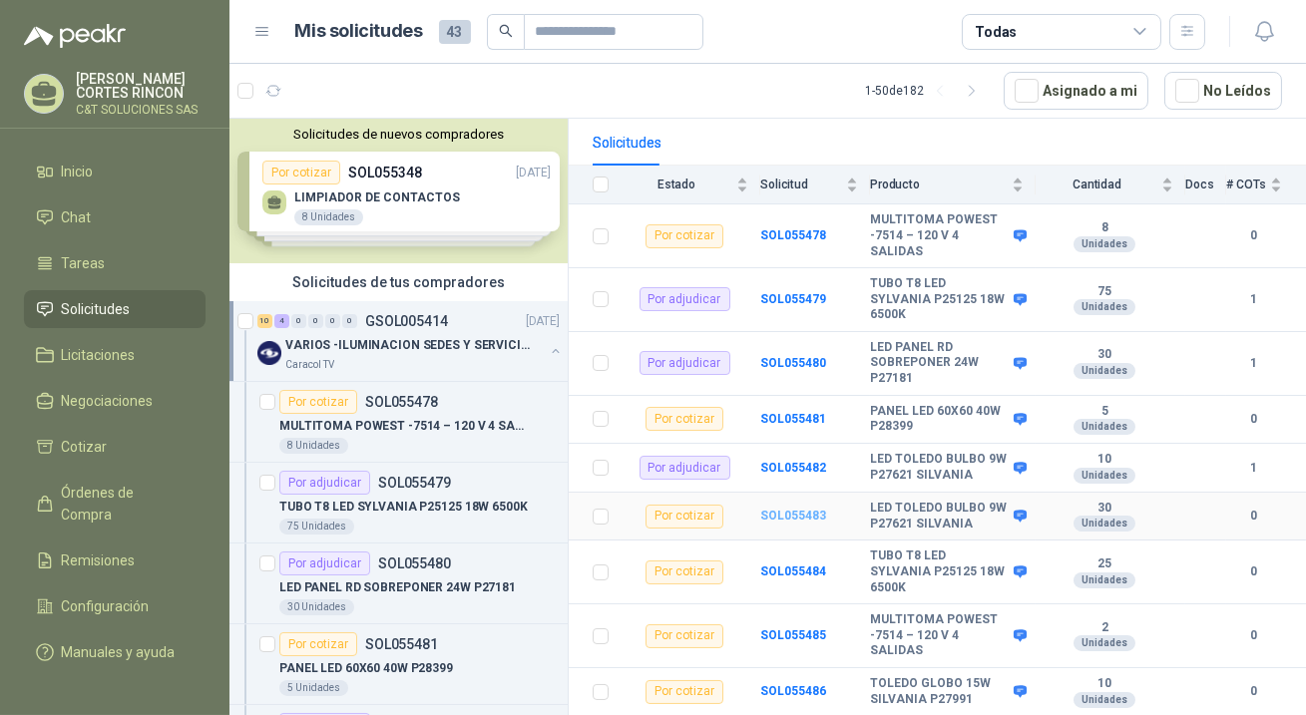
click at [792, 516] on b "SOL055483" at bounding box center [793, 516] width 66 height 14
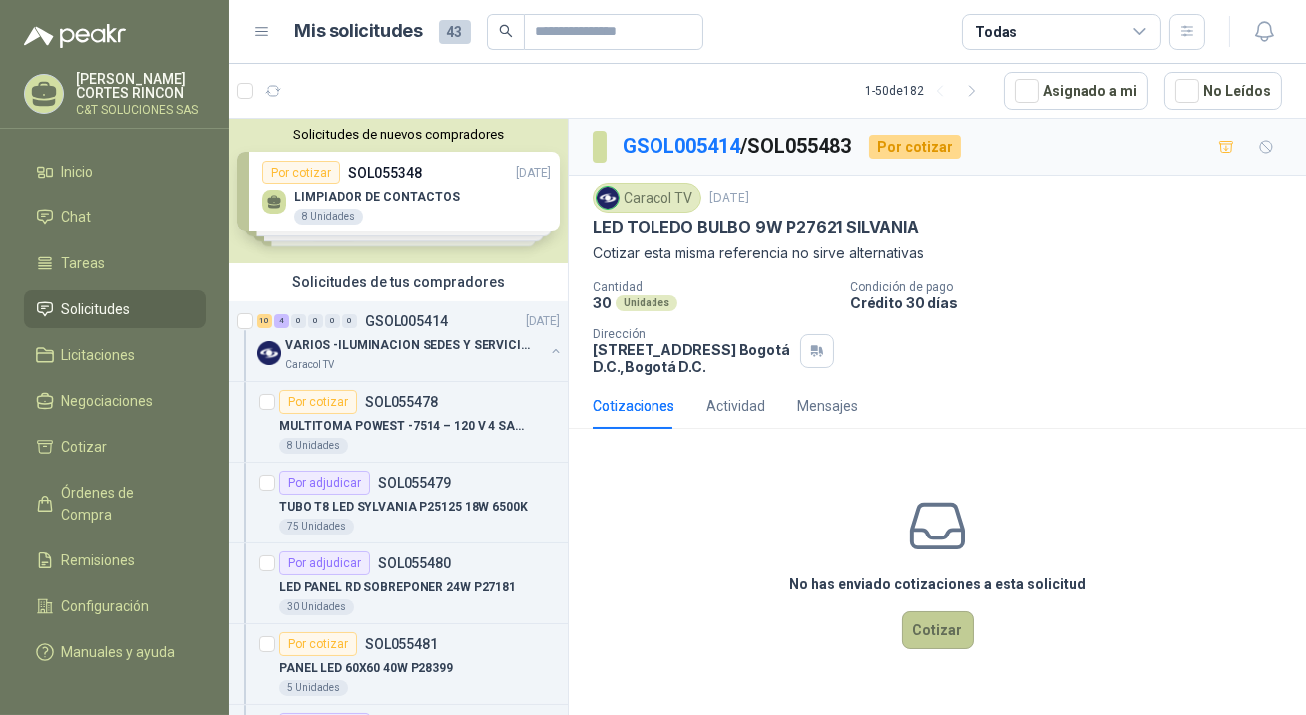
click at [961, 621] on button "Cotizar" at bounding box center [938, 631] width 72 height 38
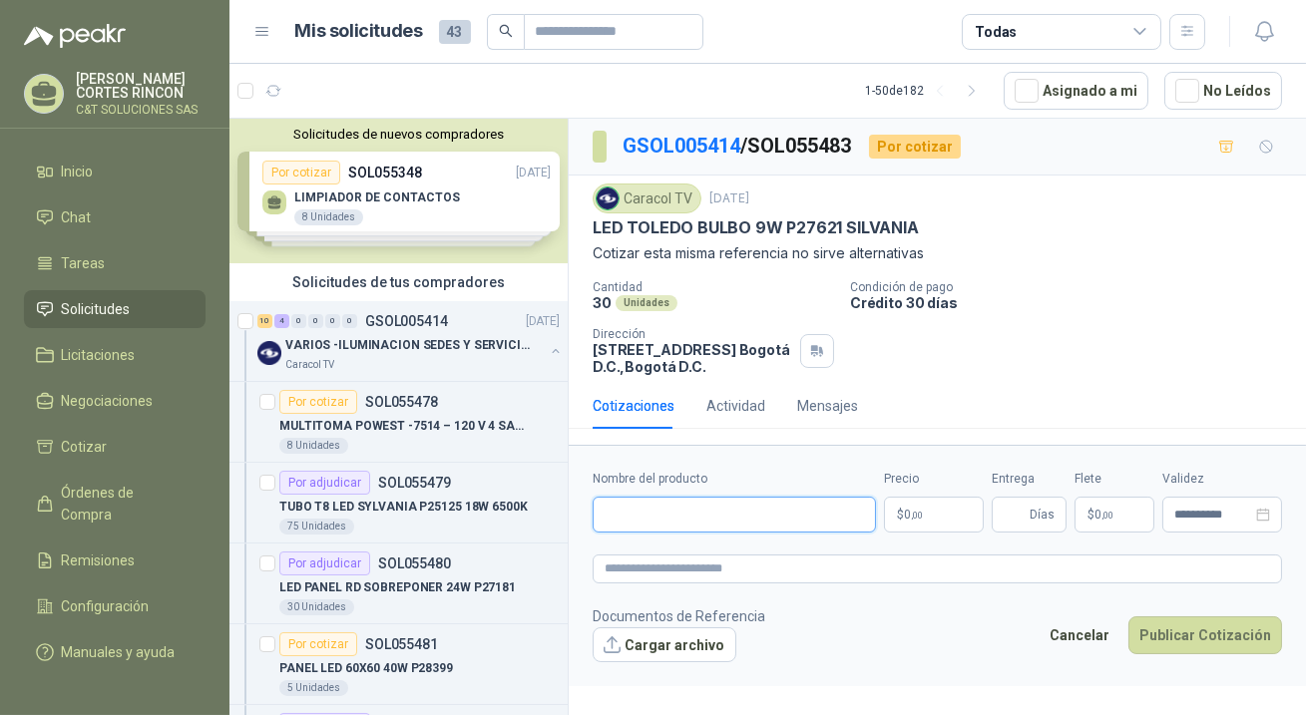
click at [680, 516] on input "Nombre del producto" at bounding box center [734, 515] width 283 height 36
paste input "**********"
type input "**********"
click at [934, 501] on p "$ 0 ,00" at bounding box center [934, 515] width 100 height 36
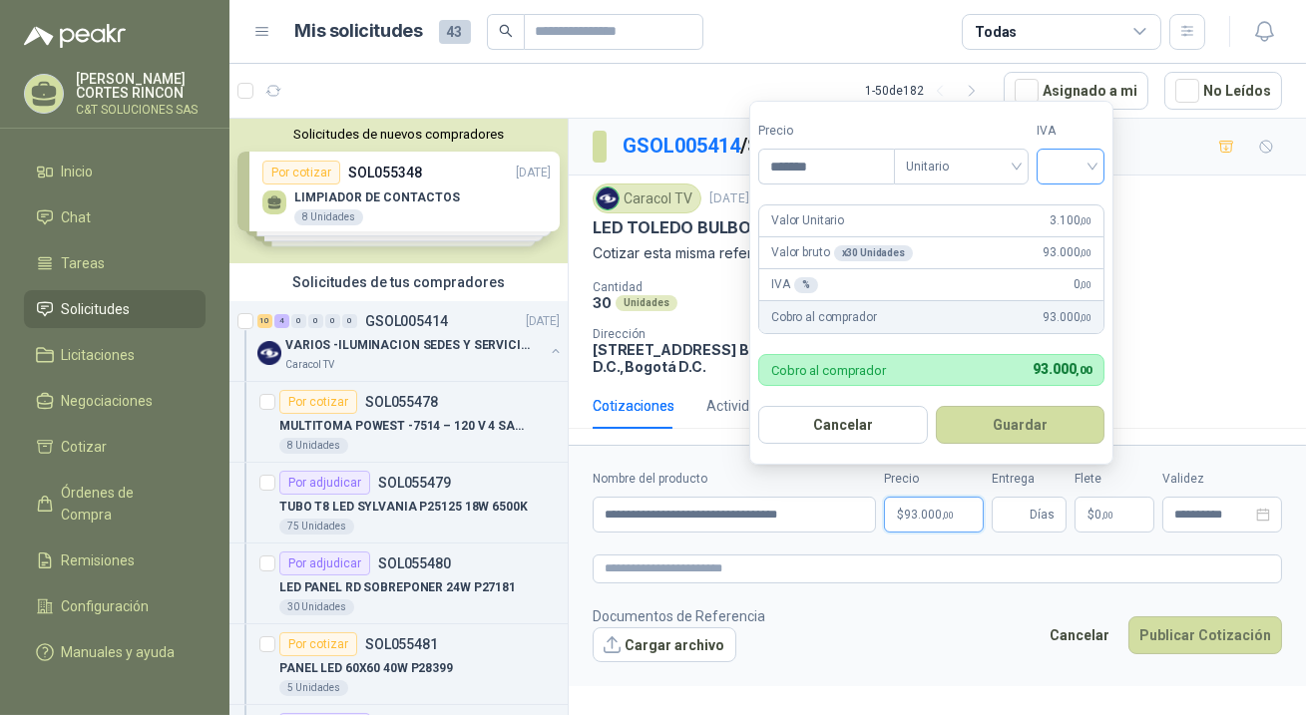
type input "*******"
click at [1053, 164] on input "search" at bounding box center [1071, 165] width 44 height 30
click at [1057, 207] on div "19%" at bounding box center [1075, 210] width 37 height 22
click at [1010, 425] on button "Guardar" at bounding box center [1024, 425] width 172 height 38
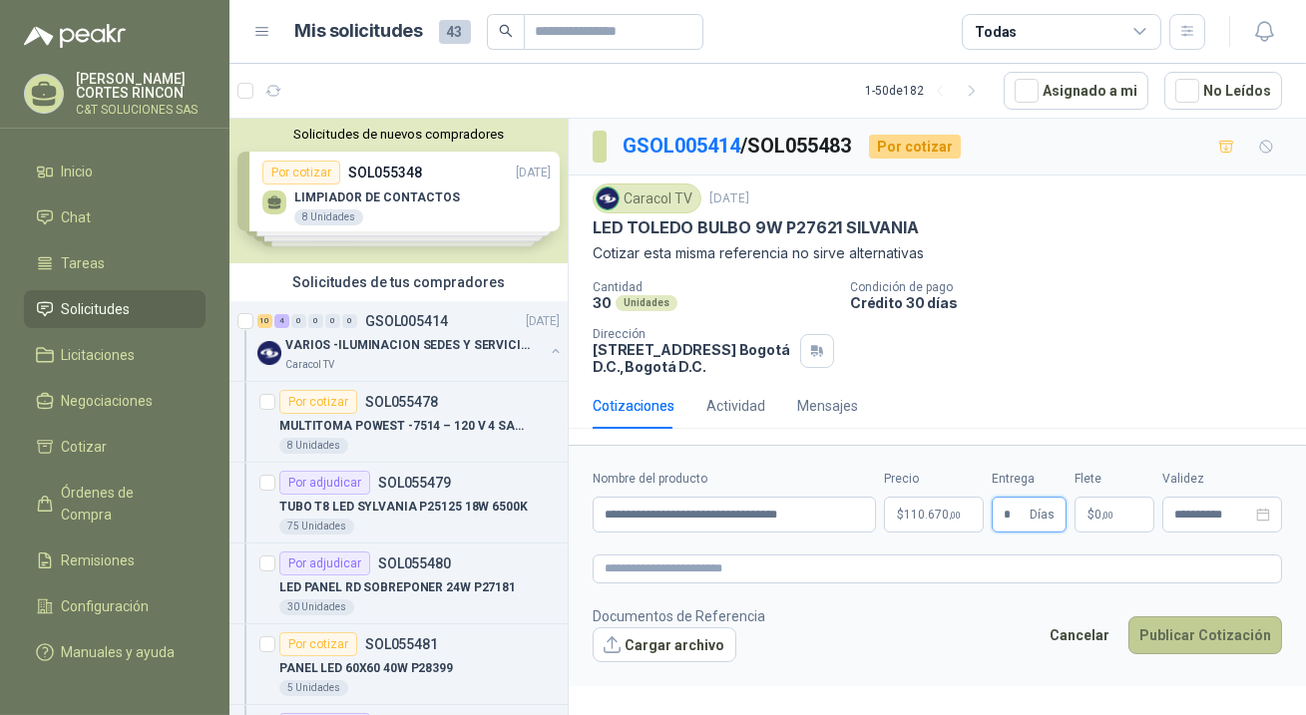
type input "*"
click at [1213, 647] on button "Publicar Cotización" at bounding box center [1206, 636] width 154 height 38
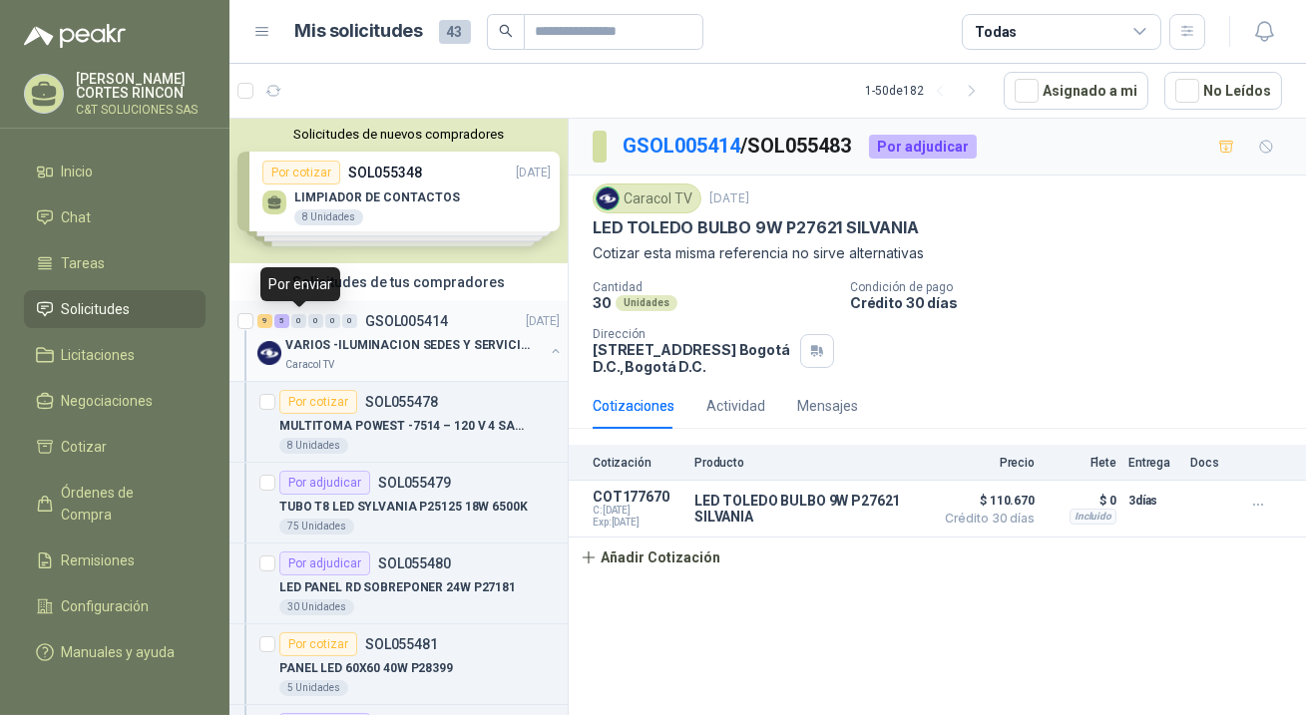
click at [299, 323] on div "0" at bounding box center [298, 321] width 15 height 14
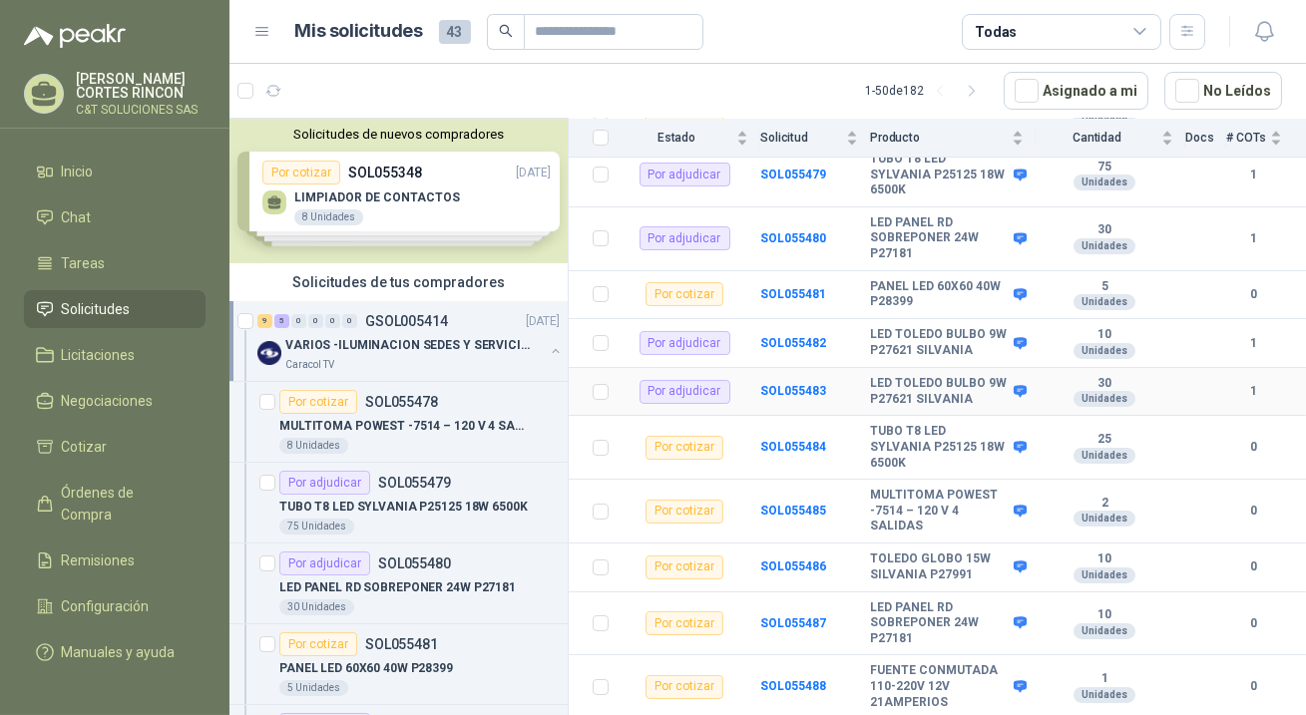
scroll to position [362, 0]
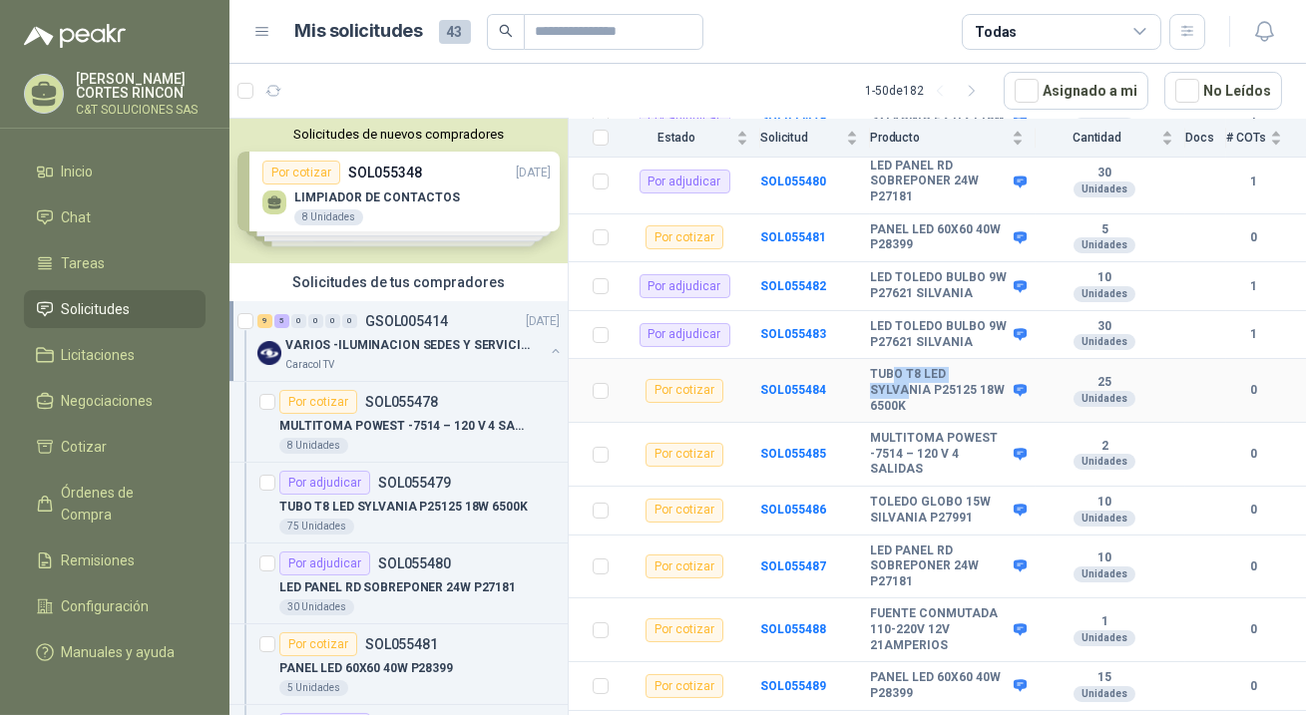
drag, startPoint x: 897, startPoint y: 381, endPoint x: 907, endPoint y: 385, distance: 10.7
click at [907, 385] on b "TUBO T8 LED SYLVANIA P25125 18W 6500K" at bounding box center [939, 390] width 139 height 47
drag, startPoint x: 867, startPoint y: 371, endPoint x: 933, endPoint y: 406, distance: 74.5
click at [933, 406] on tr "Por cotizar SOL055484 TUBO T8 LED SYLVANIA P25125 18W 6500K 25 Unidades 0" at bounding box center [937, 391] width 737 height 64
copy tr "TUBO T8 LED SYLVANIA P25125 18W 6500K"
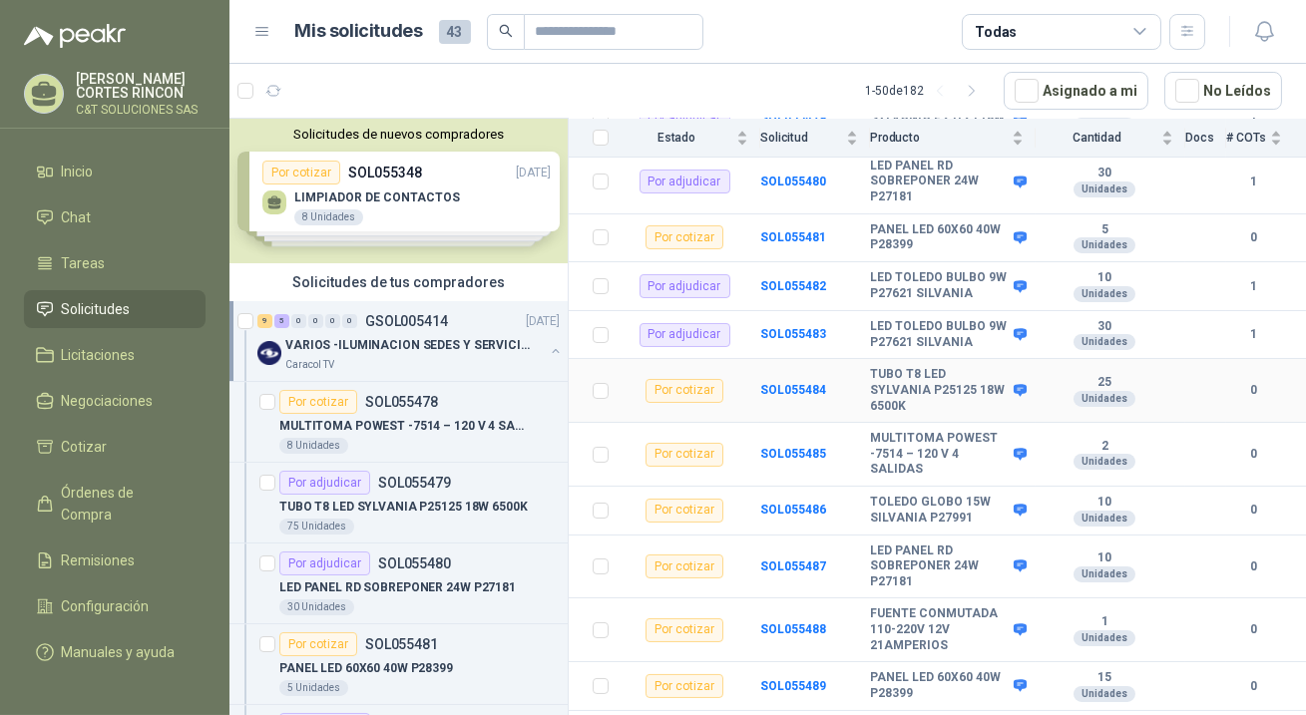
click at [659, 392] on div "Por cotizar" at bounding box center [685, 391] width 78 height 24
click at [675, 399] on div "Por cotizar" at bounding box center [685, 391] width 78 height 24
click at [680, 392] on div "Por cotizar" at bounding box center [685, 391] width 78 height 24
click at [787, 393] on b "SOL055484" at bounding box center [793, 390] width 66 height 14
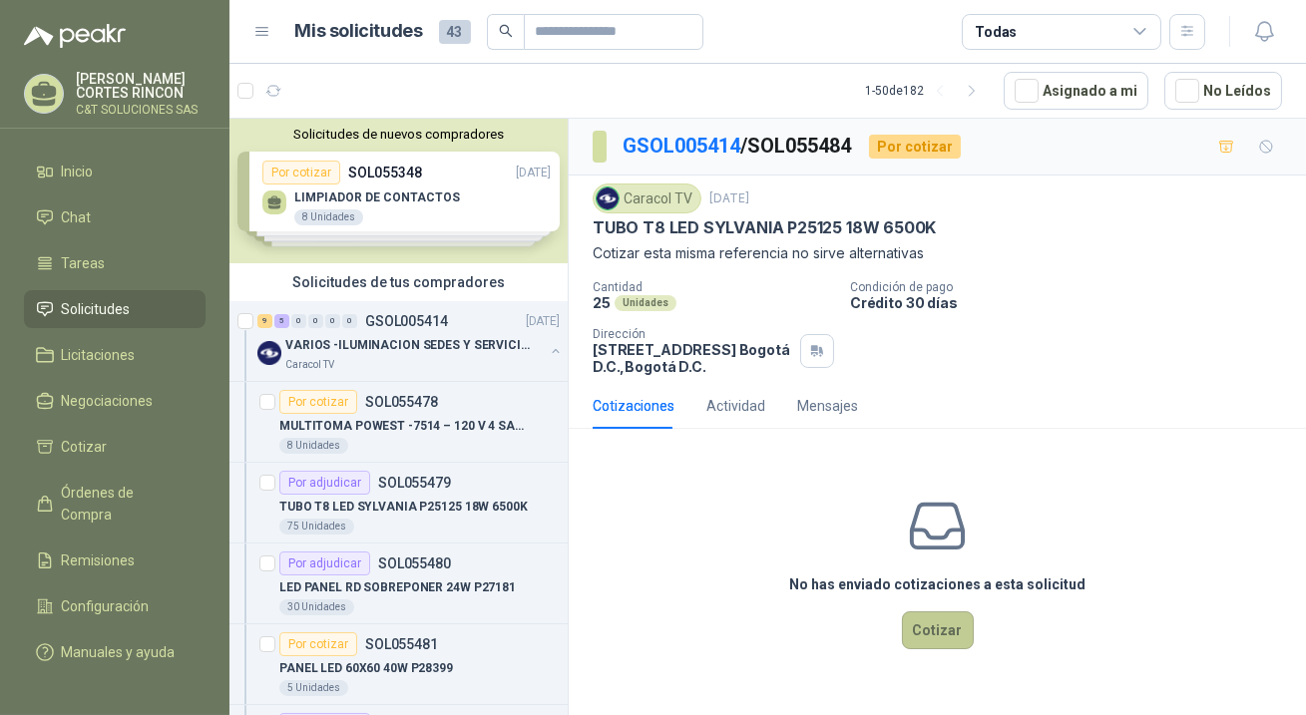
click at [938, 630] on button "Cotizar" at bounding box center [938, 631] width 72 height 38
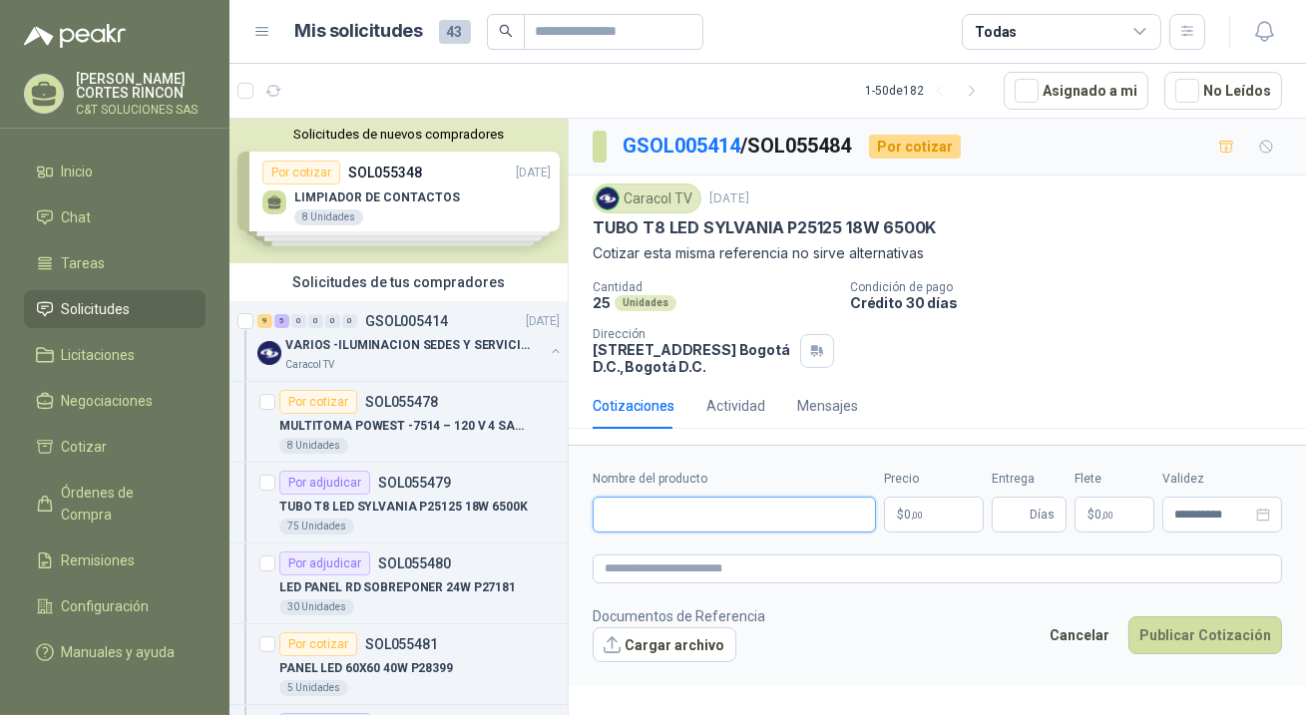
click at [711, 516] on input "Nombre del producto" at bounding box center [734, 515] width 283 height 36
paste input "**********"
type input "**********"
click at [957, 519] on p "$ 0 ,00" at bounding box center [934, 515] width 100 height 36
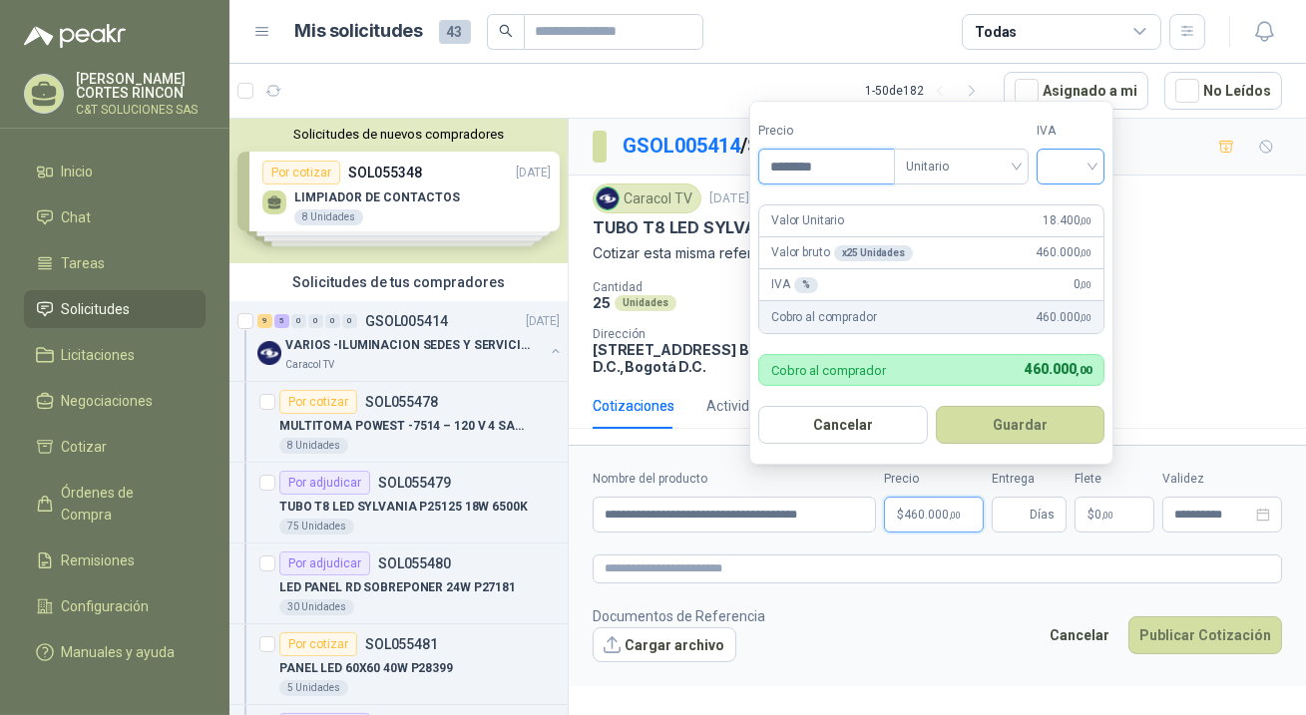
type input "********"
click at [1086, 166] on input "search" at bounding box center [1071, 165] width 44 height 30
click at [1073, 208] on div "19%" at bounding box center [1075, 210] width 37 height 22
click at [1002, 426] on button "Guardar" at bounding box center [1024, 425] width 172 height 38
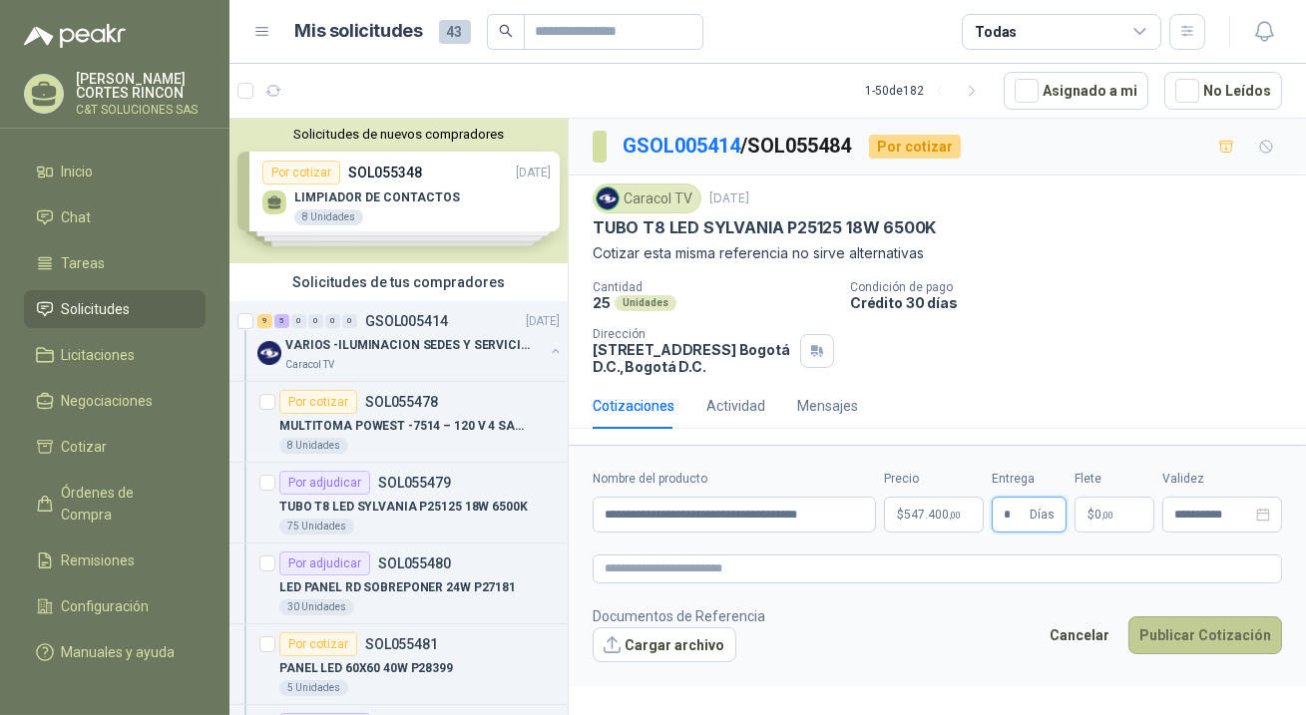
type input "*"
click at [1181, 640] on button "Publicar Cotización" at bounding box center [1206, 636] width 154 height 38
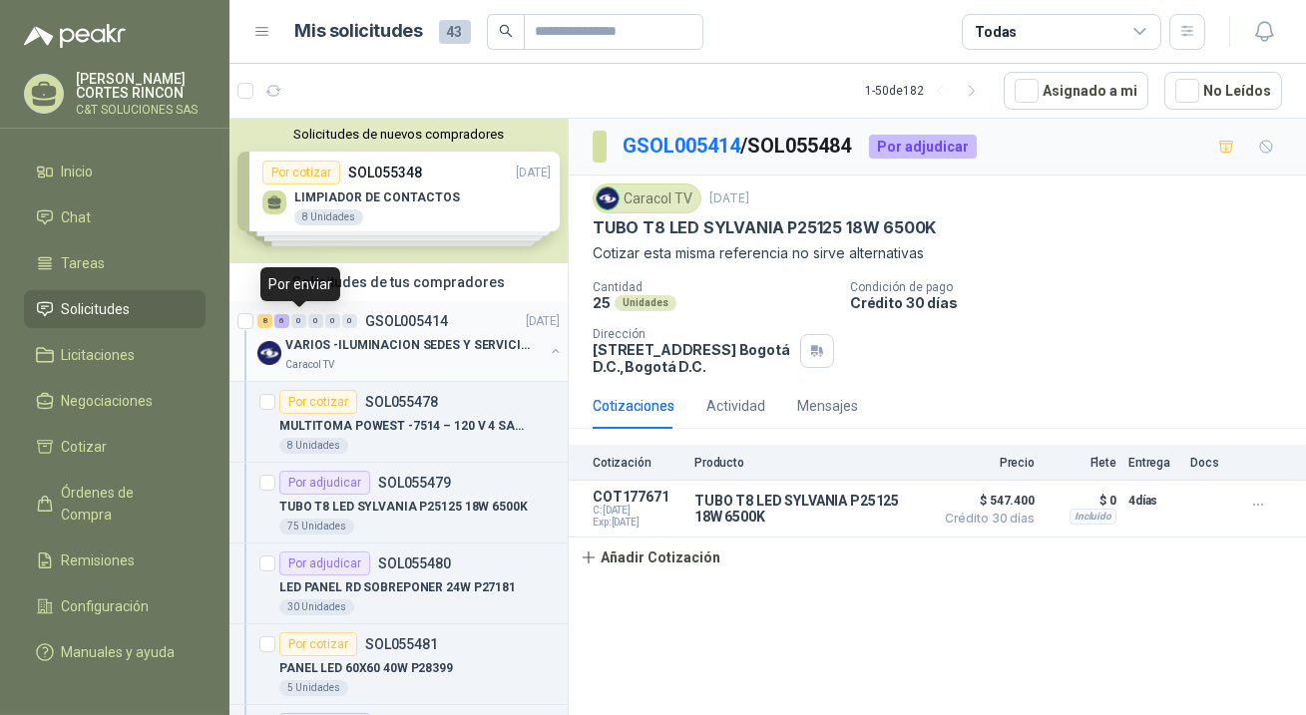
click at [300, 324] on div "0" at bounding box center [298, 321] width 15 height 14
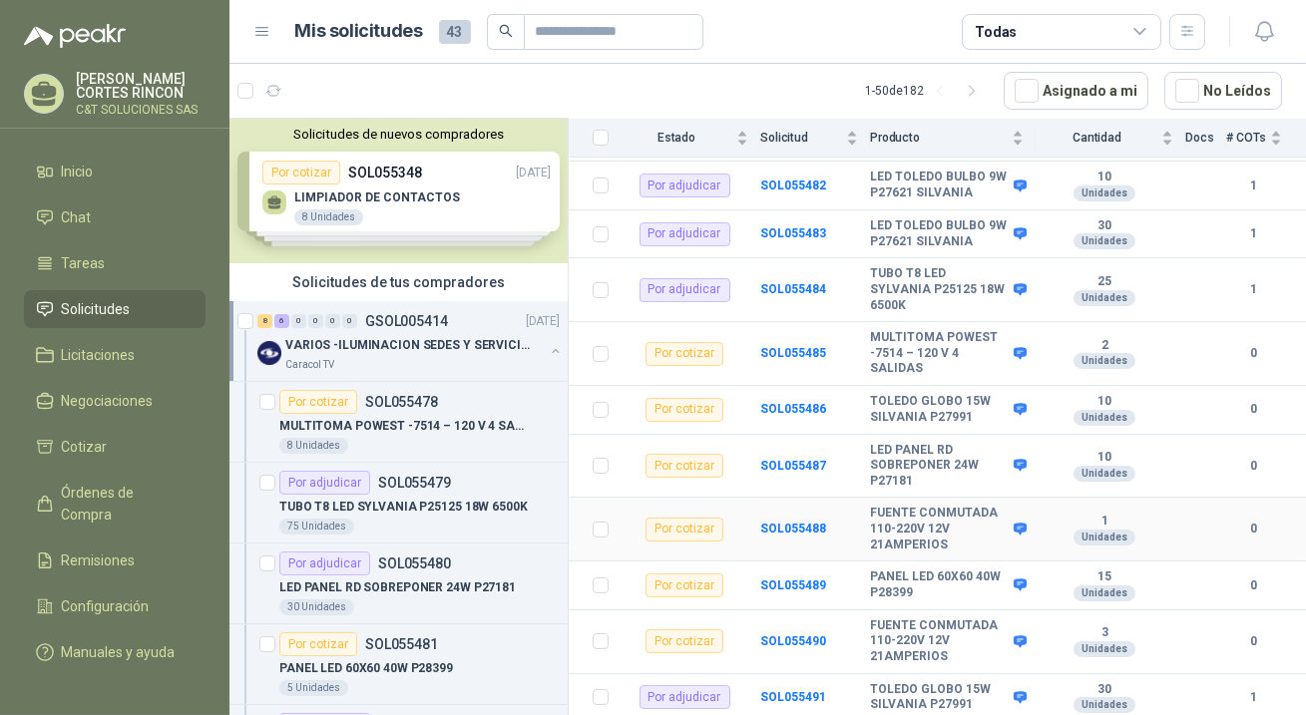
scroll to position [495, 0]
click at [948, 690] on b "TOLEDO GLOBO 15W SILVANIA P27991" at bounding box center [939, 698] width 139 height 31
click at [808, 696] on b "SOL055491" at bounding box center [793, 698] width 66 height 14
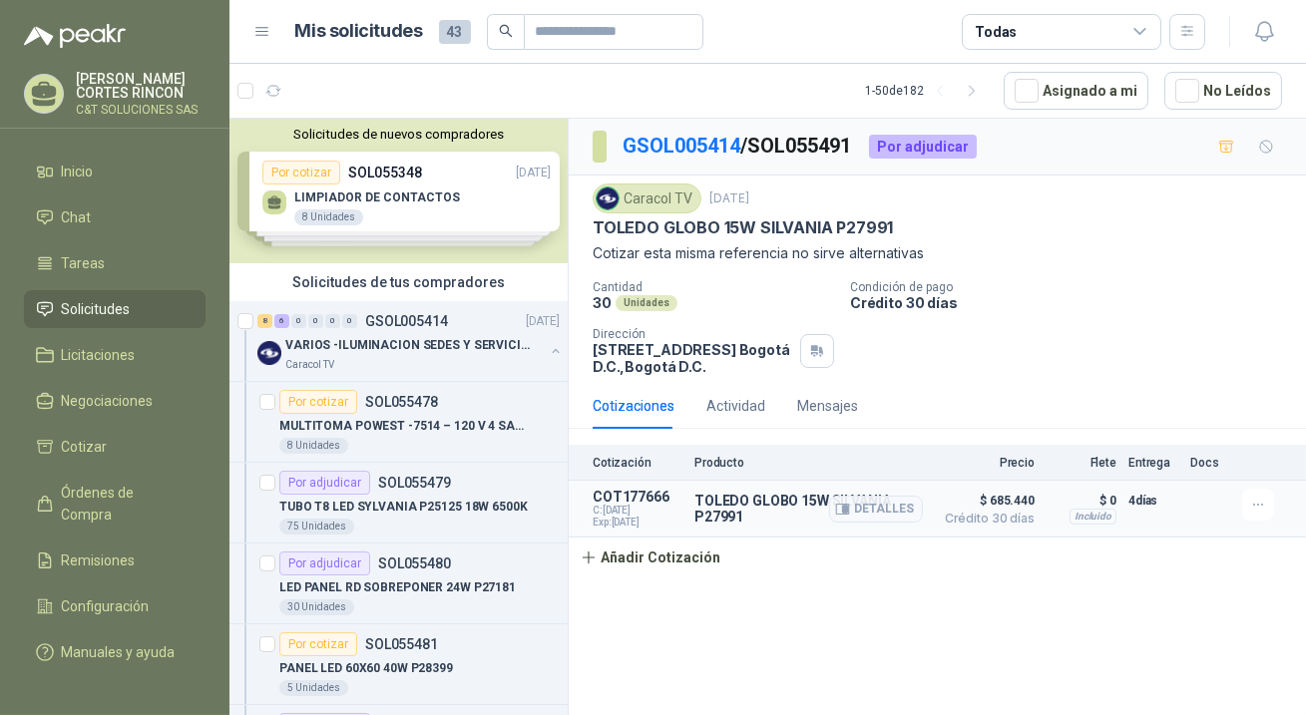
click at [991, 508] on span "$ 685.440" at bounding box center [985, 501] width 100 height 24
click at [1005, 502] on span "$ 685.440" at bounding box center [985, 501] width 100 height 24
click at [1135, 501] on p "4 días" at bounding box center [1154, 501] width 50 height 24
click at [636, 514] on span "C: [DATE]" at bounding box center [638, 511] width 90 height 12
click at [1021, 505] on span "$ 685.440" at bounding box center [985, 501] width 100 height 24
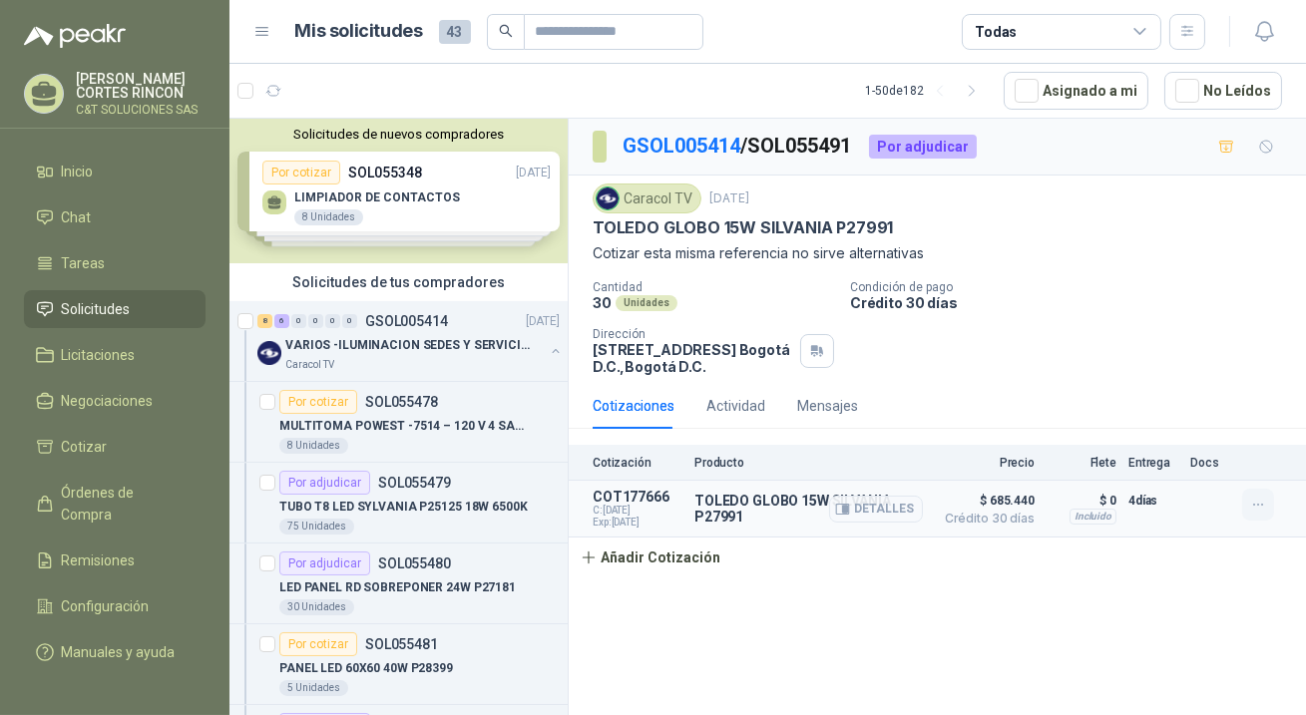
click at [1256, 502] on icon "button" at bounding box center [1258, 505] width 17 height 17
click at [1197, 424] on button "Editar" at bounding box center [1219, 424] width 160 height 32
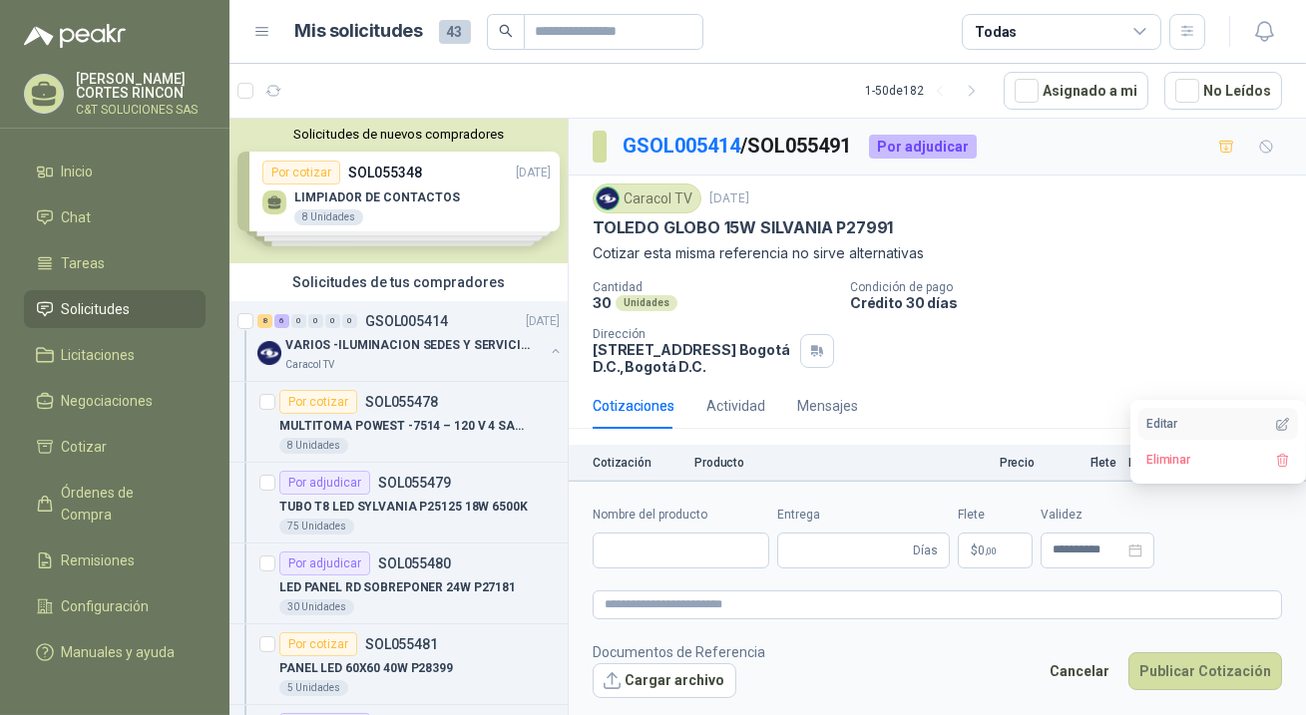
type input "**********"
type input "*"
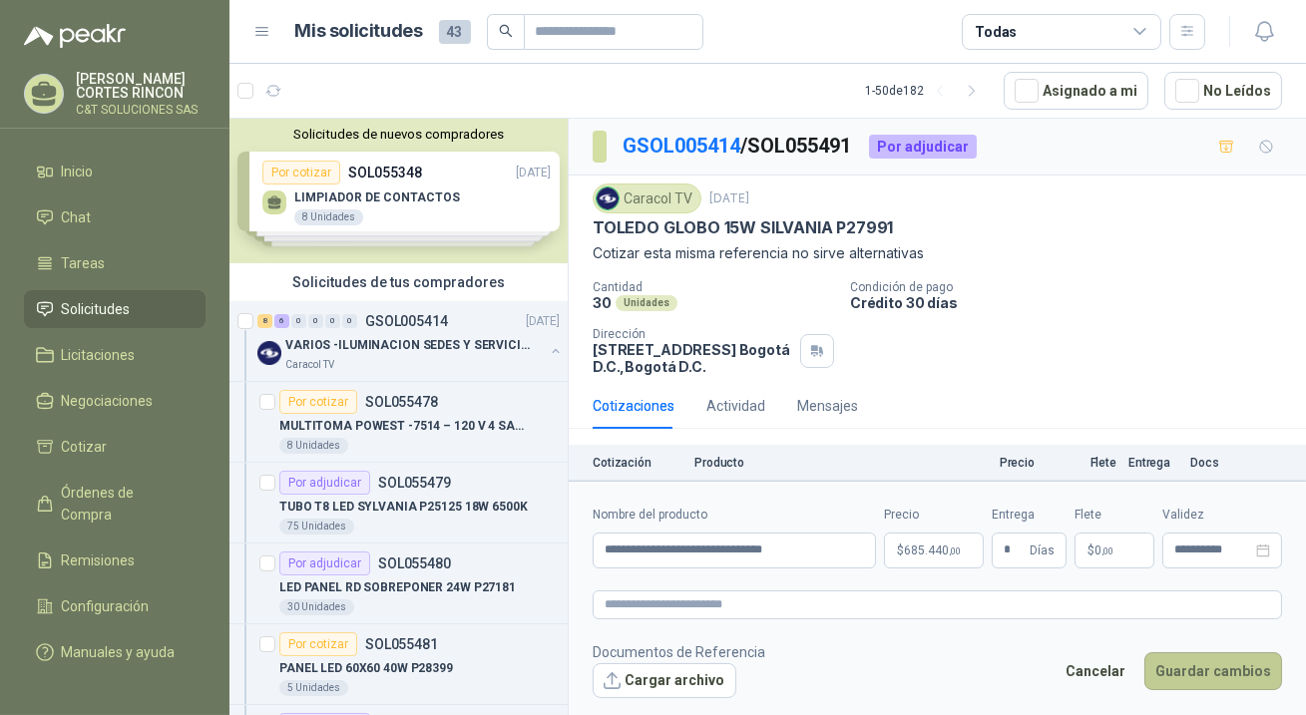
click at [1204, 671] on button "Guardar cambios" at bounding box center [1214, 672] width 138 height 38
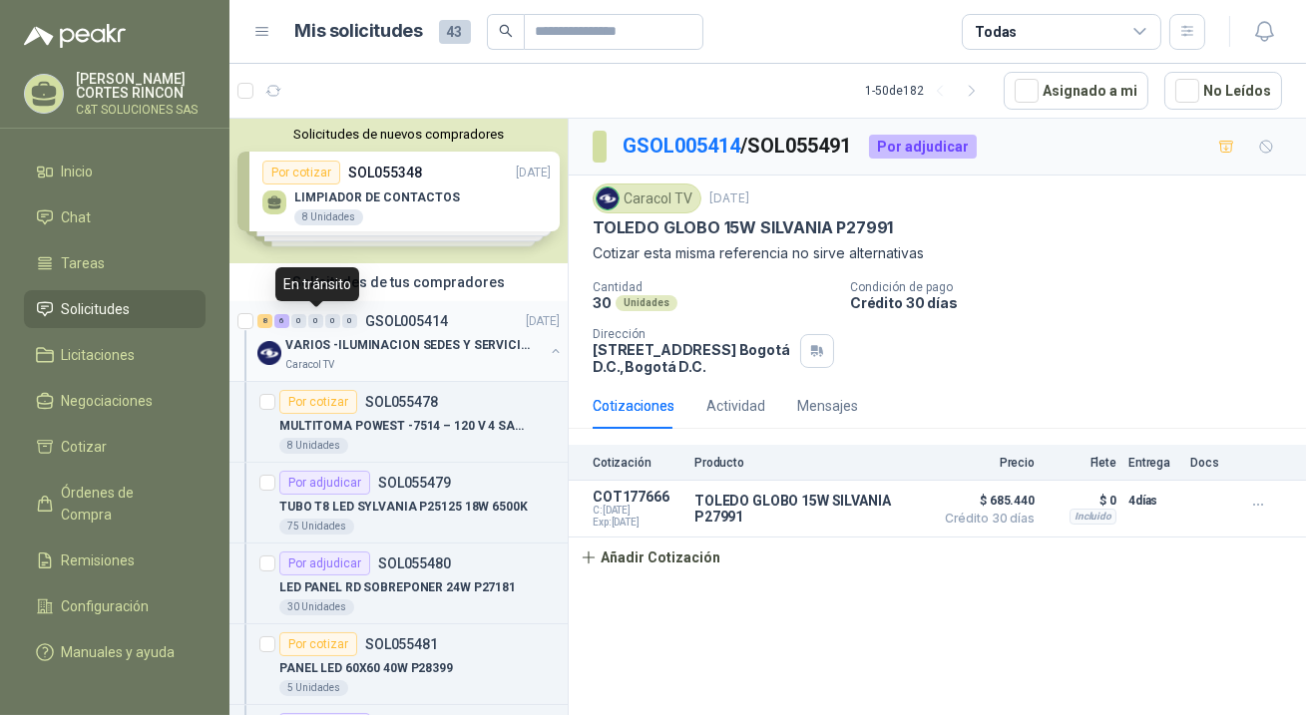
click at [317, 319] on div "0" at bounding box center [315, 321] width 15 height 14
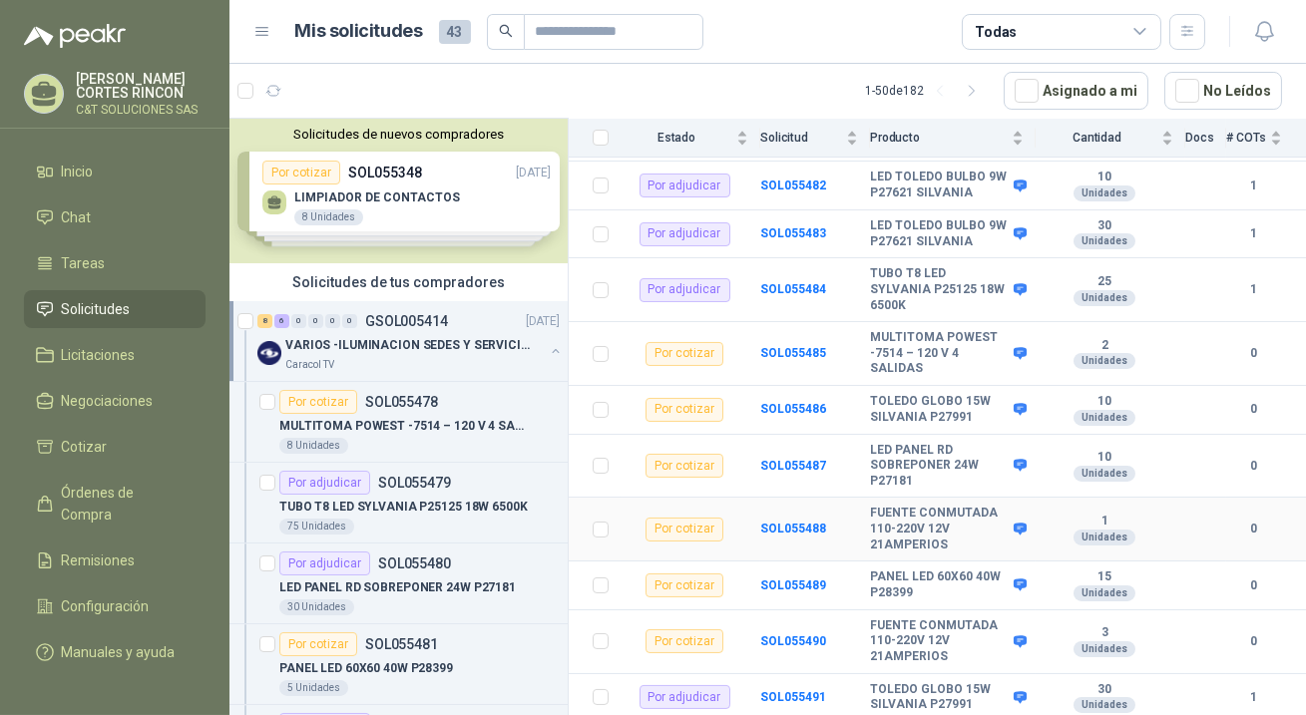
scroll to position [495, 0]
click at [786, 402] on b "SOL055486" at bounding box center [793, 409] width 66 height 14
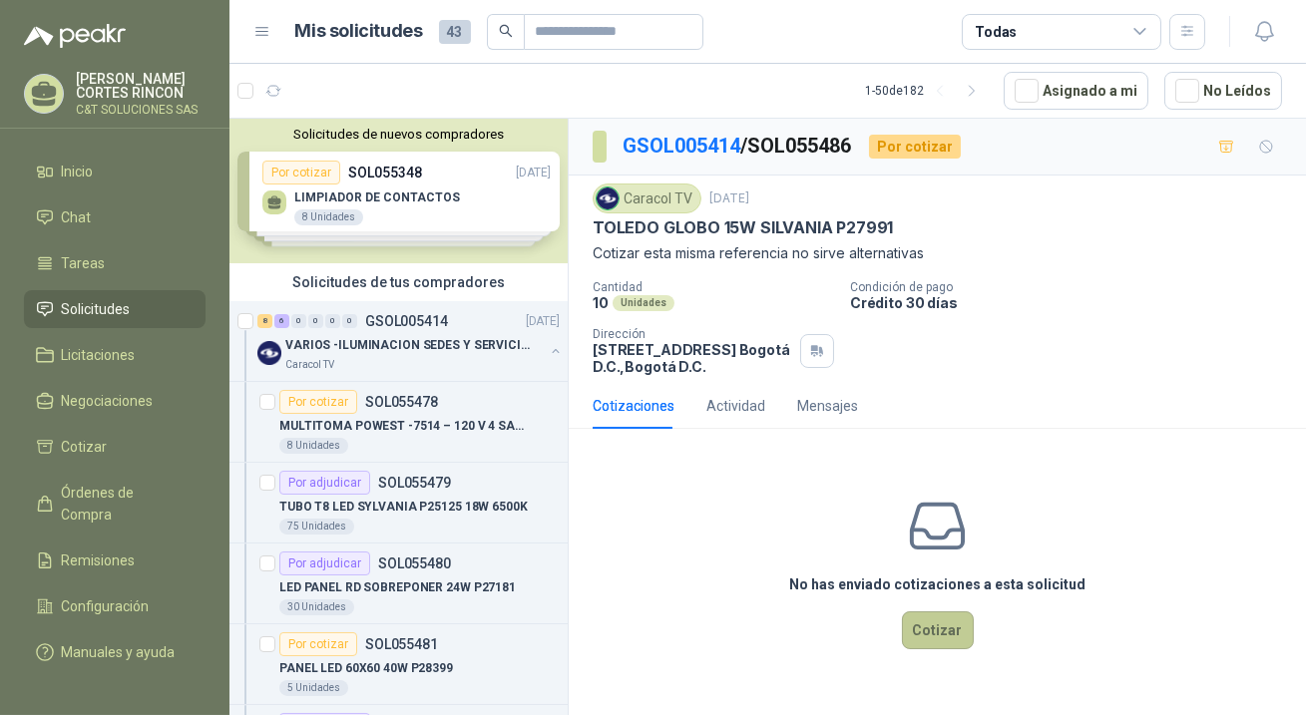
click at [931, 614] on button "Cotizar" at bounding box center [938, 631] width 72 height 38
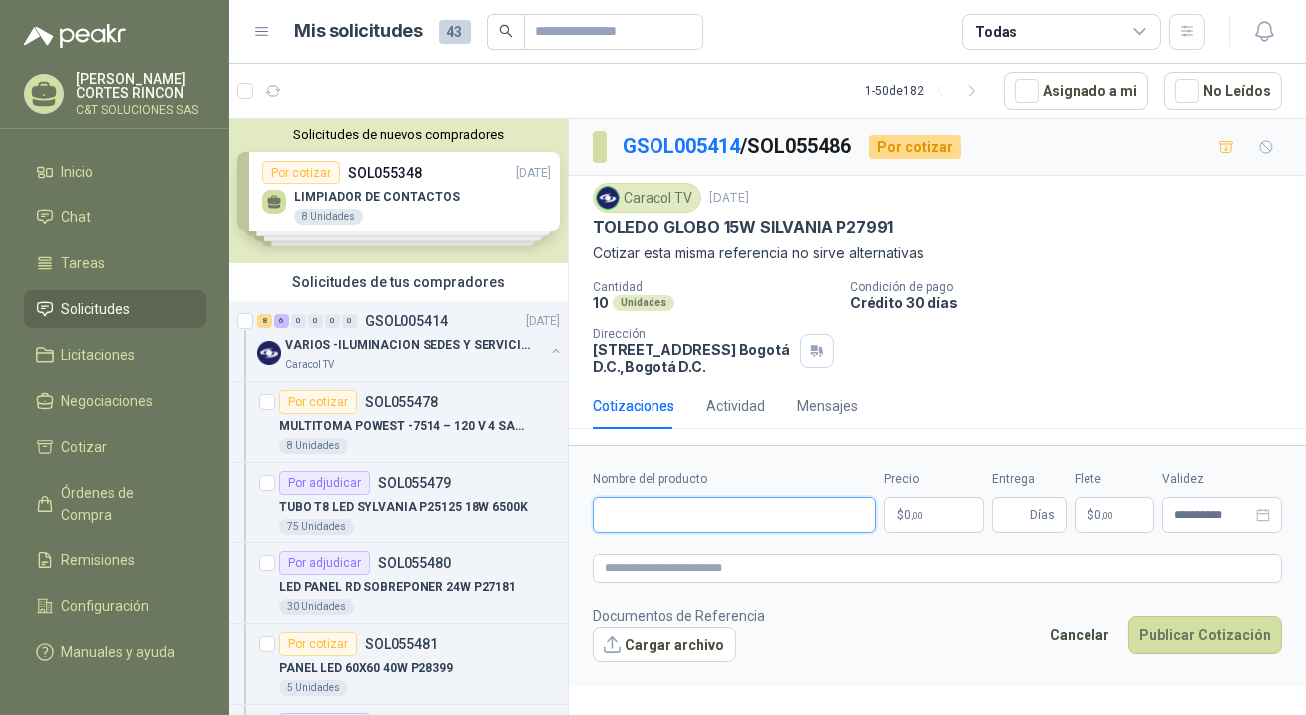
click at [738, 512] on input "Nombre del producto" at bounding box center [734, 515] width 283 height 36
click at [738, 513] on input "Nombre del producto" at bounding box center [734, 515] width 283 height 36
click at [857, 626] on footer "Documentos de Referencia Cargar archivo Cancelar Publicar Cotización" at bounding box center [938, 635] width 690 height 58
drag, startPoint x: 596, startPoint y: 226, endPoint x: 889, endPoint y: 237, distance: 293.6
click at [889, 237] on div "TOLEDO GLOBO 15W SILVANIA P27991" at bounding box center [938, 228] width 690 height 21
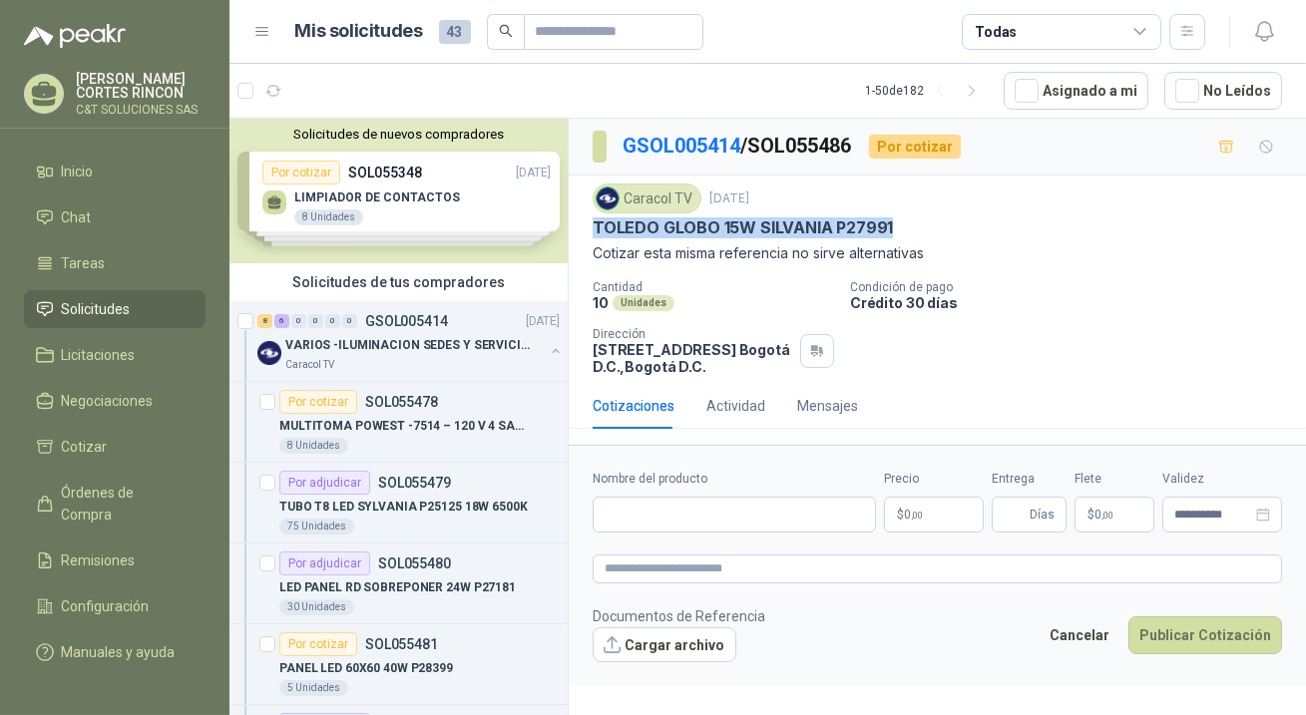
copy p "TOLEDO GLOBO 15W SILVANIA P27991"
click at [631, 518] on input "Nombre del producto" at bounding box center [734, 515] width 283 height 36
paste input "**********"
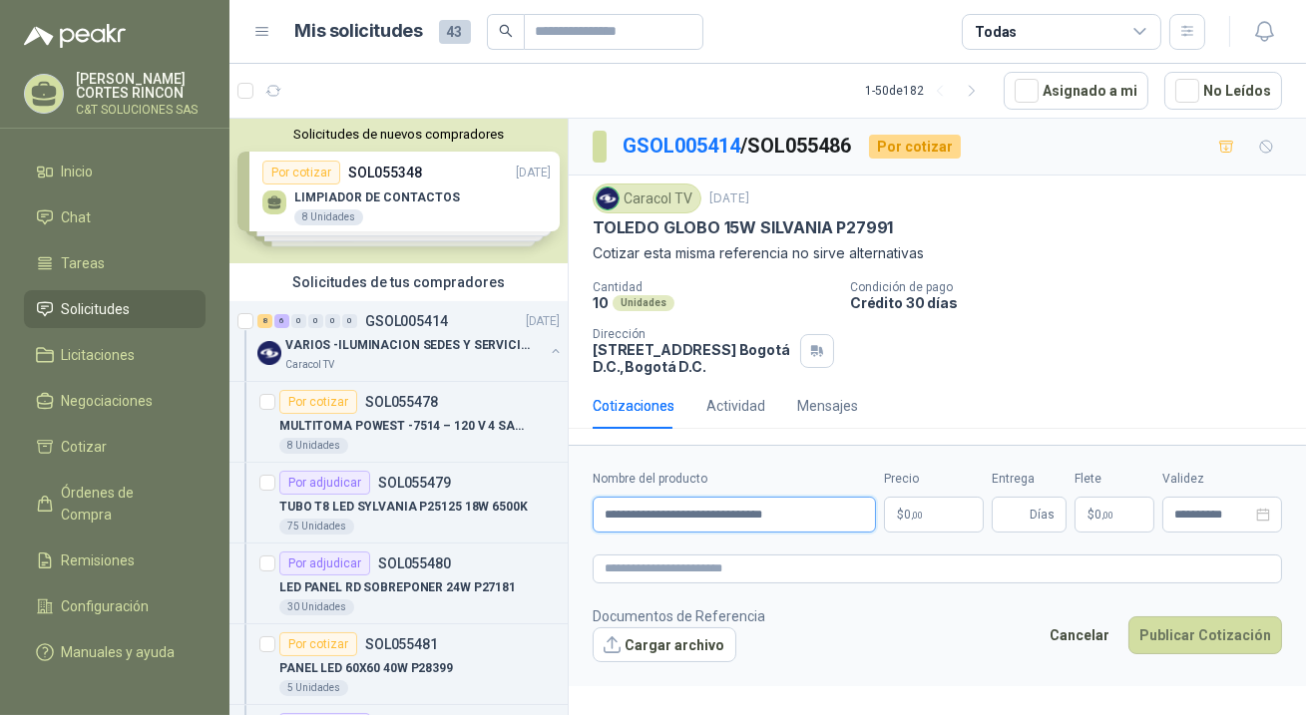
type input "**********"
click at [913, 510] on span ",00" at bounding box center [917, 515] width 12 height 11
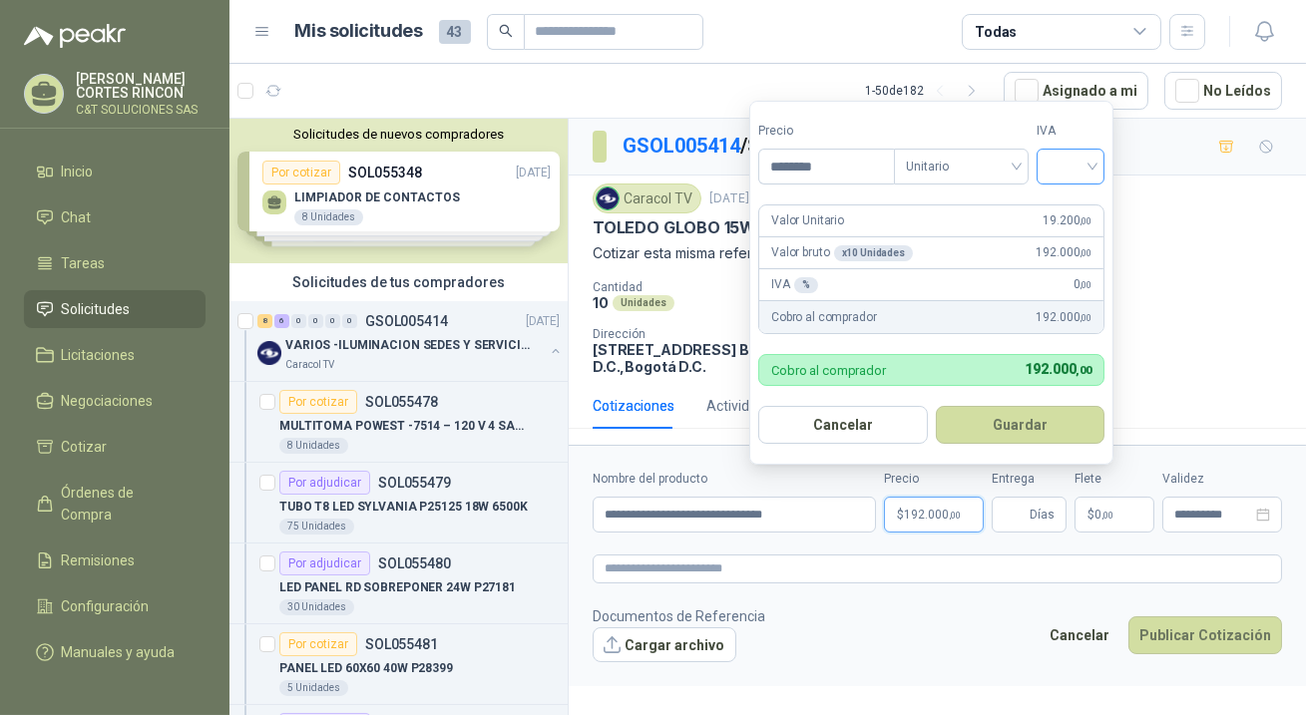
type input "********"
click at [1069, 166] on input "search" at bounding box center [1071, 165] width 44 height 30
click at [1071, 207] on div "19%" at bounding box center [1075, 210] width 37 height 22
click at [1024, 425] on button "Guardar" at bounding box center [1024, 425] width 172 height 38
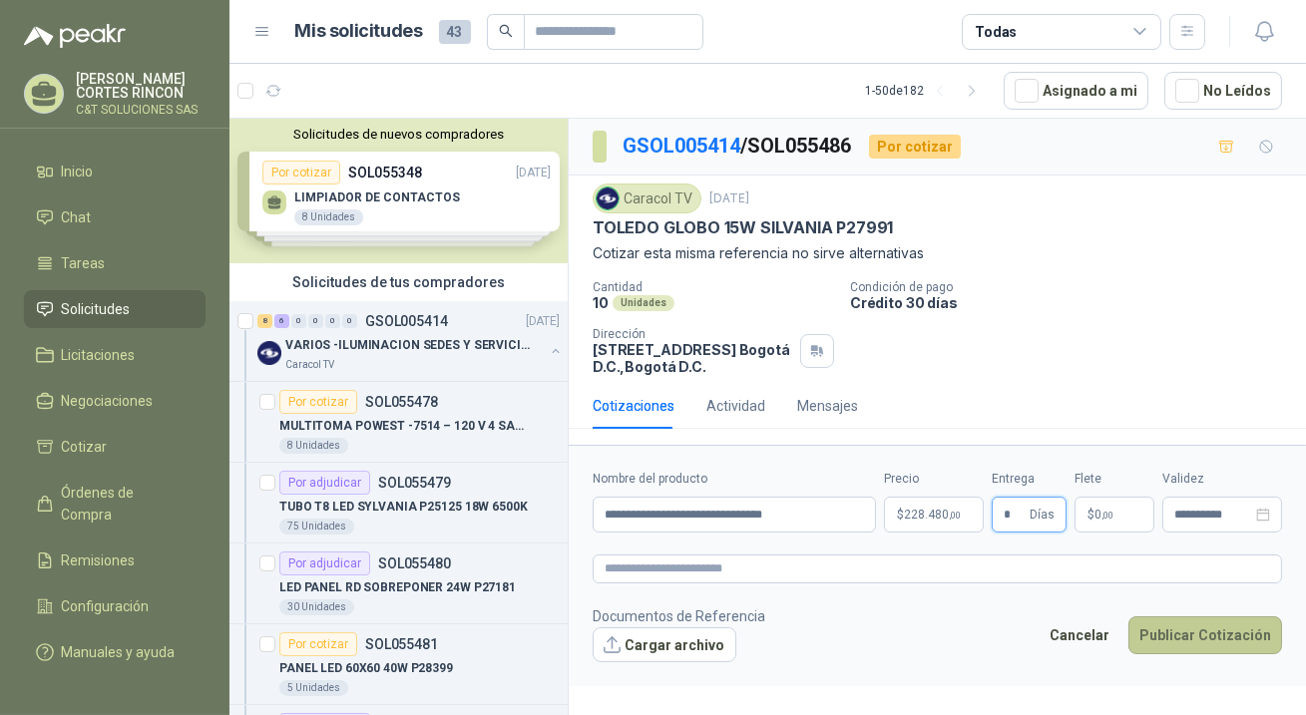
type input "*"
click at [1190, 637] on button "Publicar Cotización" at bounding box center [1206, 636] width 154 height 38
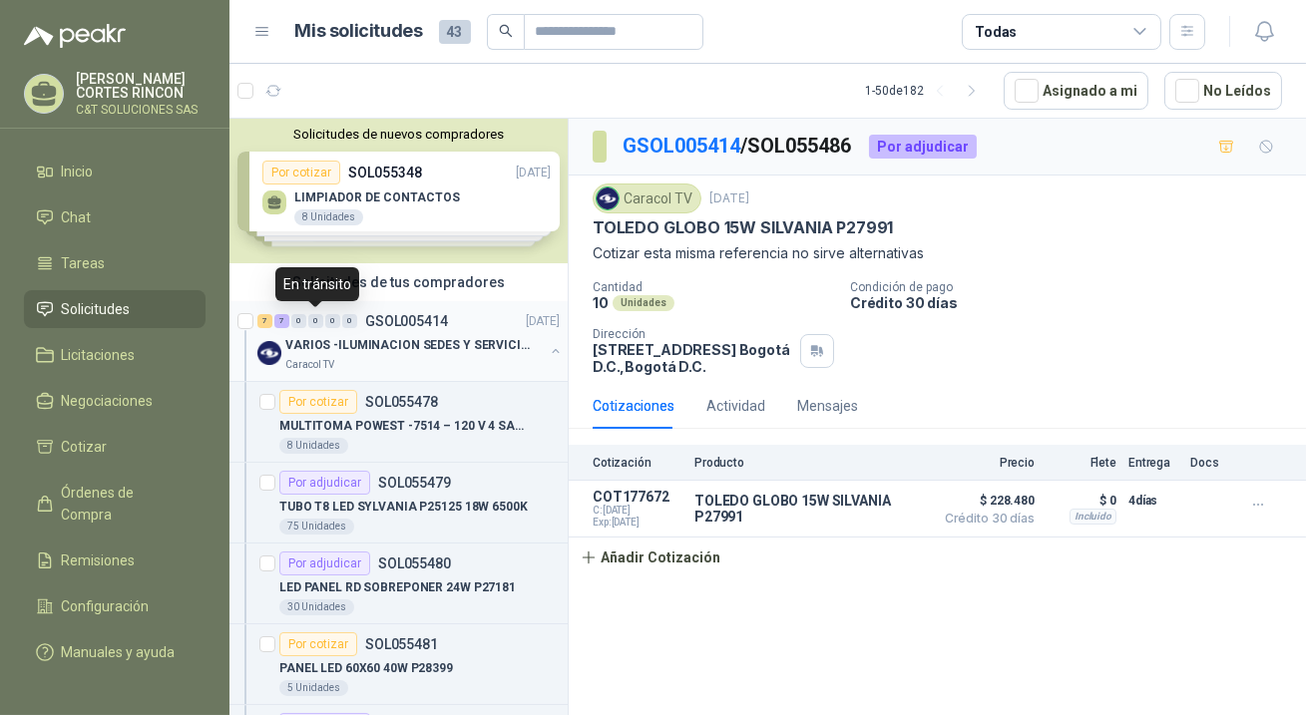
click at [312, 323] on div "0" at bounding box center [315, 321] width 15 height 14
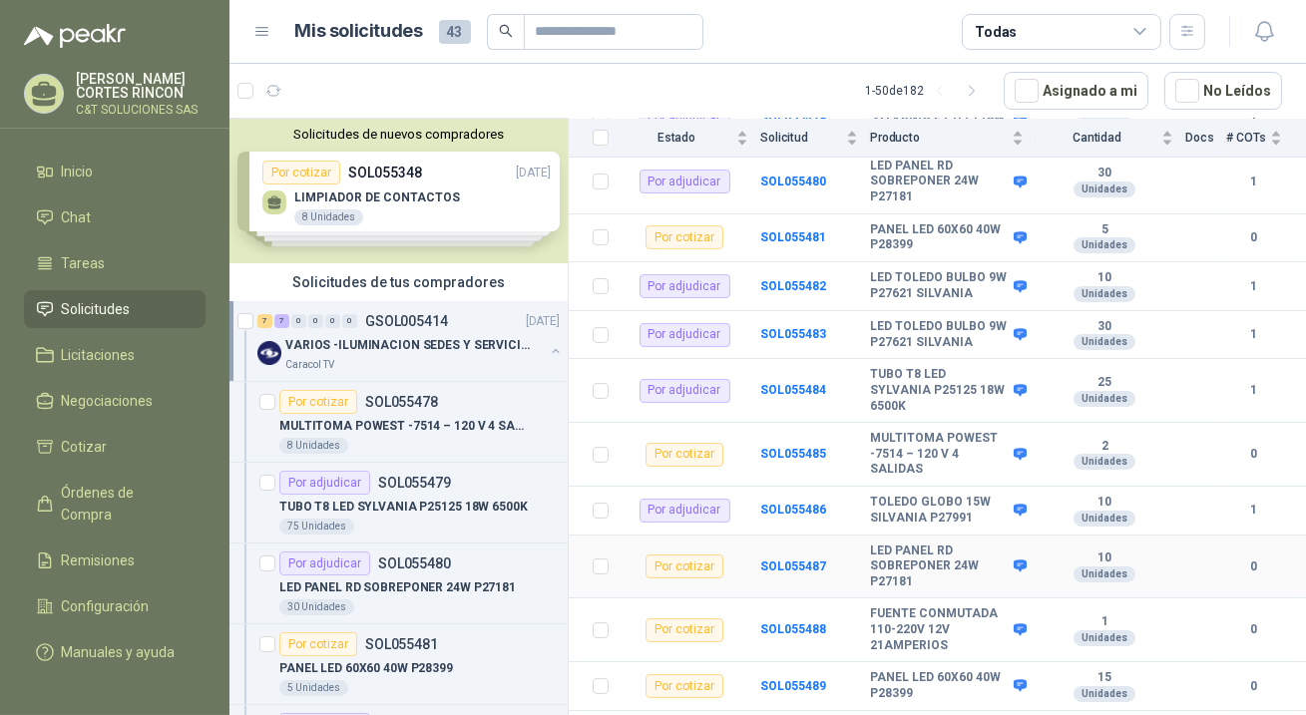
scroll to position [271, 0]
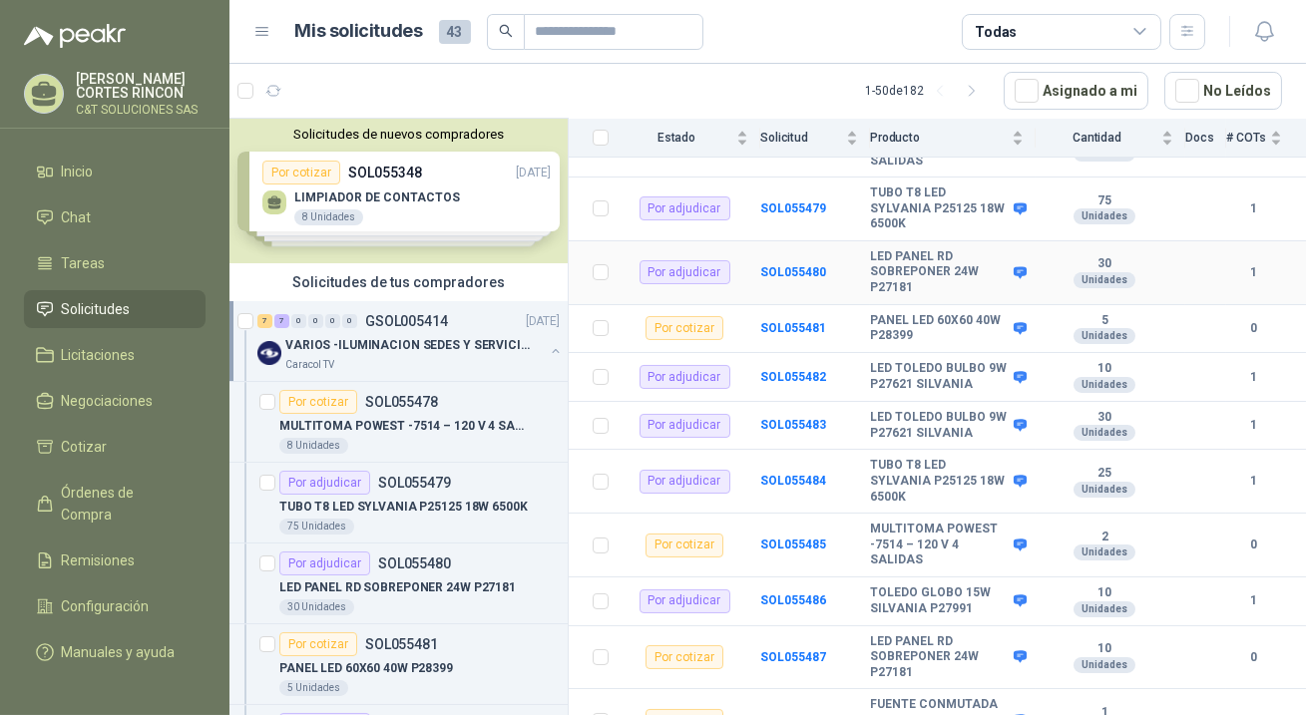
click at [915, 276] on b "LED PANEL RD SOBREPONER 24W P27181" at bounding box center [939, 272] width 139 height 47
click at [802, 265] on b "SOL055480" at bounding box center [793, 272] width 66 height 14
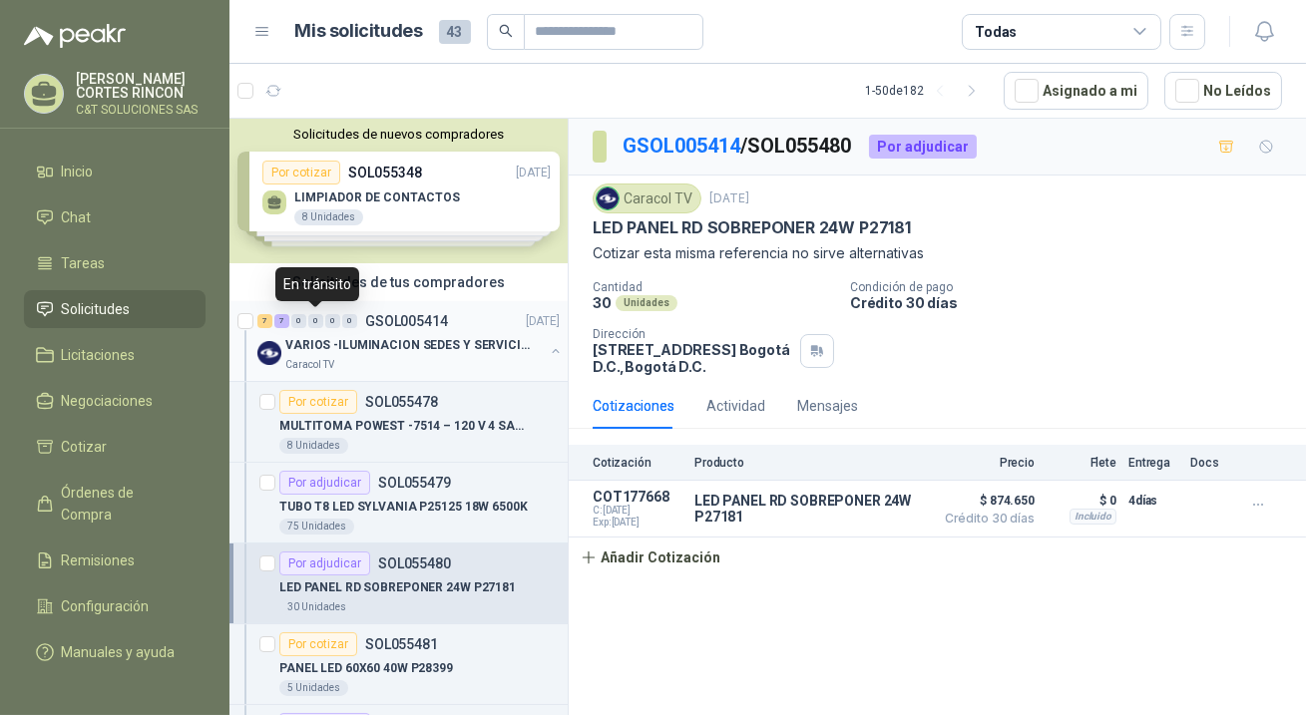
click at [319, 318] on div "0" at bounding box center [315, 321] width 15 height 14
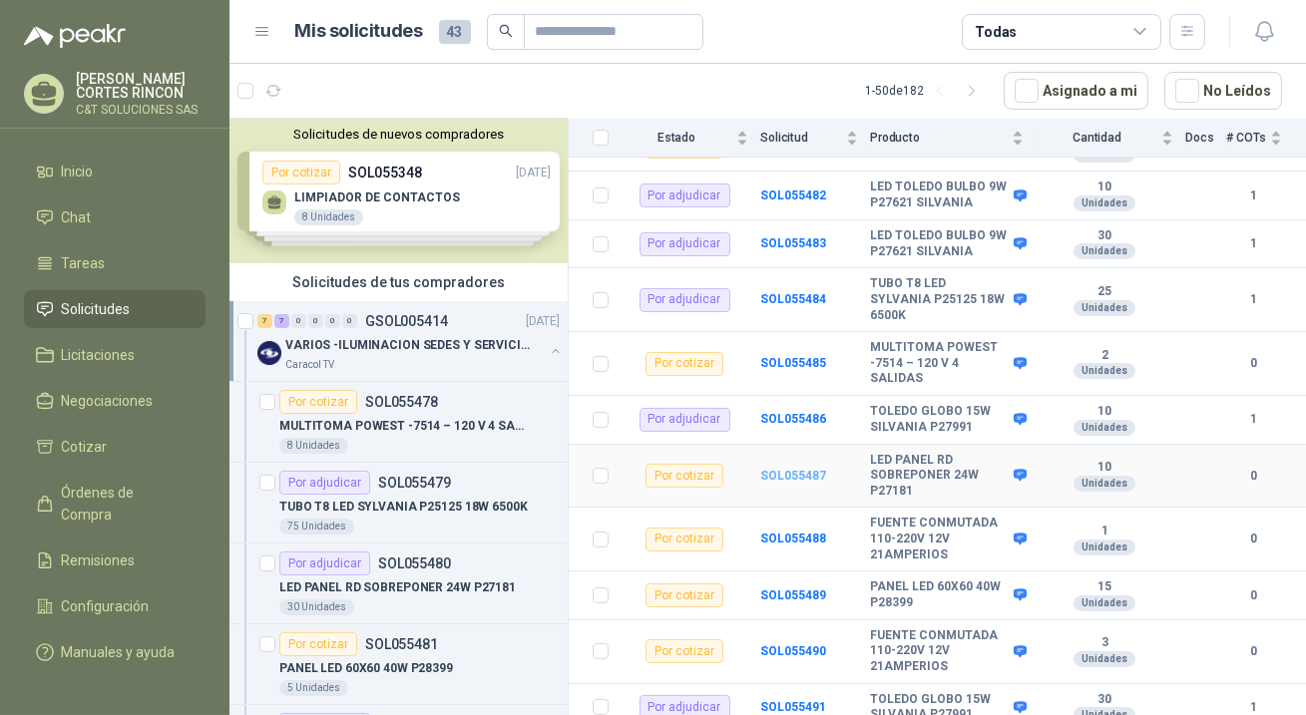
scroll to position [362, 0]
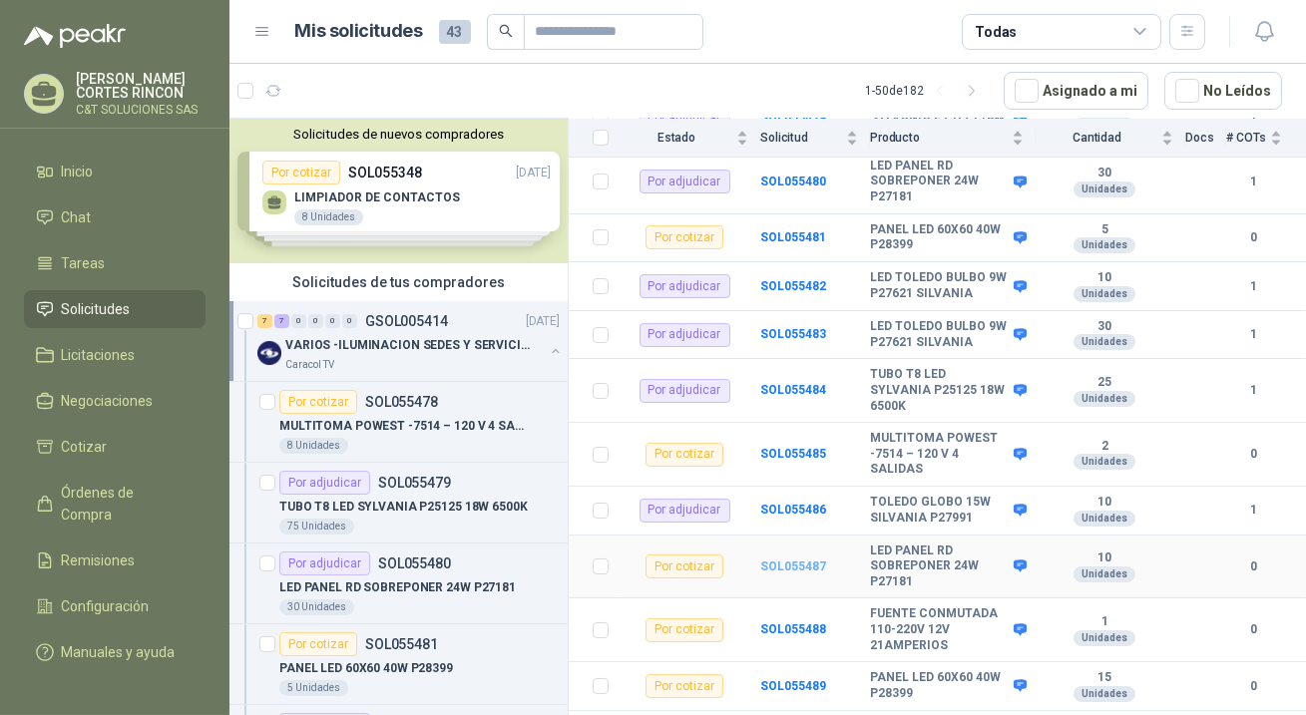
click at [771, 564] on b "SOL055487" at bounding box center [793, 567] width 66 height 14
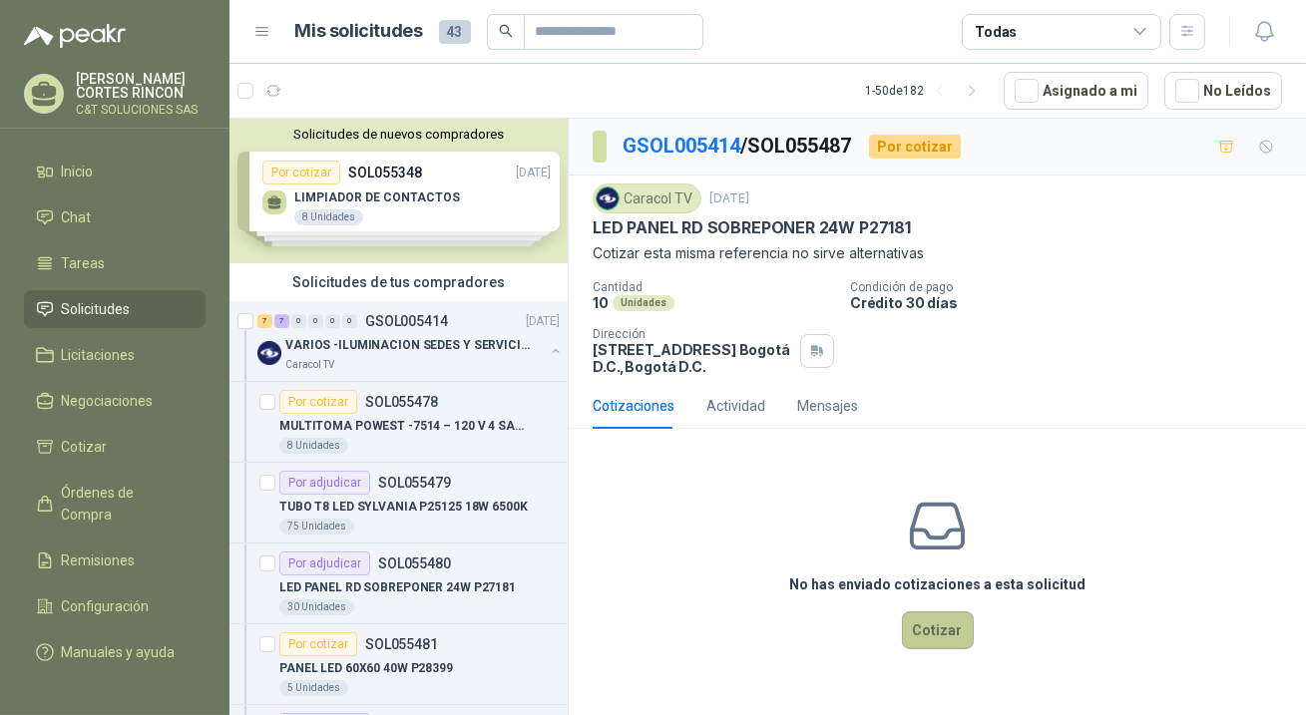
click at [939, 634] on button "Cotizar" at bounding box center [938, 631] width 72 height 38
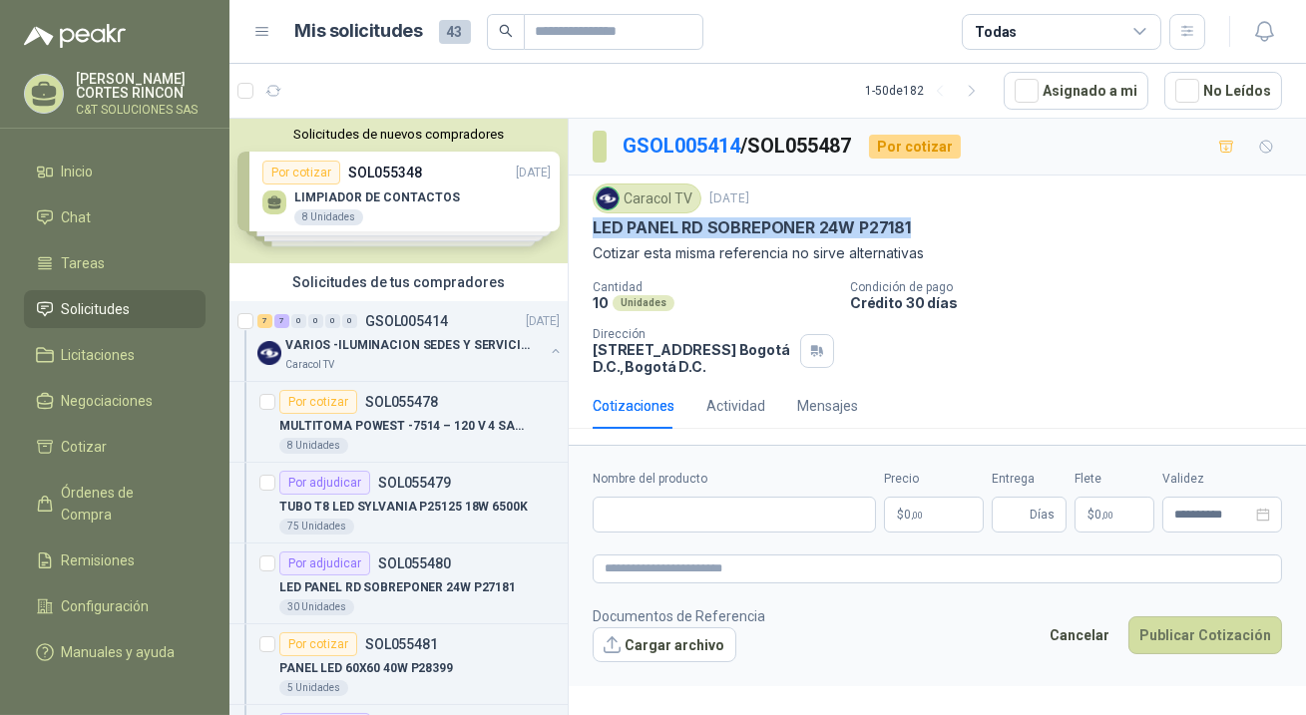
drag, startPoint x: 593, startPoint y: 229, endPoint x: 900, endPoint y: 222, distance: 307.4
click at [900, 222] on p "LED PANEL RD SOBREPONER 24W P27181" at bounding box center [752, 228] width 318 height 21
copy p "LED PANEL RD SOBREPONER 24W P27181"
click at [726, 499] on input "Nombre del producto" at bounding box center [734, 515] width 283 height 36
paste input "**********"
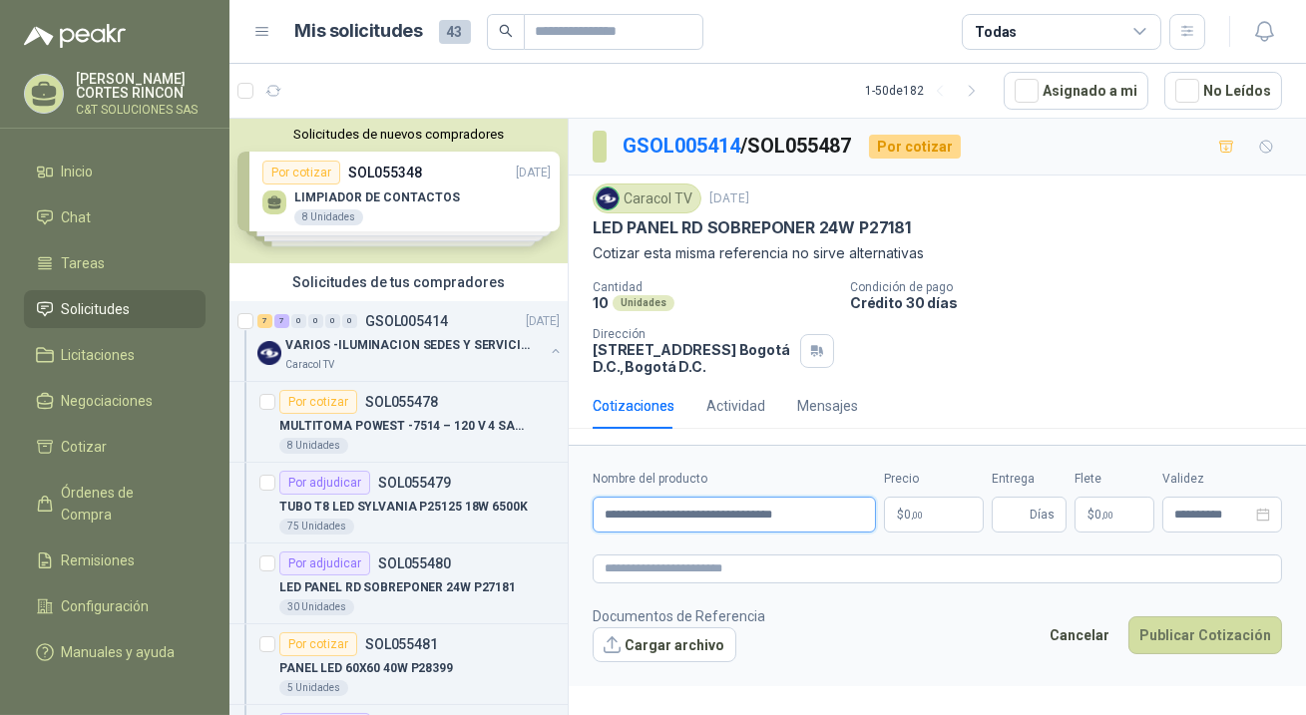
type input "**********"
click at [954, 508] on p "$ 0 ,00" at bounding box center [934, 515] width 100 height 36
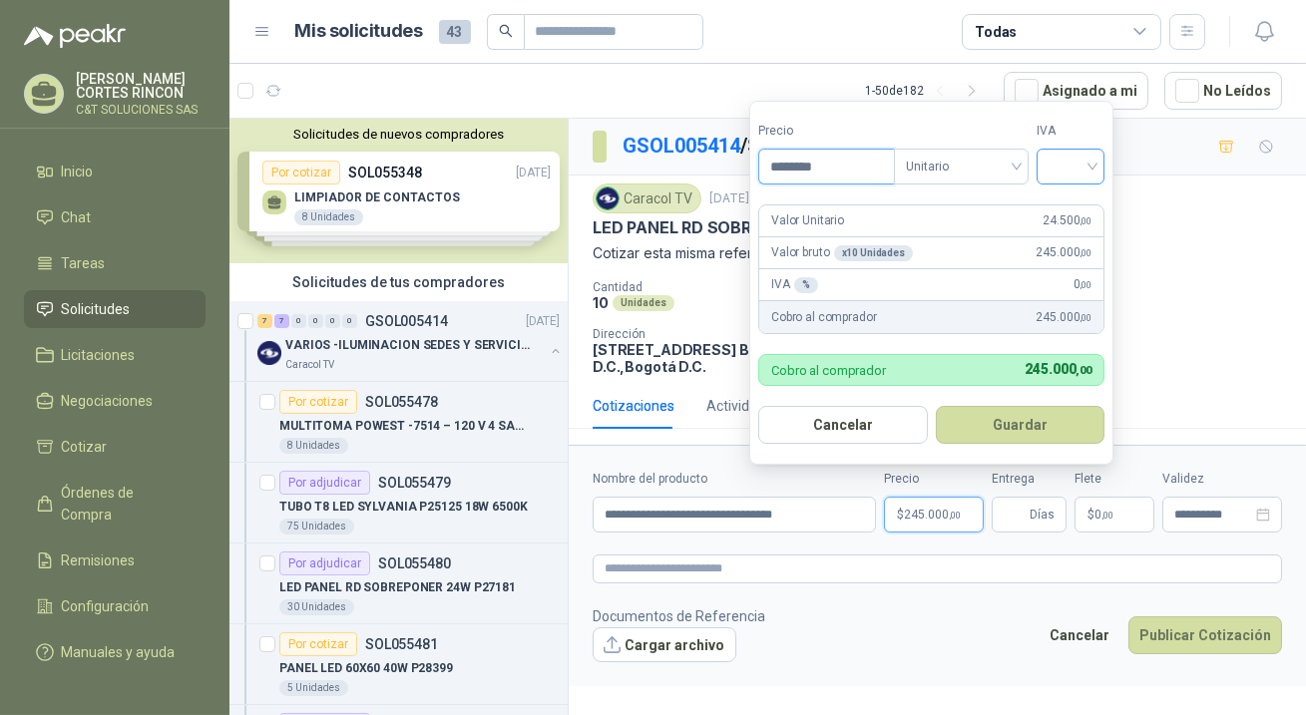
type input "********"
click at [1058, 176] on input "search" at bounding box center [1071, 165] width 44 height 30
click at [1068, 212] on div "19%" at bounding box center [1075, 210] width 37 height 22
click at [1028, 431] on button "Guardar" at bounding box center [1024, 425] width 172 height 38
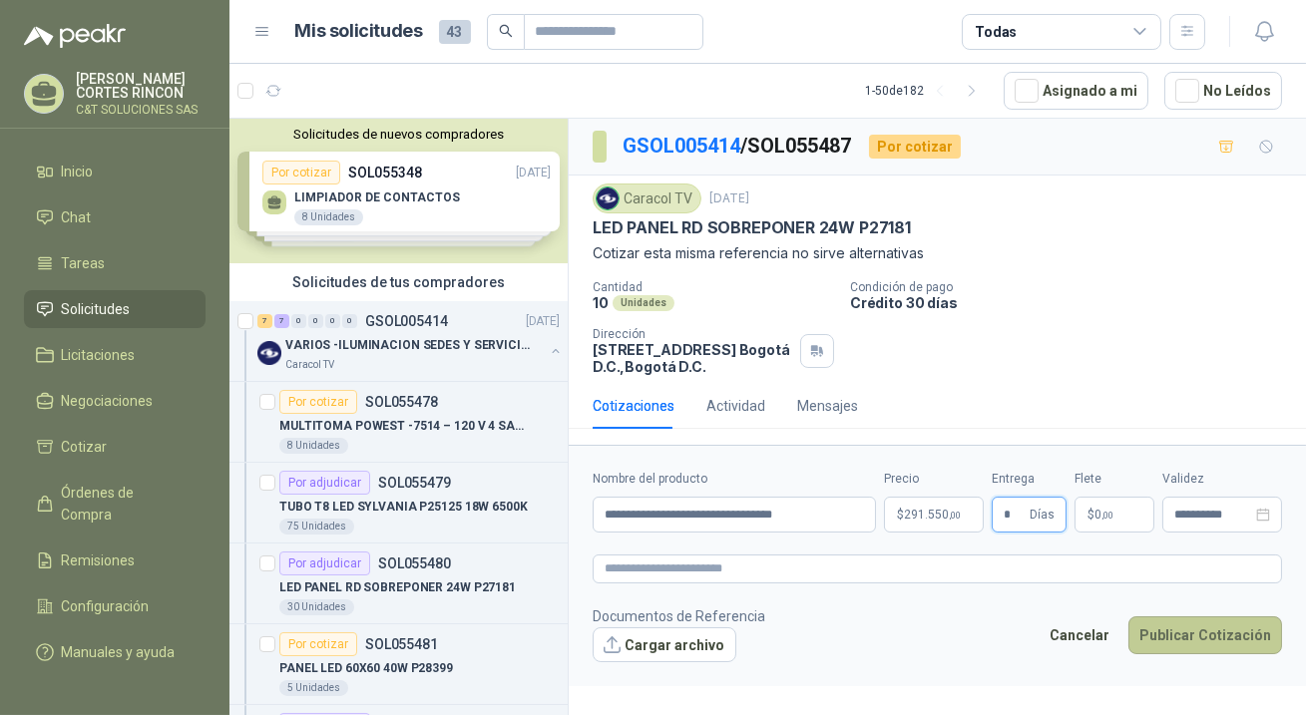
type input "*"
click at [1149, 631] on button "Publicar Cotización" at bounding box center [1206, 636] width 154 height 38
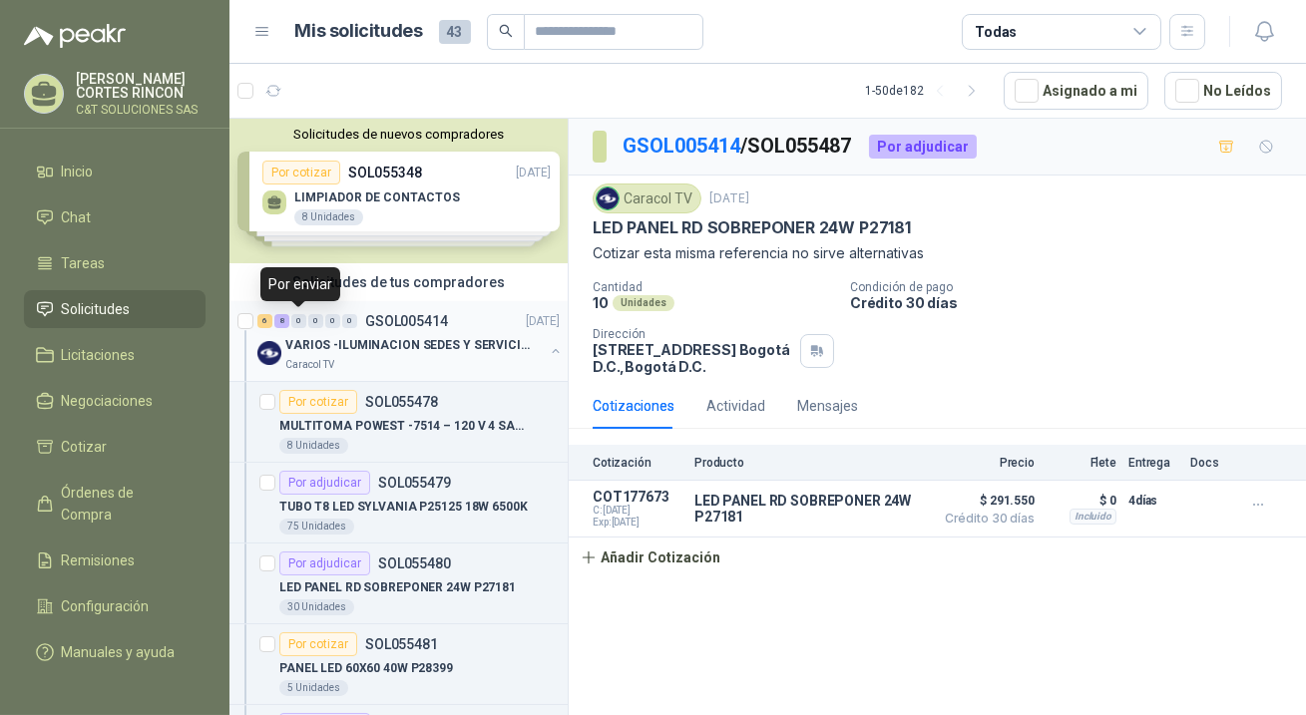
click at [301, 325] on div "0" at bounding box center [298, 321] width 15 height 14
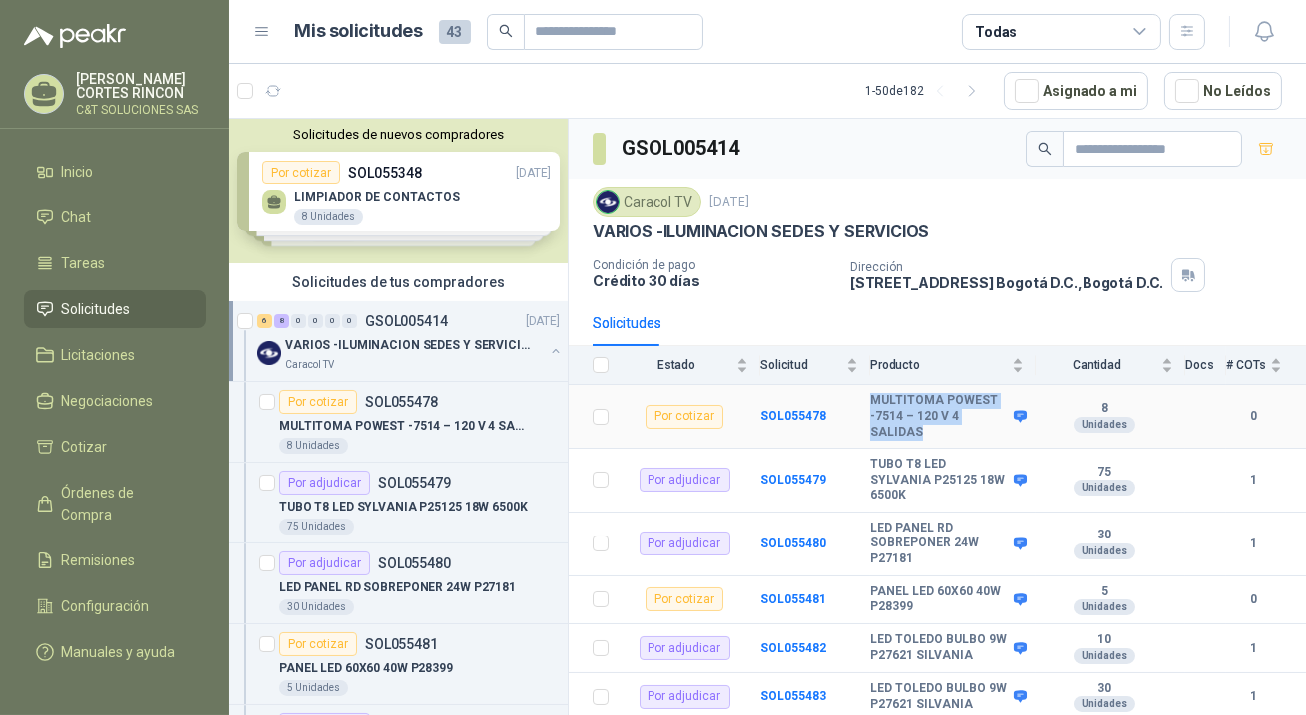
drag, startPoint x: 870, startPoint y: 402, endPoint x: 923, endPoint y: 430, distance: 59.8
click at [923, 430] on b "MULTITOMA POWEST -7514 – 120 V 4 SALIDAS" at bounding box center [939, 416] width 139 height 47
copy b "MULTITOMA POWEST -7514 – 120 V 4 SALIDAS"
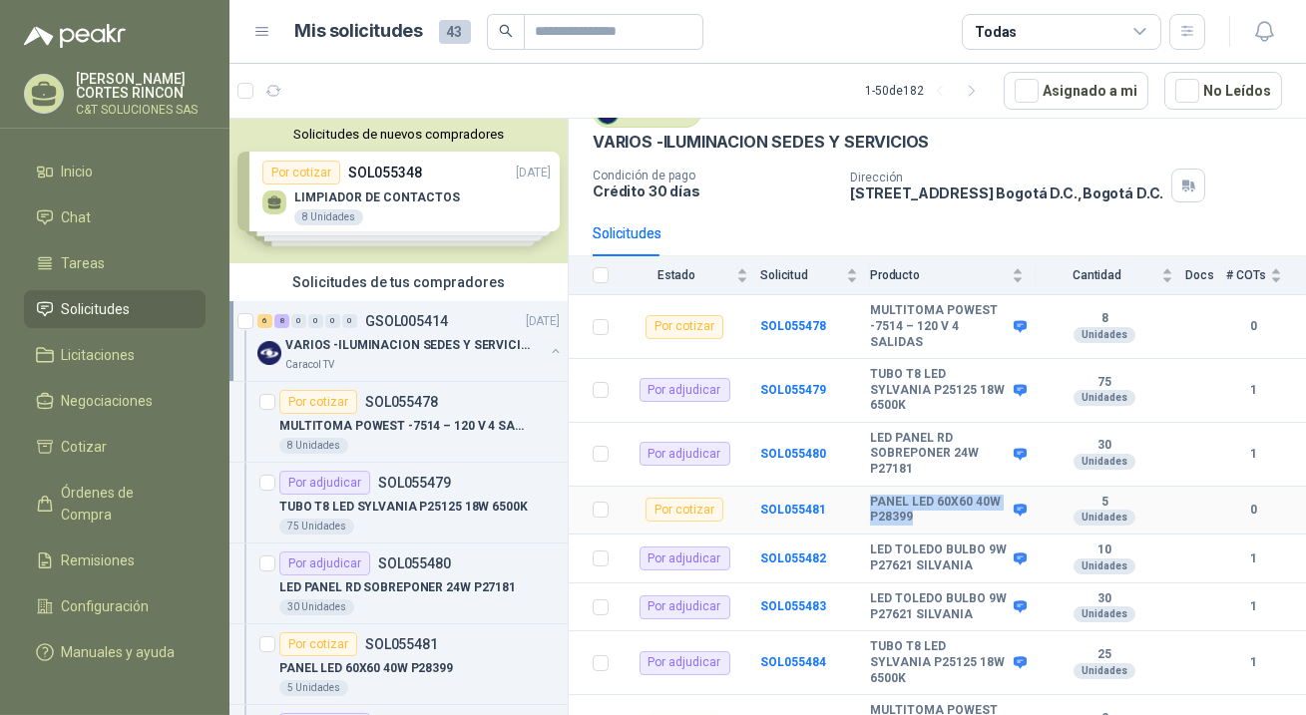
drag, startPoint x: 871, startPoint y: 501, endPoint x: 948, endPoint y: 519, distance: 78.9
click at [948, 519] on b "PANEL LED 60X60 40W P28399" at bounding box center [939, 510] width 139 height 31
copy b "PANEL LED 60X60 40W P28399"
click at [701, 510] on div "Por cotizar" at bounding box center [685, 510] width 78 height 24
click at [775, 507] on b "SOL055481" at bounding box center [793, 510] width 66 height 14
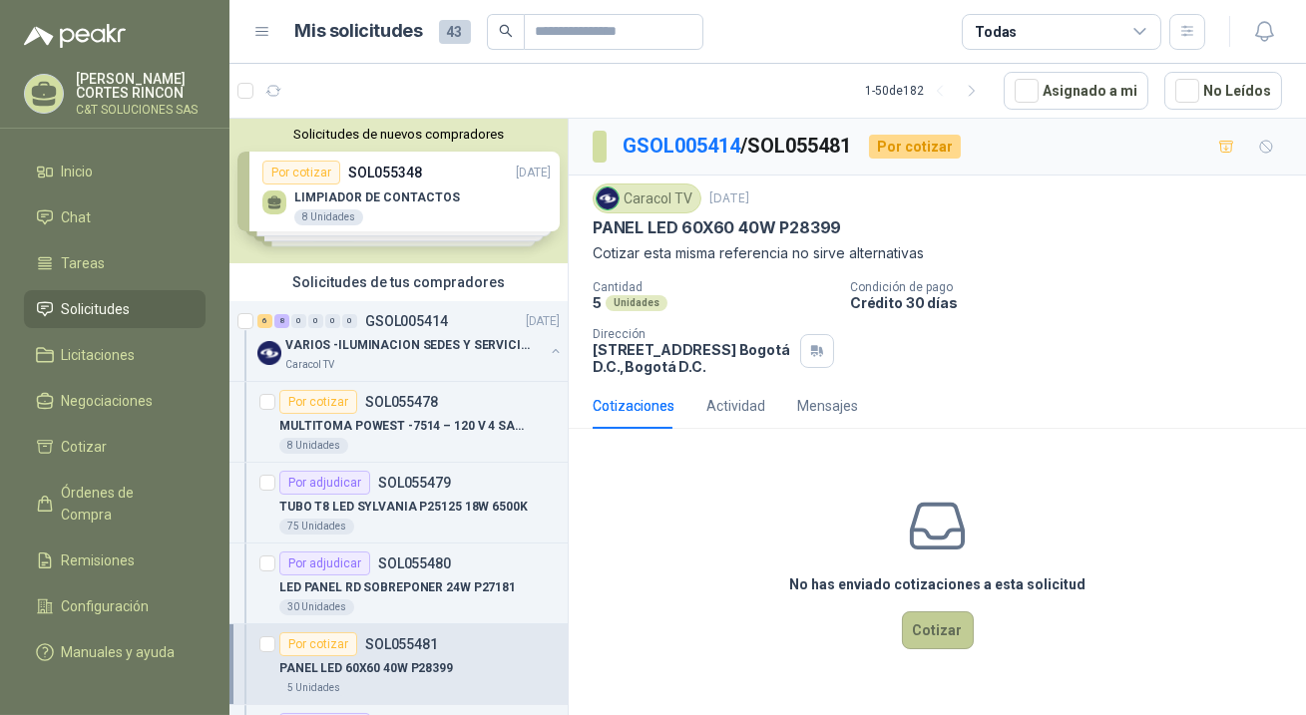
click at [938, 639] on button "Cotizar" at bounding box center [938, 631] width 72 height 38
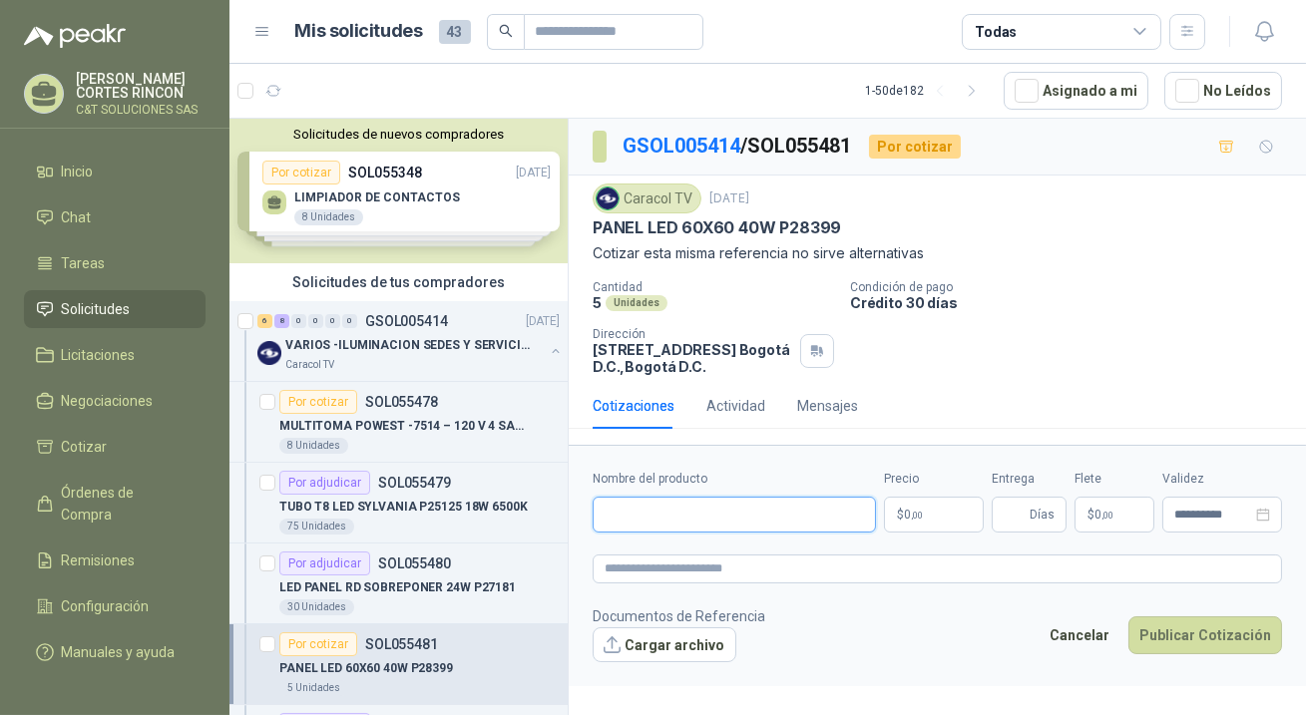
click at [721, 518] on input "Nombre del producto" at bounding box center [734, 515] width 283 height 36
paste input "**********"
type input "**********"
click at [922, 514] on p "$ 0 ,00" at bounding box center [934, 515] width 100 height 36
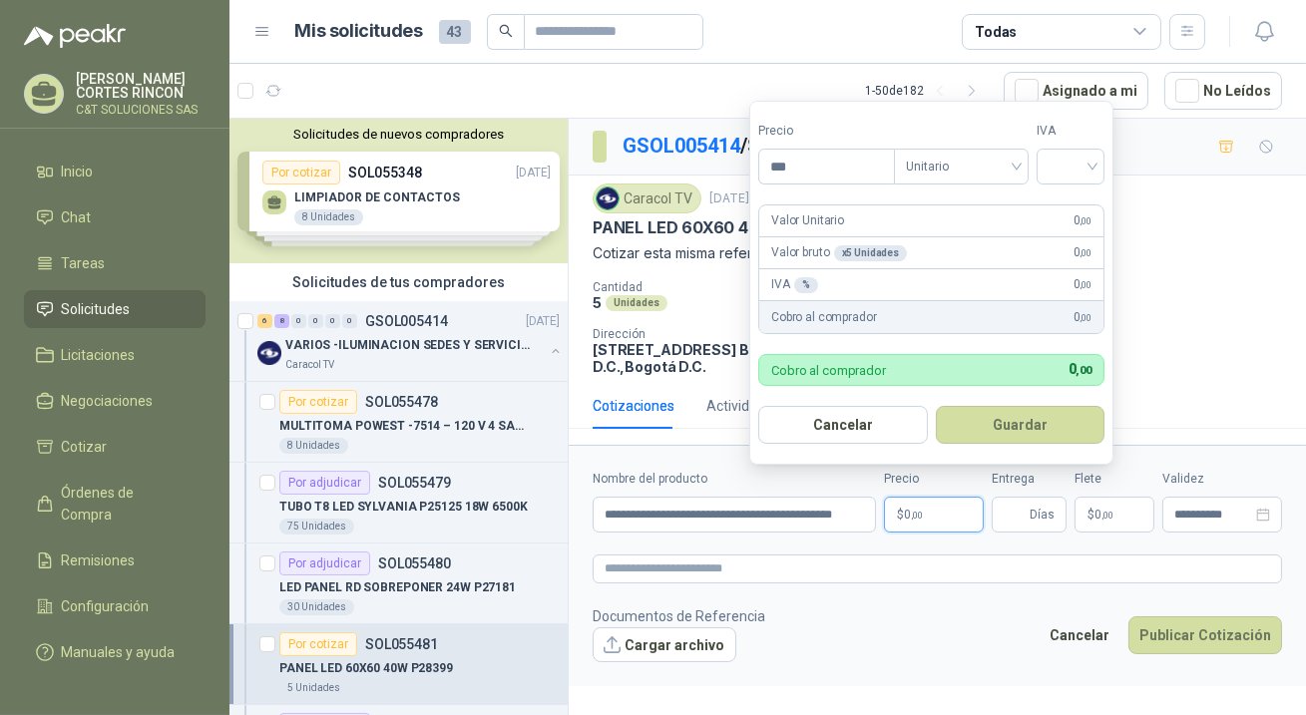
click at [908, 522] on p "$ 0 ,00" at bounding box center [934, 515] width 100 height 36
click at [911, 513] on span ",00" at bounding box center [917, 515] width 12 height 11
click at [934, 515] on p "$ 0 ,00" at bounding box center [934, 515] width 100 height 36
click at [799, 162] on input "***" at bounding box center [826, 167] width 135 height 34
type input "********"
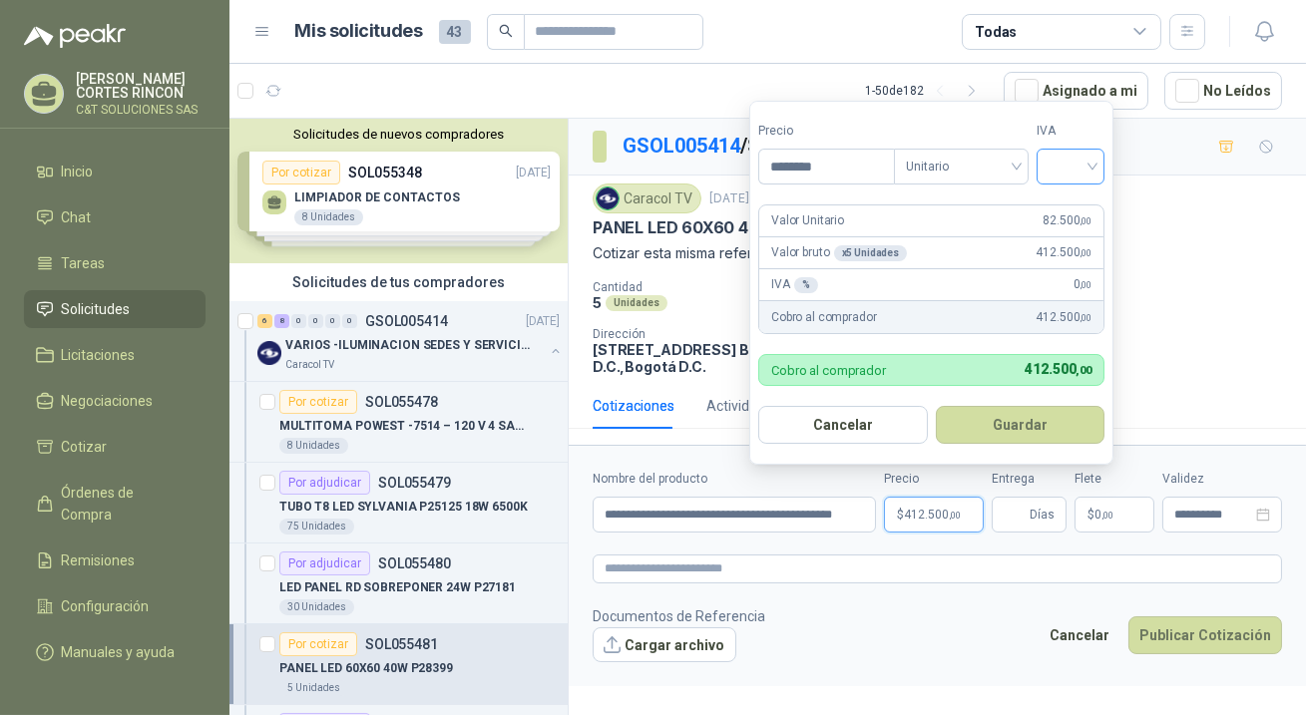
click at [1084, 175] on input "search" at bounding box center [1071, 165] width 44 height 30
click at [1080, 208] on div "19%" at bounding box center [1075, 210] width 37 height 22
click at [1013, 424] on button "Guardar" at bounding box center [1024, 425] width 172 height 38
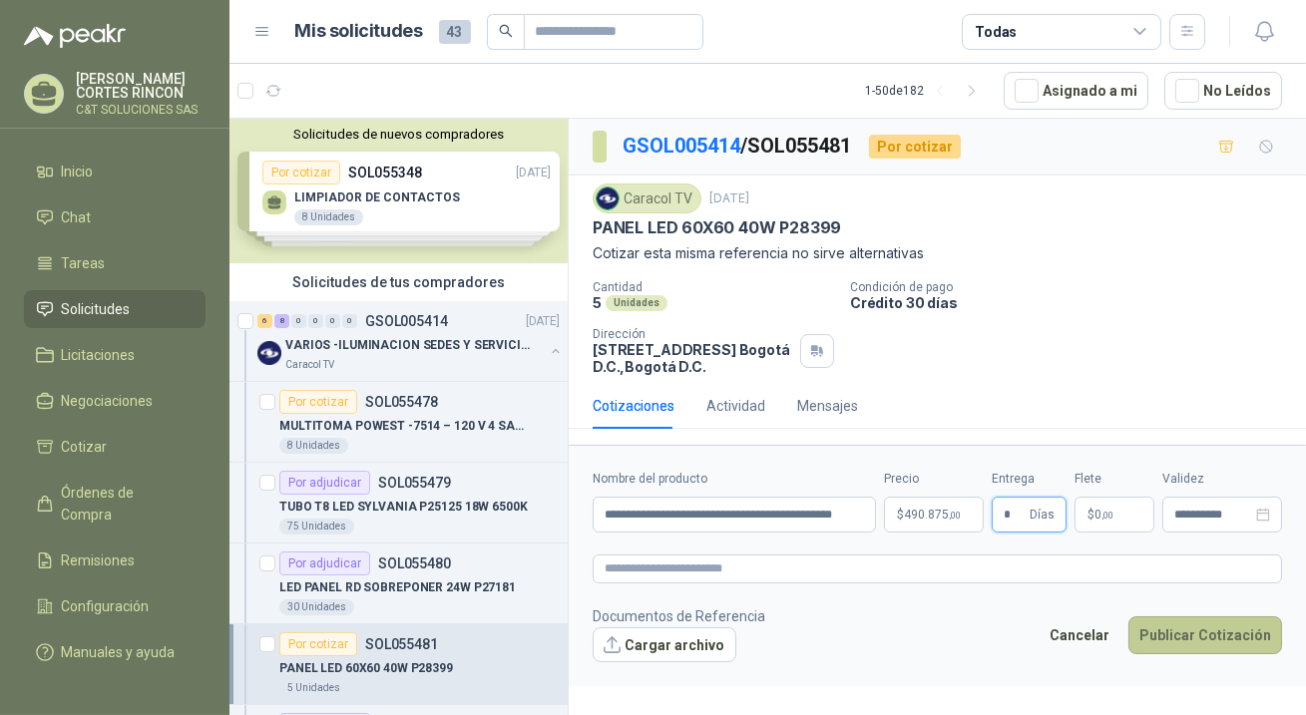
type input "*"
click at [1168, 623] on button "Publicar Cotización" at bounding box center [1206, 636] width 154 height 38
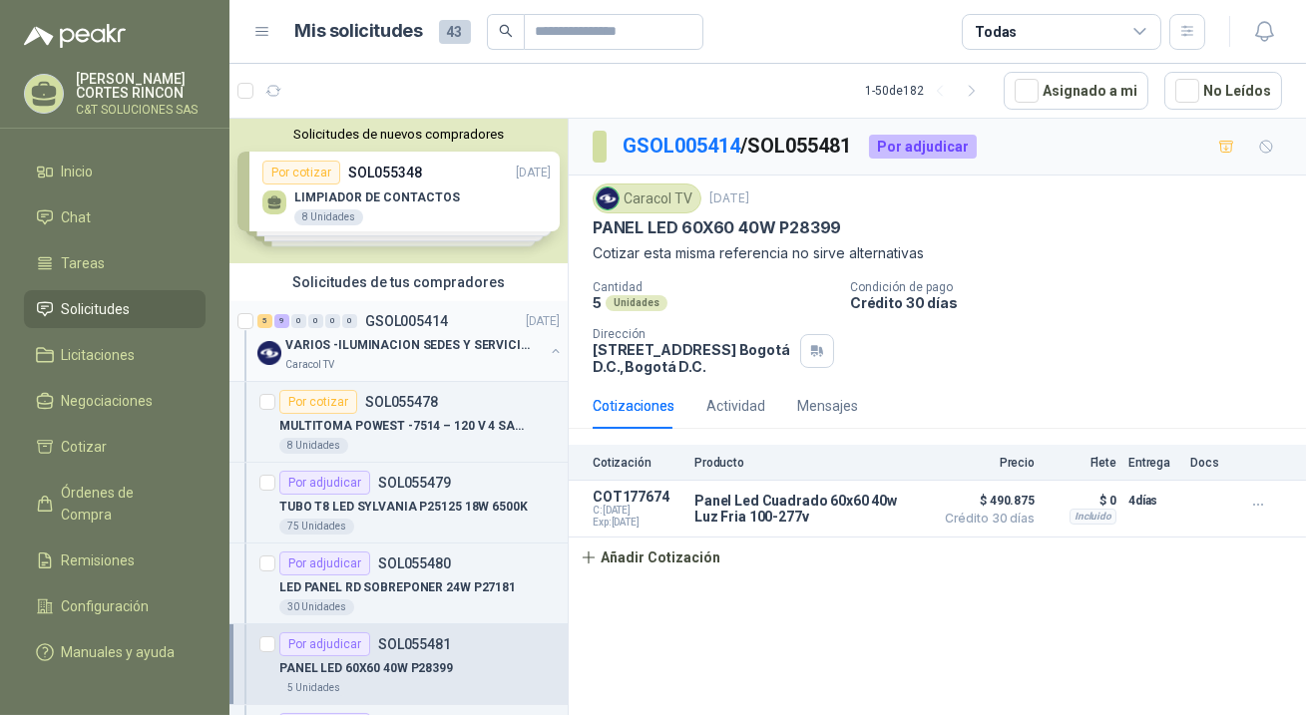
click at [312, 321] on div "0" at bounding box center [315, 321] width 15 height 14
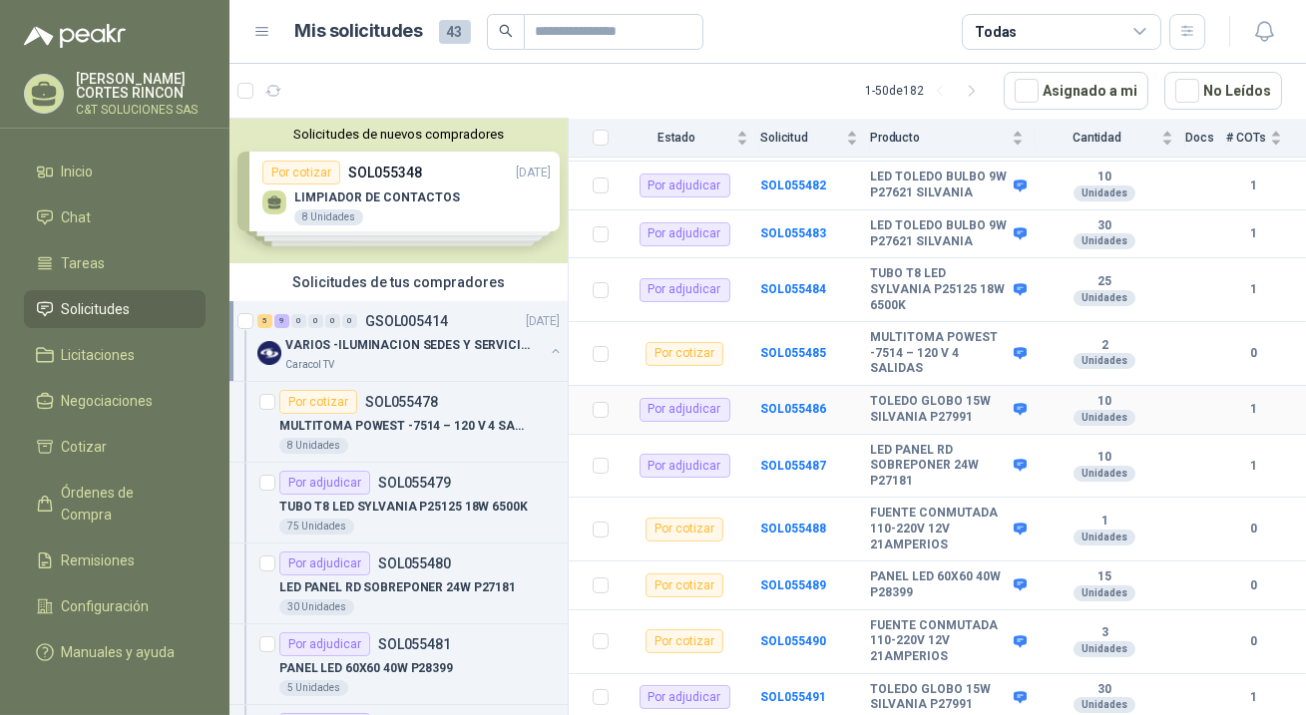
scroll to position [495, 0]
drag, startPoint x: 869, startPoint y: 486, endPoint x: 965, endPoint y: 538, distance: 108.9
click at [965, 538] on td "FUENTE CONMUTADA 110-220V 12V 21AMPERIOS" at bounding box center [953, 530] width 166 height 64
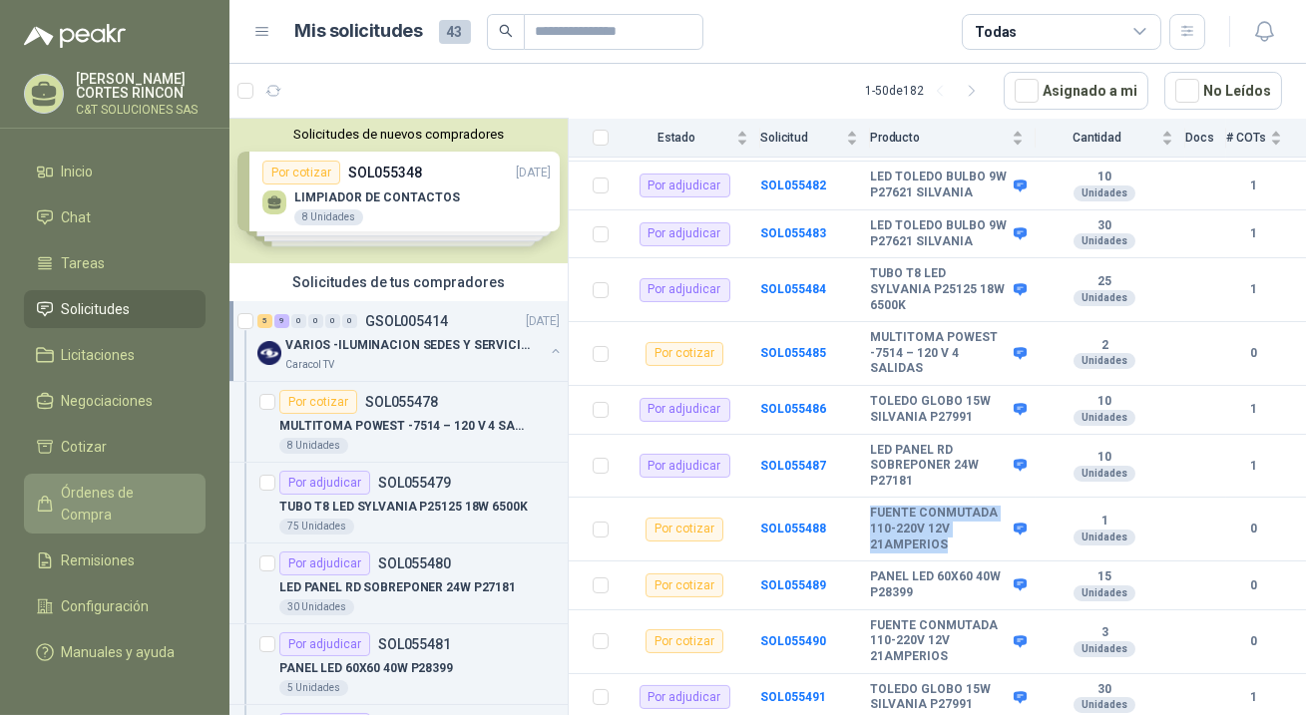
click at [126, 487] on span "Órdenes de Compra" at bounding box center [124, 504] width 125 height 44
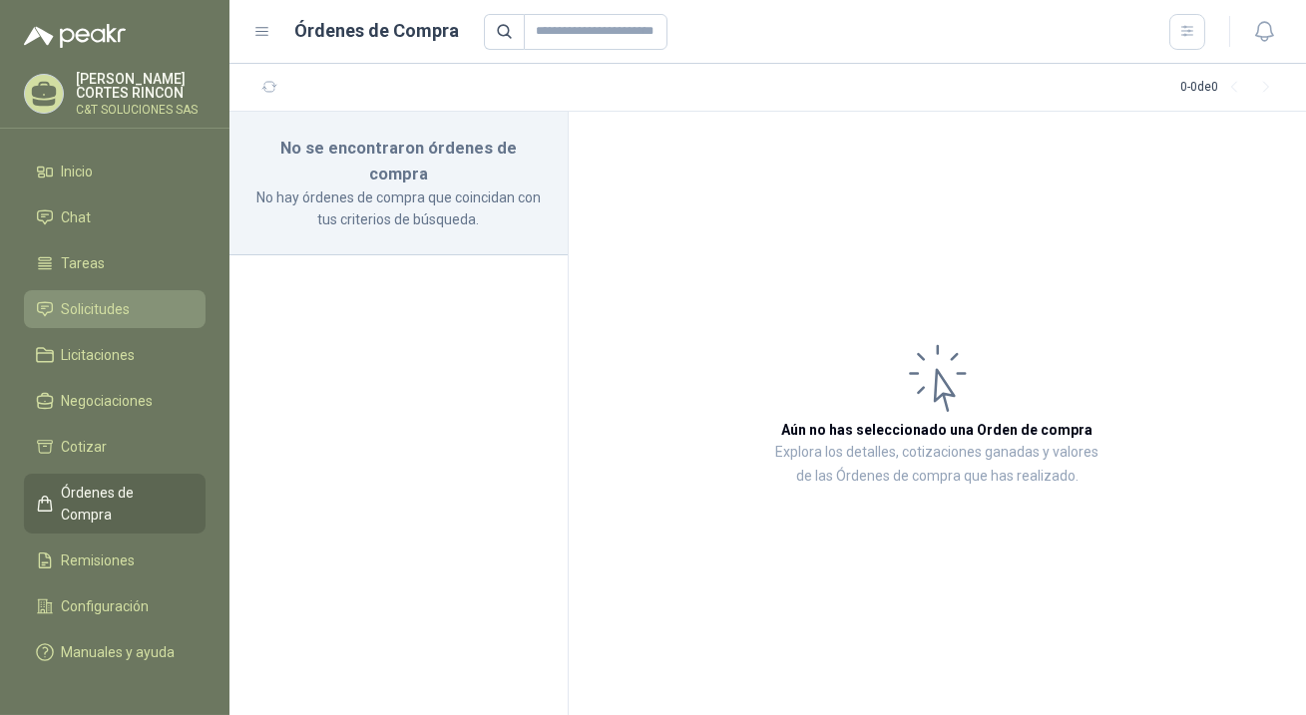
click at [130, 310] on li "Solicitudes" at bounding box center [115, 309] width 158 height 22
